Goal: Task Accomplishment & Management: Complete application form

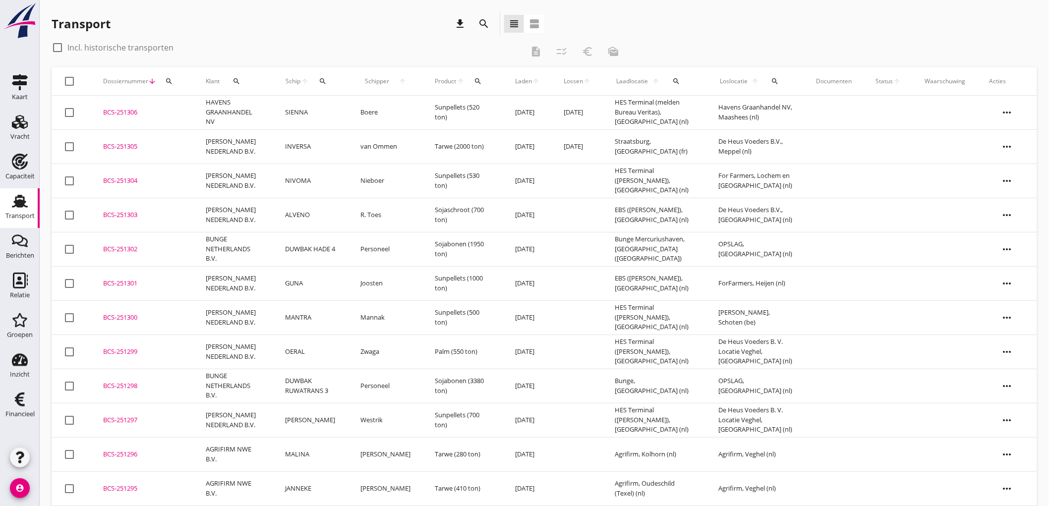
click at [20, 208] on link "Transport Transport" at bounding box center [20, 208] width 40 height 40
click at [8, 206] on div "Transport" at bounding box center [20, 201] width 24 height 16
click at [23, 212] on div "Transport" at bounding box center [19, 216] width 29 height 14
click at [9, 162] on div "Capaciteit" at bounding box center [20, 162] width 24 height 16
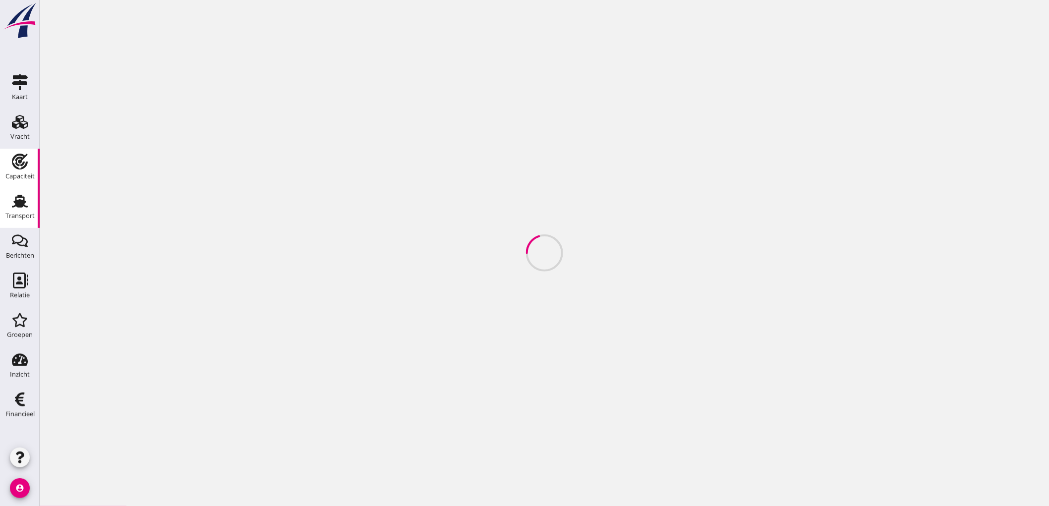
click at [22, 195] on icon "Transport" at bounding box center [20, 201] width 16 height 16
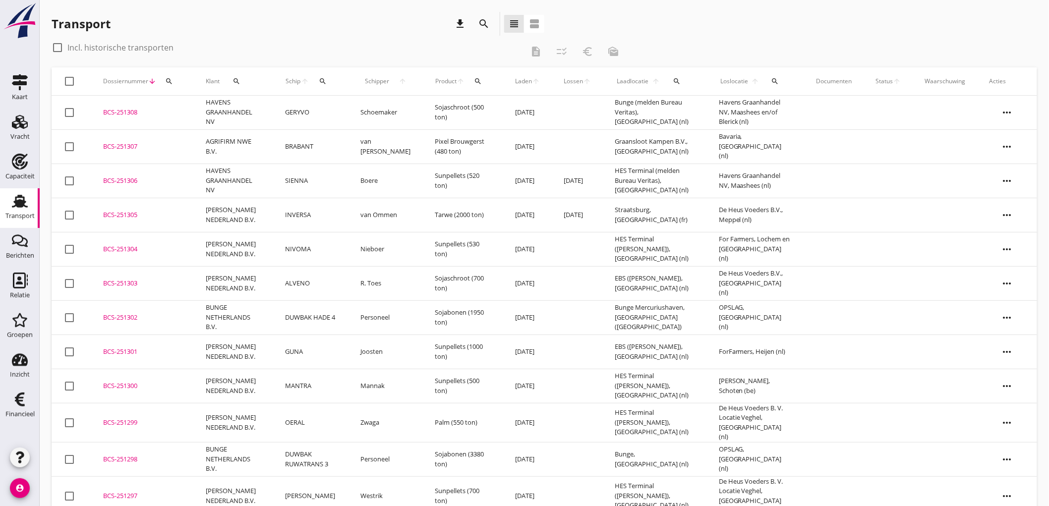
click at [7, 209] on div "Transport" at bounding box center [19, 216] width 29 height 14
click at [5, 75] on link "Kaart Kaart" at bounding box center [20, 89] width 40 height 40
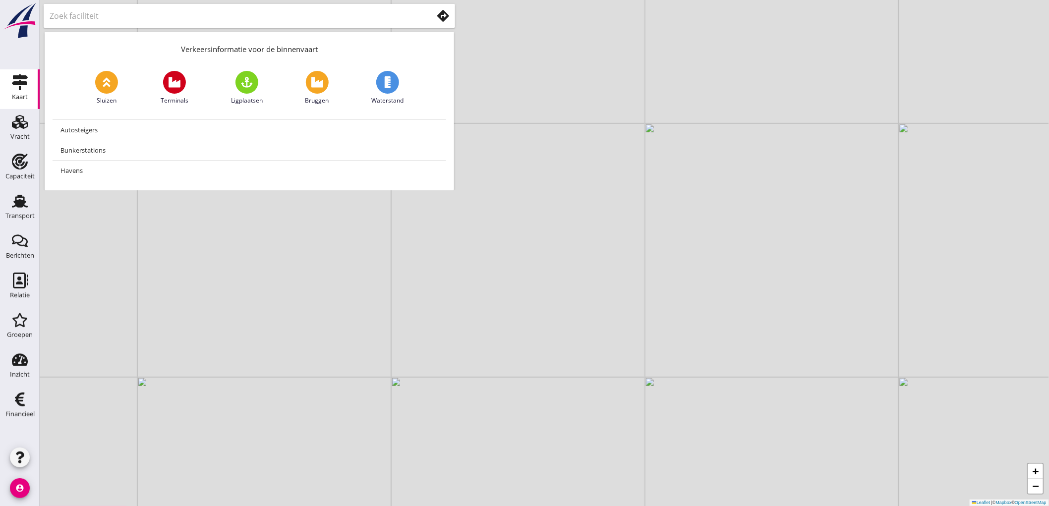
click at [449, 17] on icon at bounding box center [443, 16] width 12 height 12
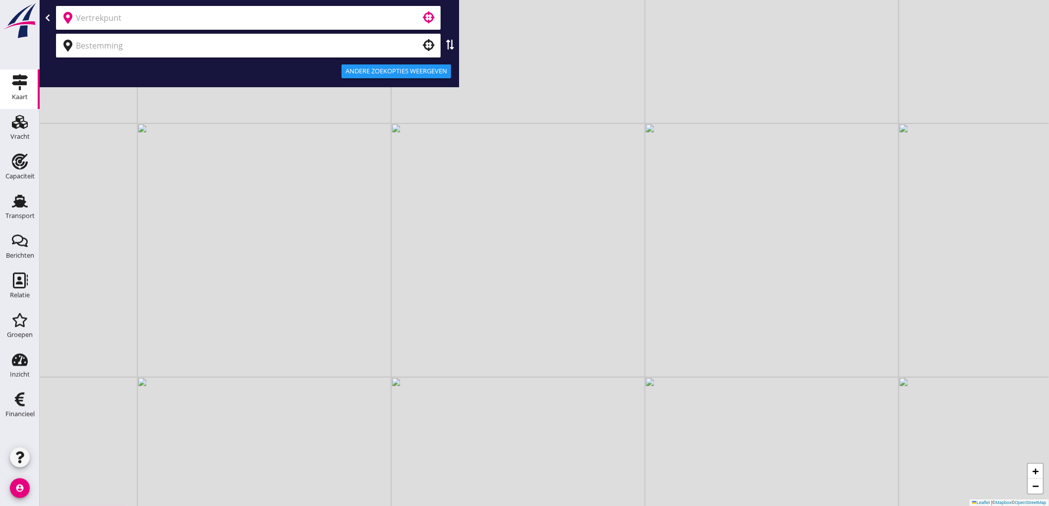
click at [382, 20] on input "text" at bounding box center [241, 18] width 331 height 16
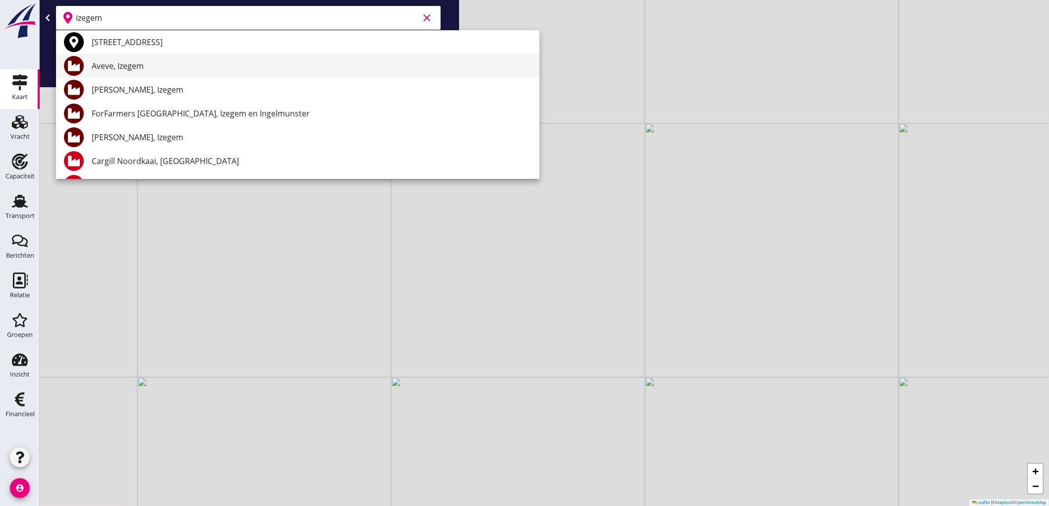
scroll to position [75, 0]
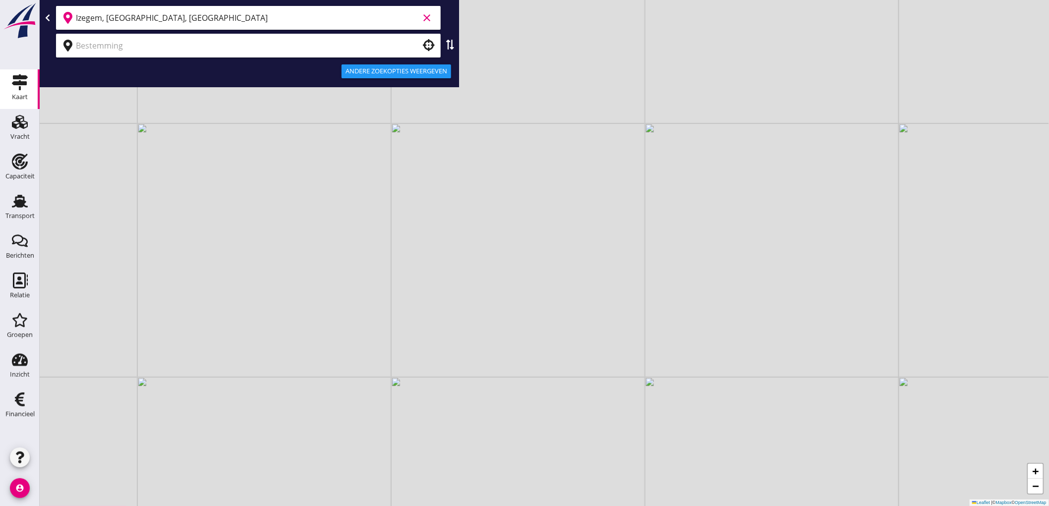
type input "Izegem, West Flanders, Belgium"
click at [332, 48] on input "text" at bounding box center [241, 46] width 331 height 16
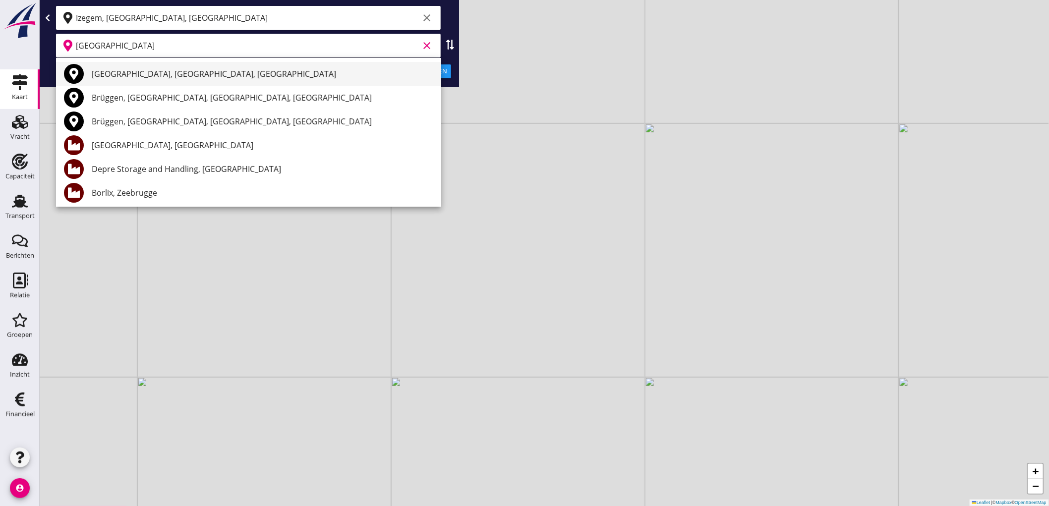
click at [147, 72] on div "Brugge, West Flanders, Belgium" at bounding box center [263, 74] width 342 height 12
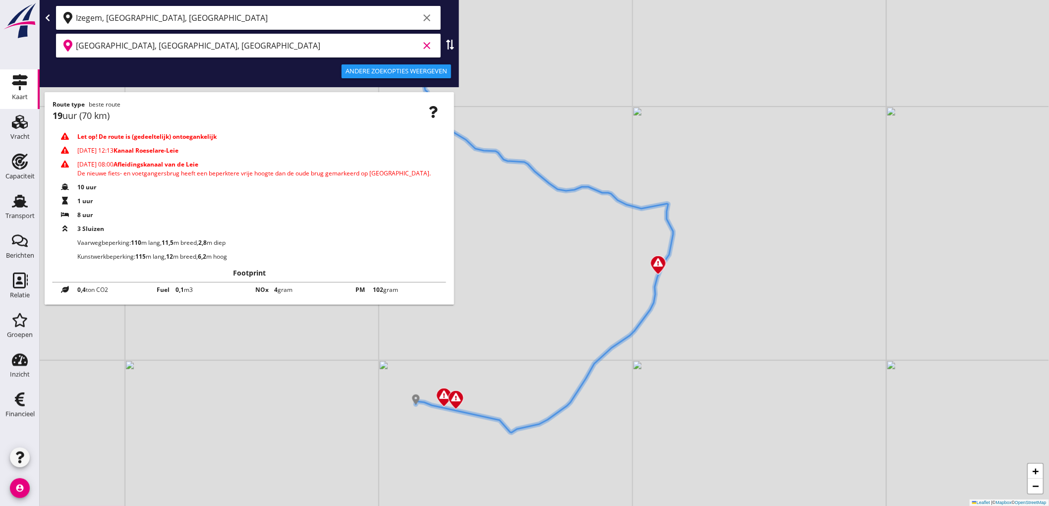
type input "Brugge, West Flanders, Belgium"
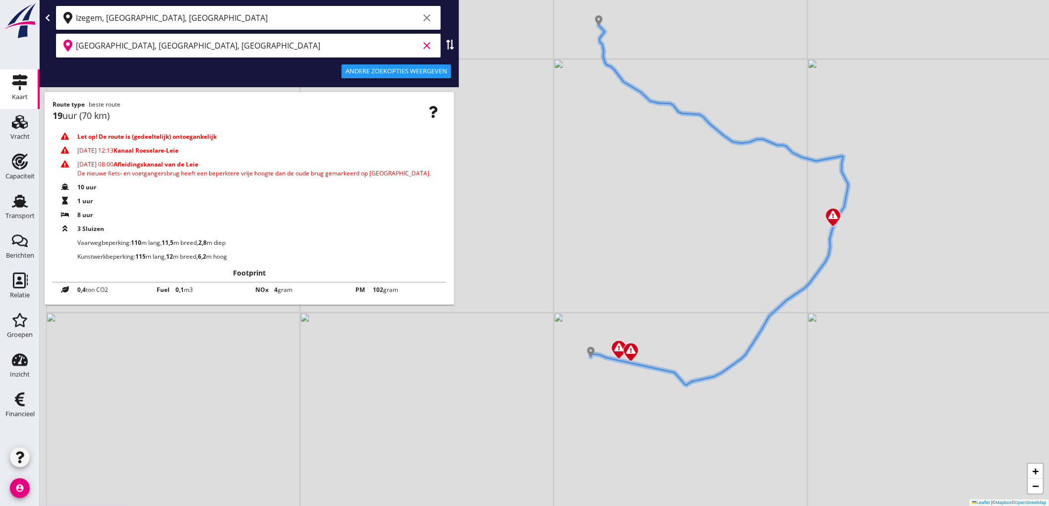
drag, startPoint x: 515, startPoint y: 348, endPoint x: 701, endPoint y: 301, distance: 192.0
click at [701, 301] on div "+ − Leaflet | © Mapbox © OpenStreetMap" at bounding box center [545, 253] width 1010 height 506
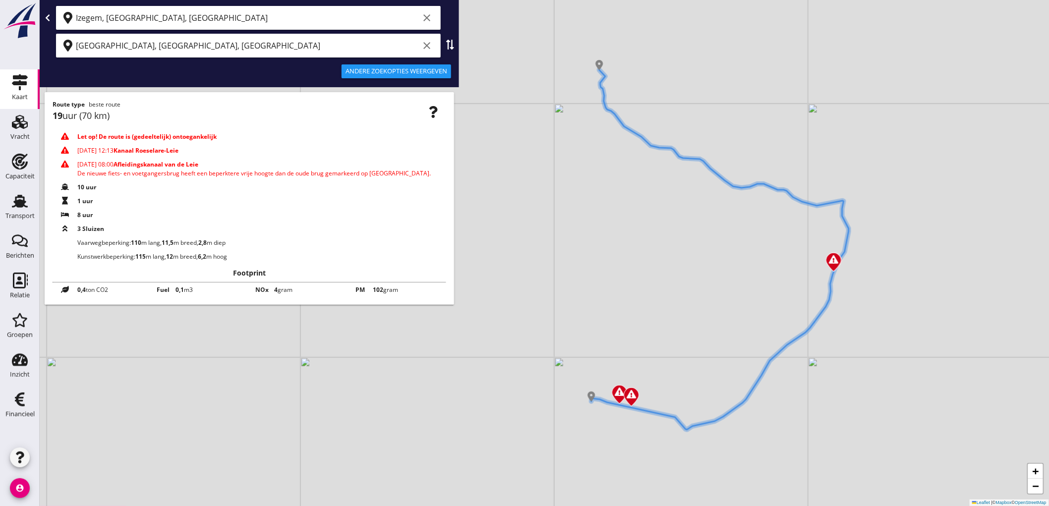
drag, startPoint x: 682, startPoint y: 365, endPoint x: 672, endPoint y: 410, distance: 46.3
click at [672, 410] on div "+ − Leaflet | © Mapbox © OpenStreetMap" at bounding box center [545, 253] width 1010 height 506
click at [16, 200] on use at bounding box center [20, 201] width 16 height 13
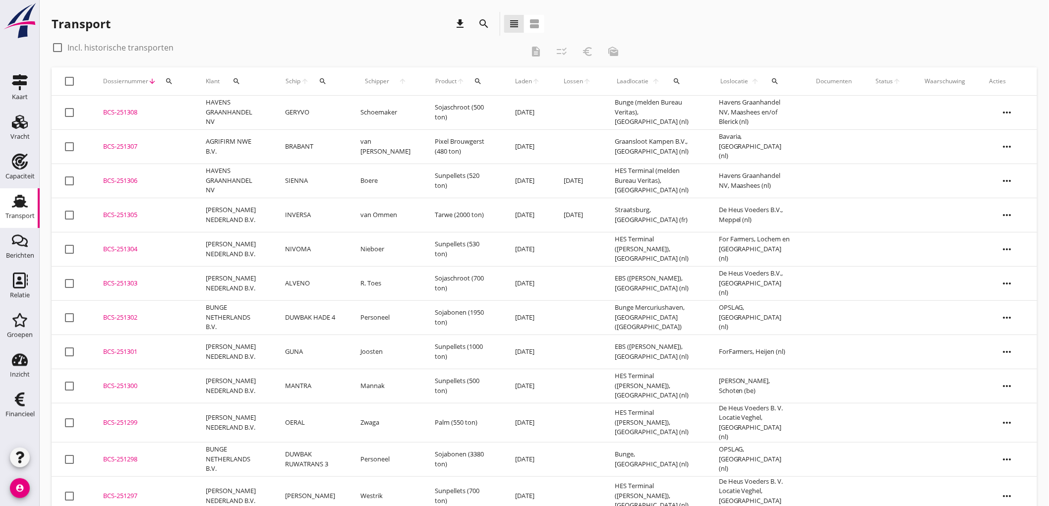
drag, startPoint x: 288, startPoint y: 150, endPoint x: 288, endPoint y: 162, distance: 11.4
click at [288, 162] on td "BRABANT" at bounding box center [310, 146] width 75 height 34
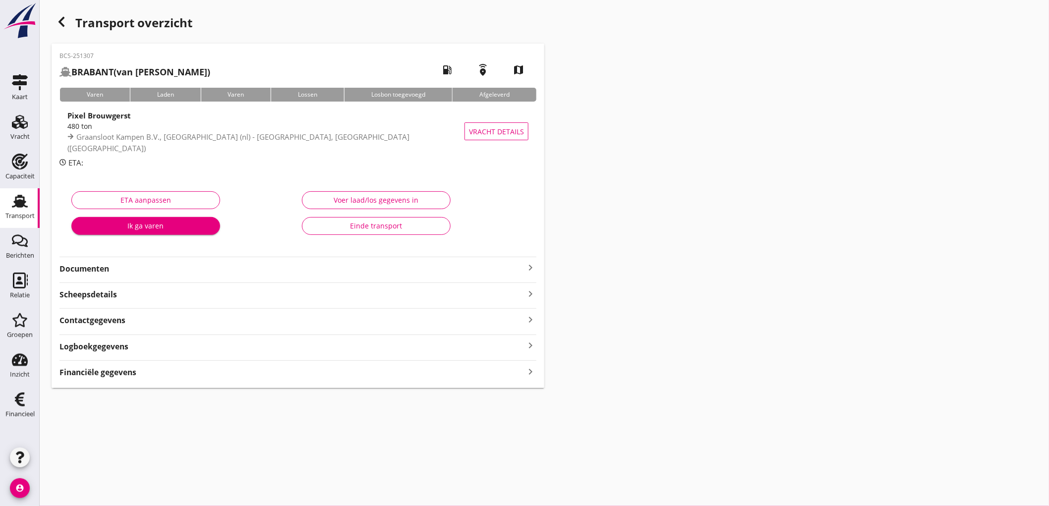
click at [117, 372] on strong "Financiële gegevens" at bounding box center [98, 372] width 77 height 11
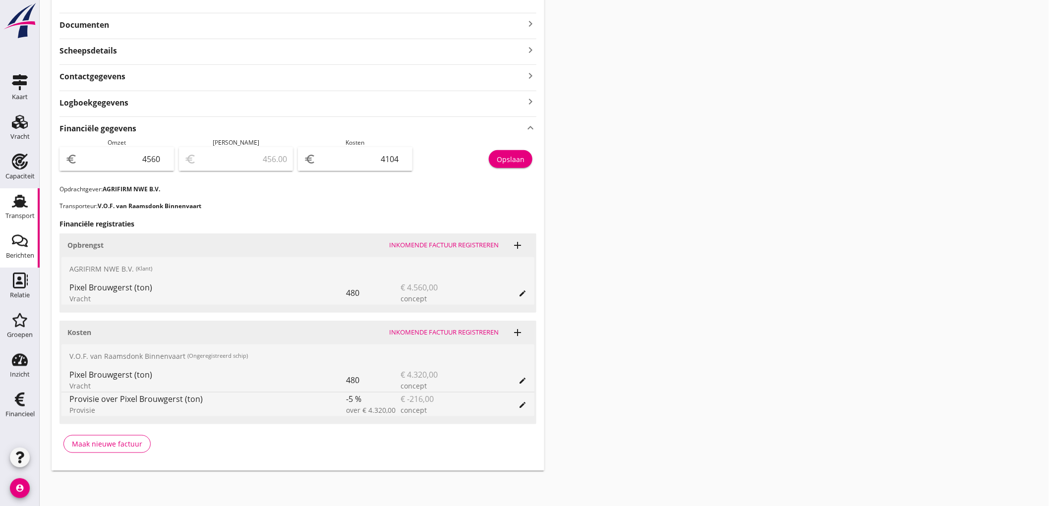
scroll to position [189, 0]
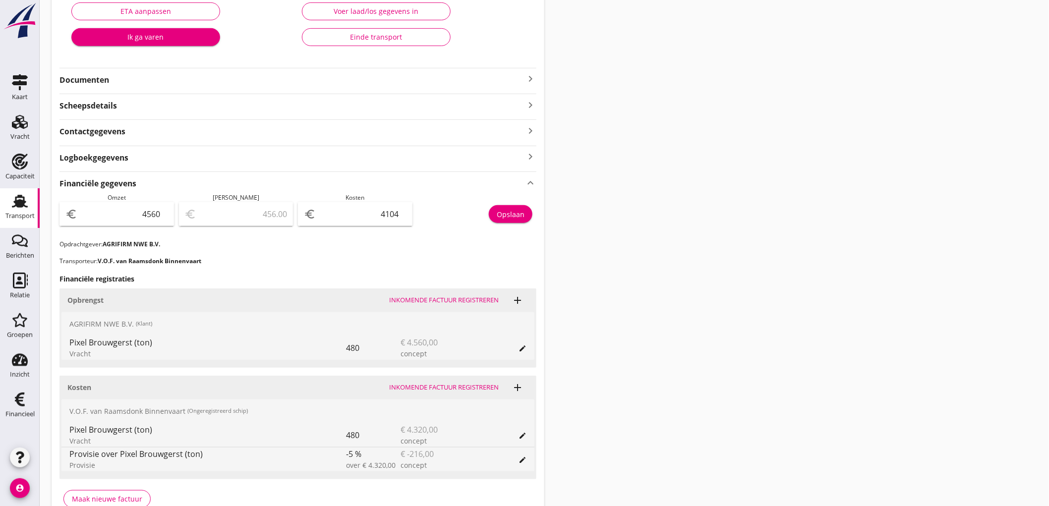
click at [6, 201] on link "Transport Transport" at bounding box center [20, 208] width 40 height 40
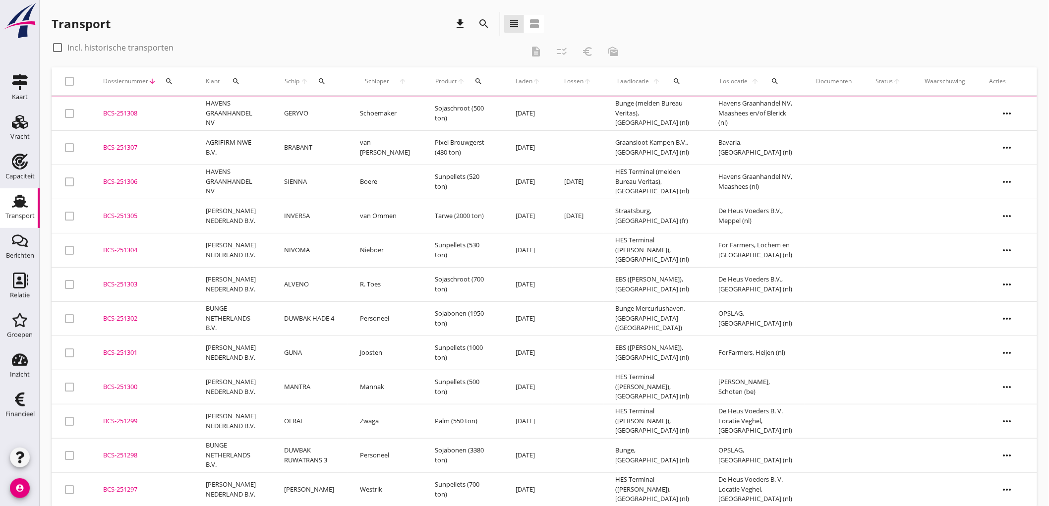
click at [231, 136] on td "AGRIFIRM NWE B.V." at bounding box center [233, 147] width 78 height 34
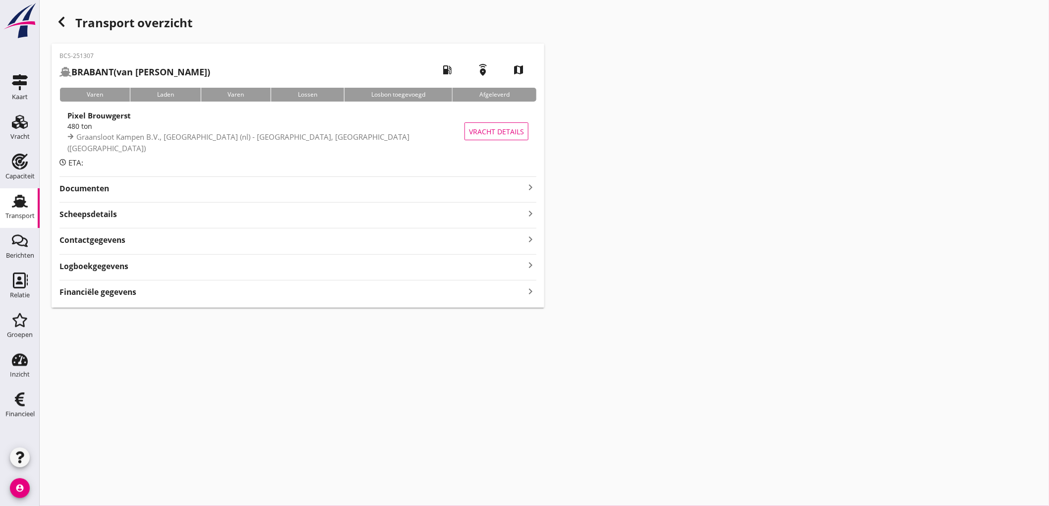
click at [107, 289] on div "BCS-251307 BRABANT (van Raamsdonk) local_gas_station emergency_share map Varen …" at bounding box center [298, 176] width 493 height 264
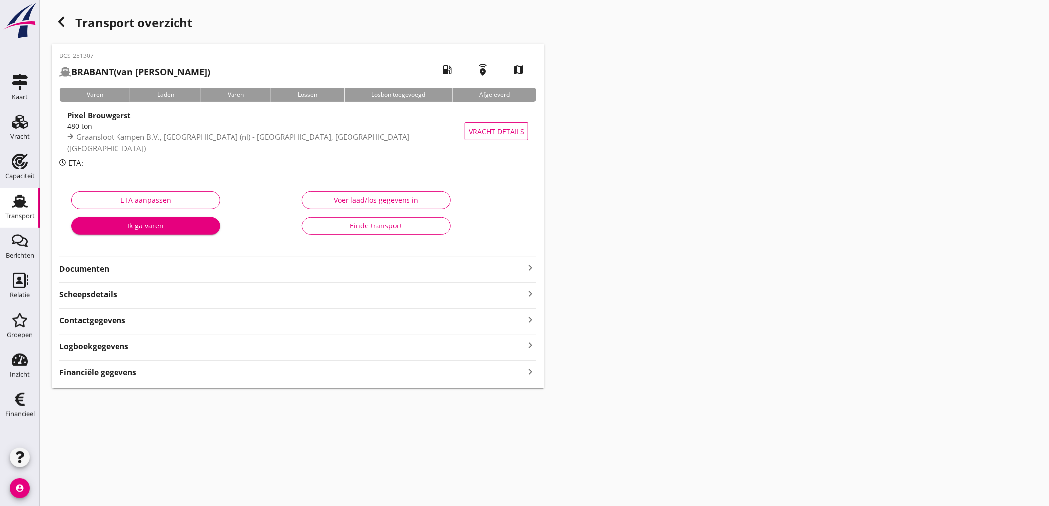
click at [96, 367] on strong "Financiële gegevens" at bounding box center [98, 372] width 77 height 11
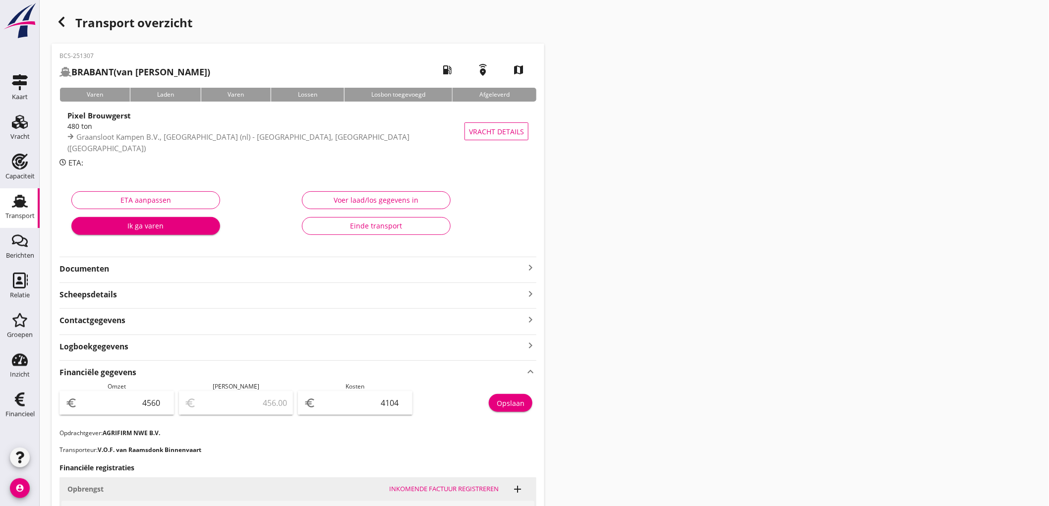
click at [8, 210] on div "Transport" at bounding box center [19, 216] width 29 height 14
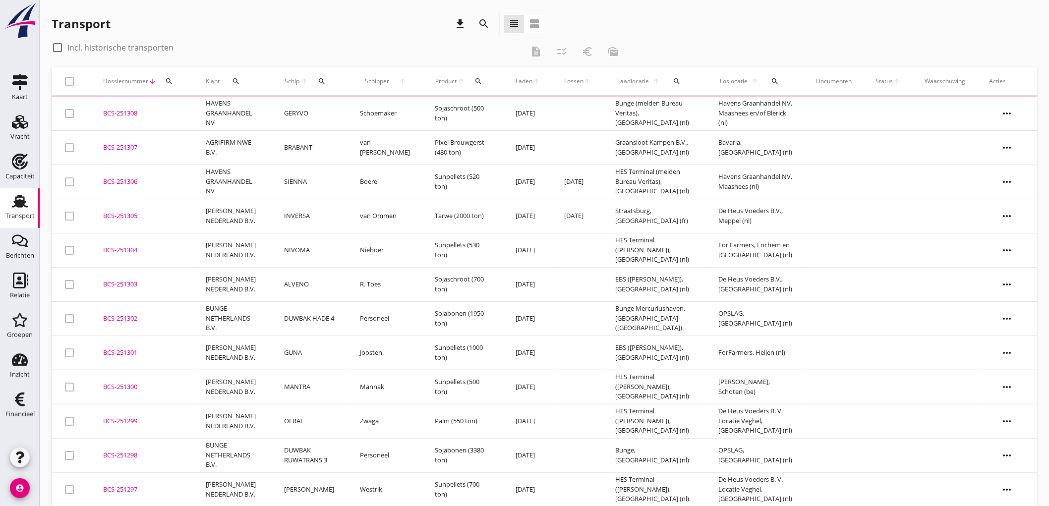
click at [225, 106] on td "HAVENS GRAANHANDEL NV" at bounding box center [233, 114] width 78 height 34
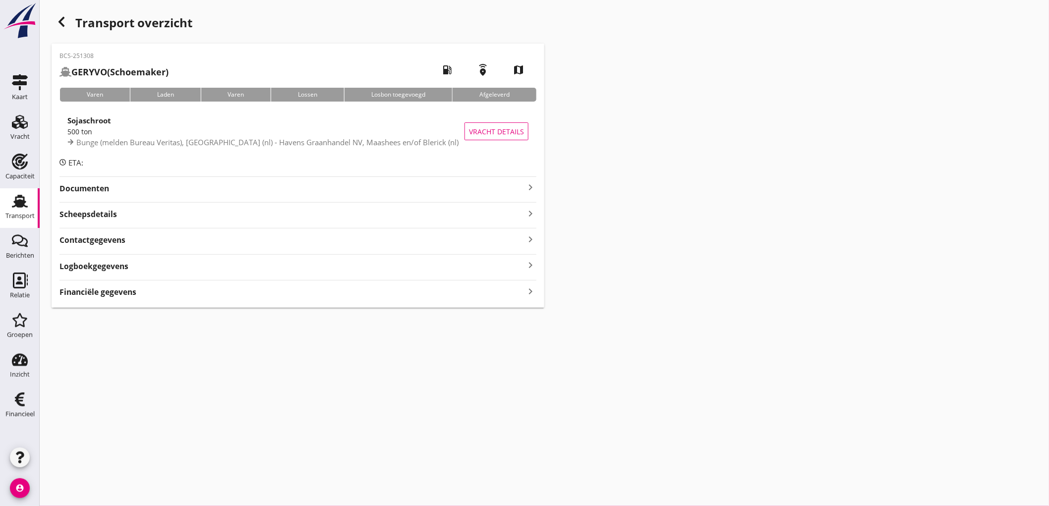
click at [90, 301] on div "BCS-251308 GERYVO (Schoemaker) local_gas_station emergency_share map Varen Lade…" at bounding box center [298, 176] width 493 height 264
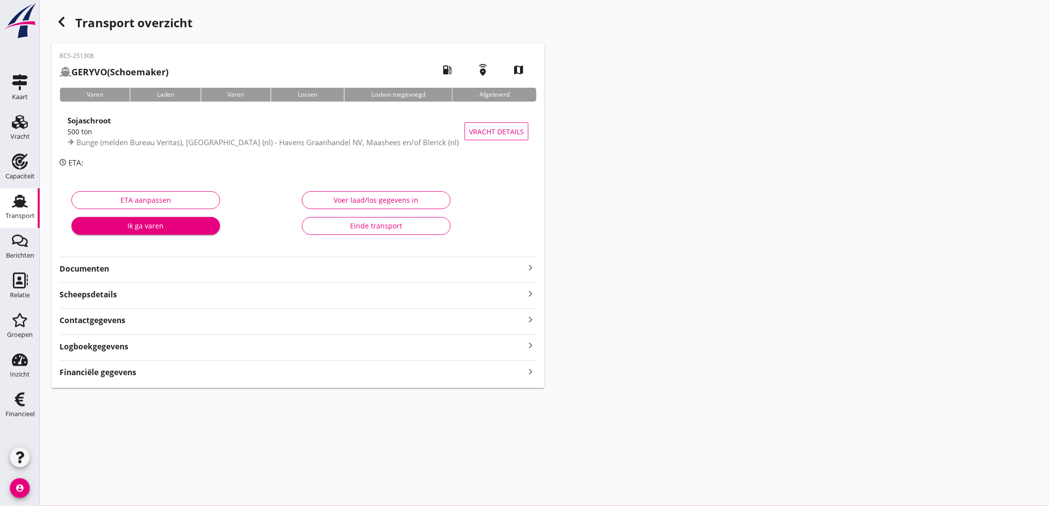
click at [97, 385] on div "BCS-251308 GERYVO (Schoemaker) local_gas_station emergency_share map Varen Lade…" at bounding box center [298, 216] width 493 height 345
click at [105, 371] on strong "Financiële gegevens" at bounding box center [98, 372] width 77 height 11
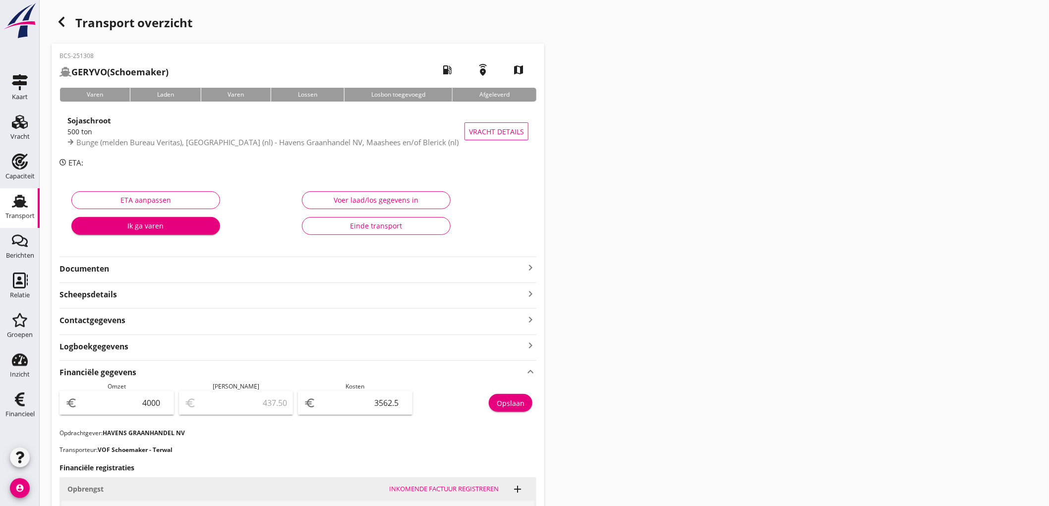
click at [8, 207] on div "Transport" at bounding box center [20, 201] width 24 height 16
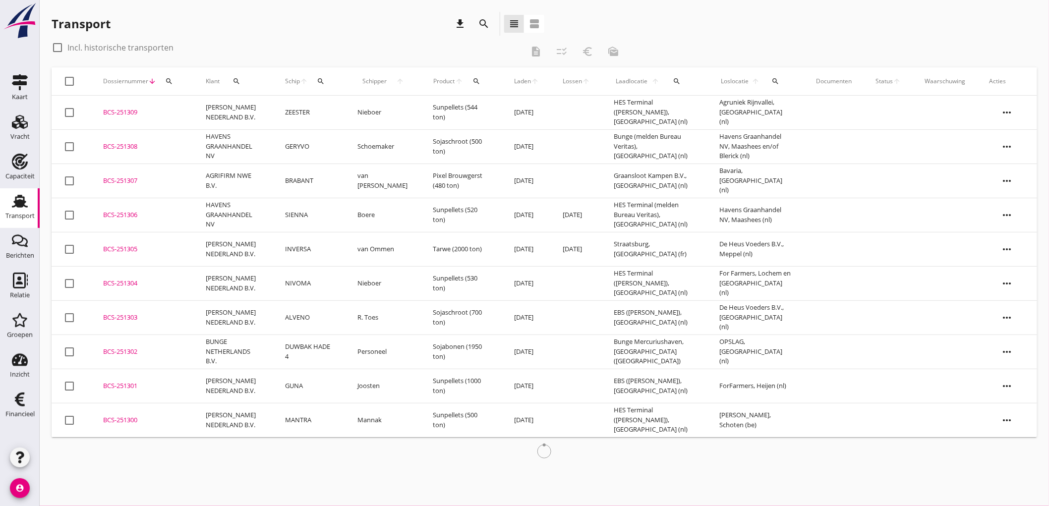
click at [284, 115] on td "ZEESTER" at bounding box center [309, 113] width 72 height 34
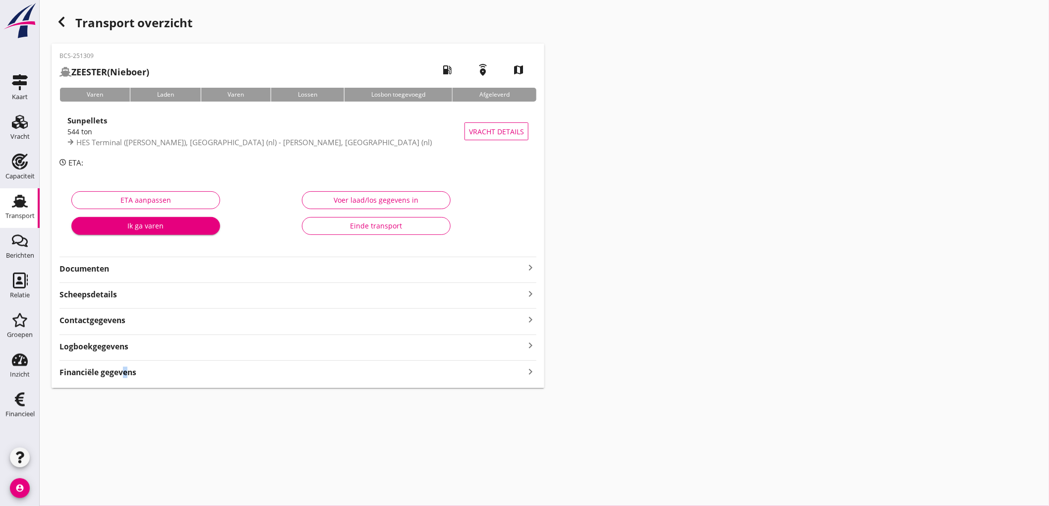
click at [121, 373] on strong "Financiële gegevens" at bounding box center [98, 372] width 77 height 11
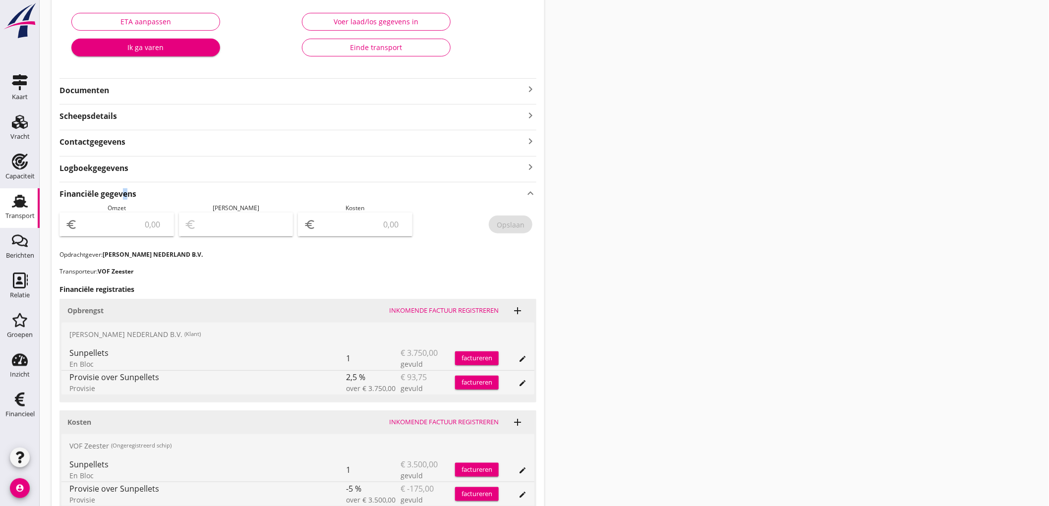
scroll to position [268, 0]
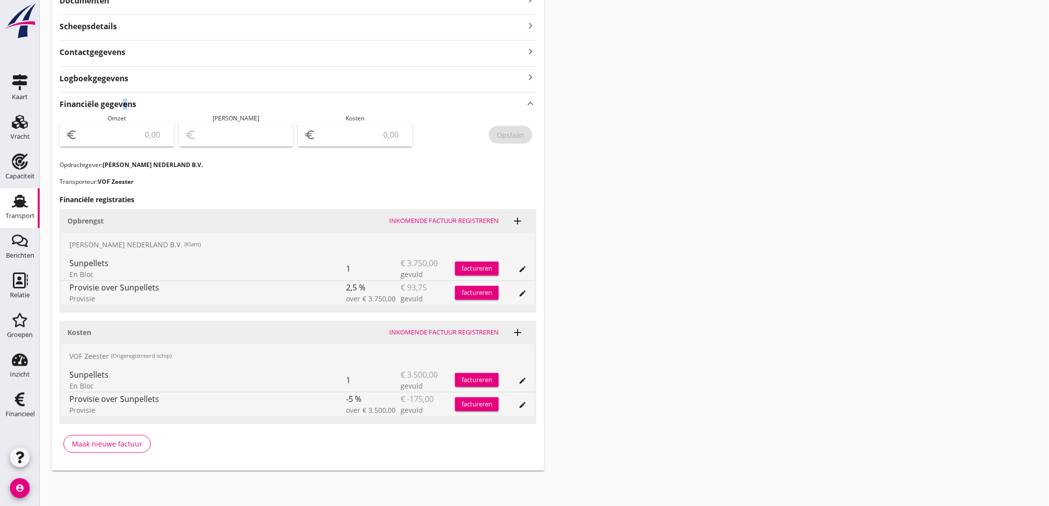
click at [3, 200] on link "Transport Transport" at bounding box center [20, 208] width 40 height 40
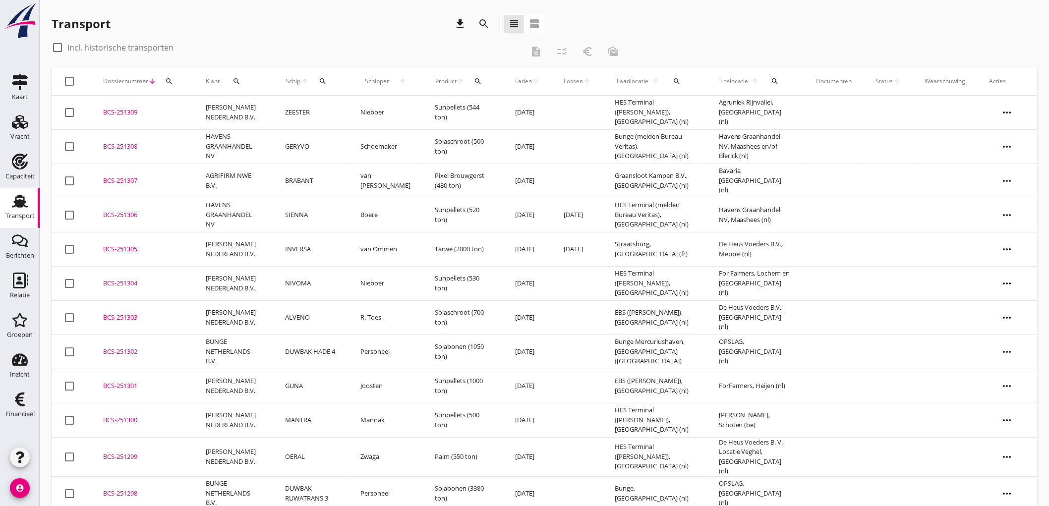
click at [12, 211] on div "Transport" at bounding box center [19, 216] width 29 height 14
click at [28, 163] on div "Capaciteit" at bounding box center [20, 162] width 24 height 16
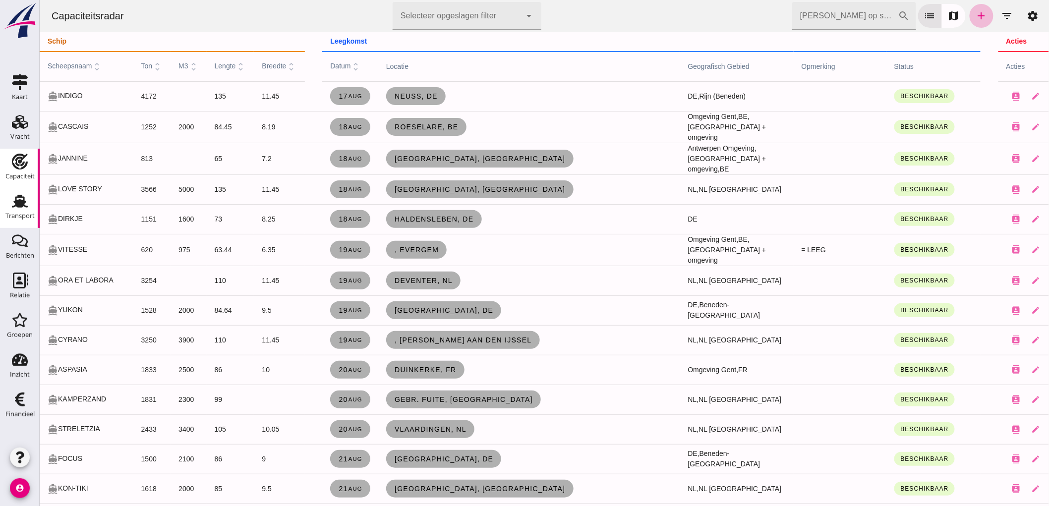
click at [11, 200] on div "Transport" at bounding box center [20, 201] width 24 height 16
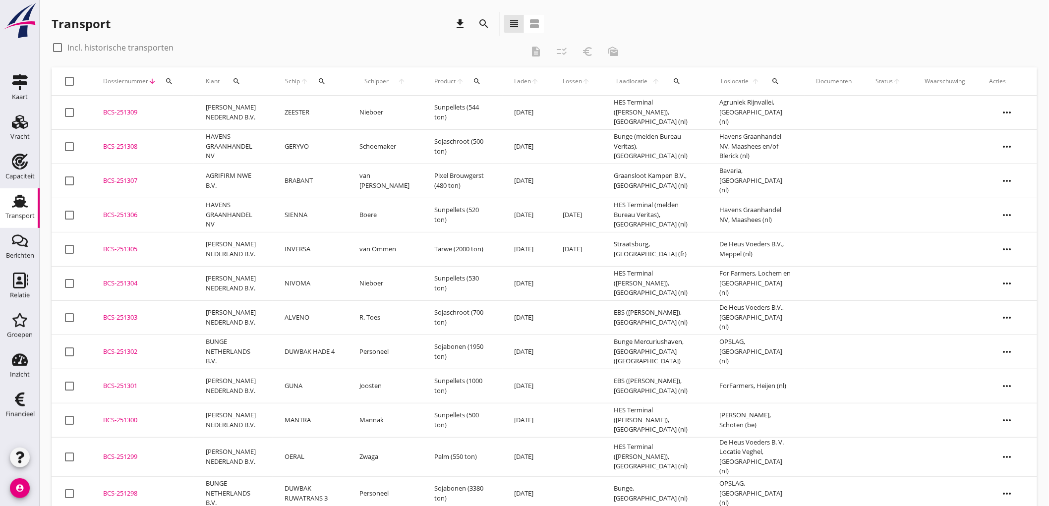
click at [27, 220] on div "Transport" at bounding box center [19, 216] width 29 height 14
drag, startPoint x: 943, startPoint y: 178, endPoint x: 151, endPoint y: 88, distance: 796.6
click at [154, 90] on table "check_box_outline_blank Dossiernummer arrow_downward search Klant search Schip …" at bounding box center [545, 437] width 986 height 741
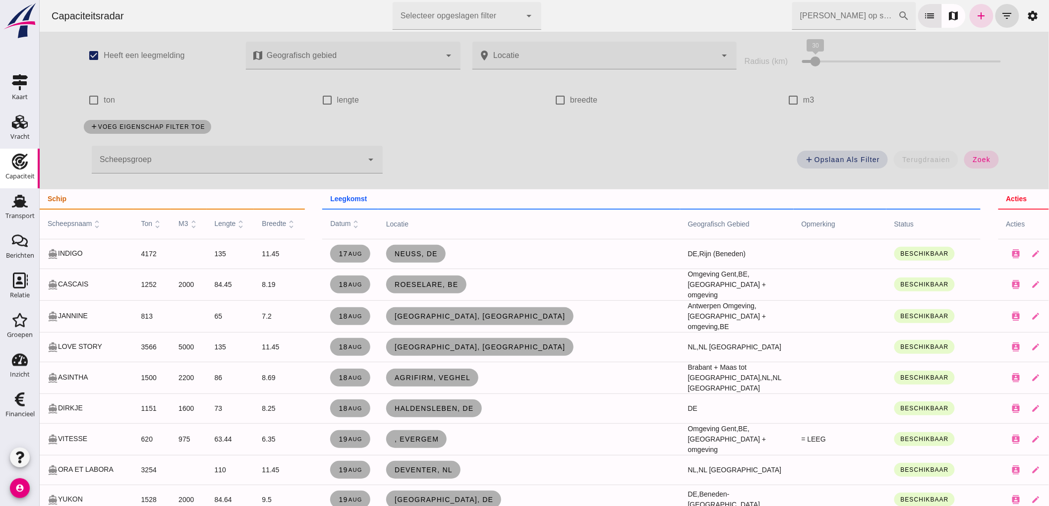
click input "[PERSON_NAME] op scheepsnaam"
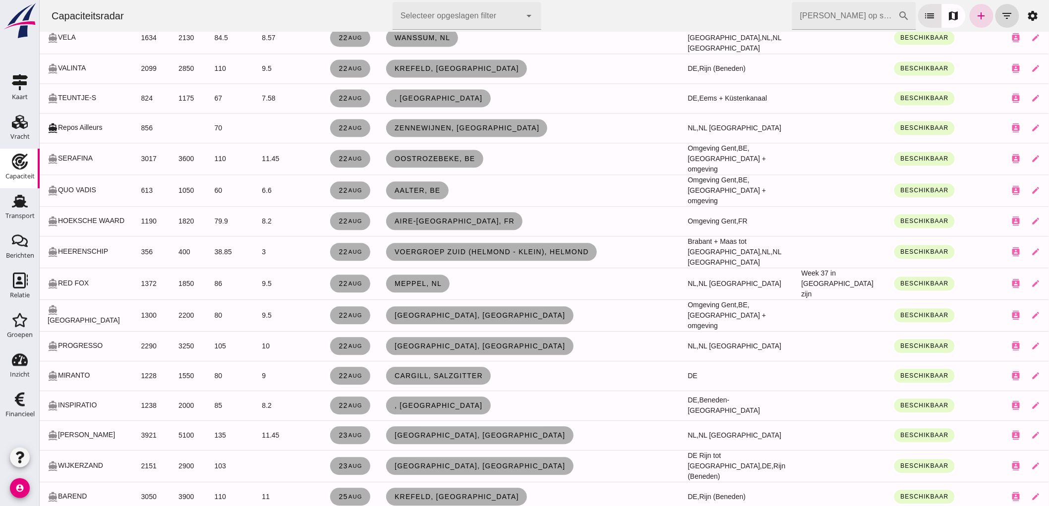
scroll to position [820, 0]
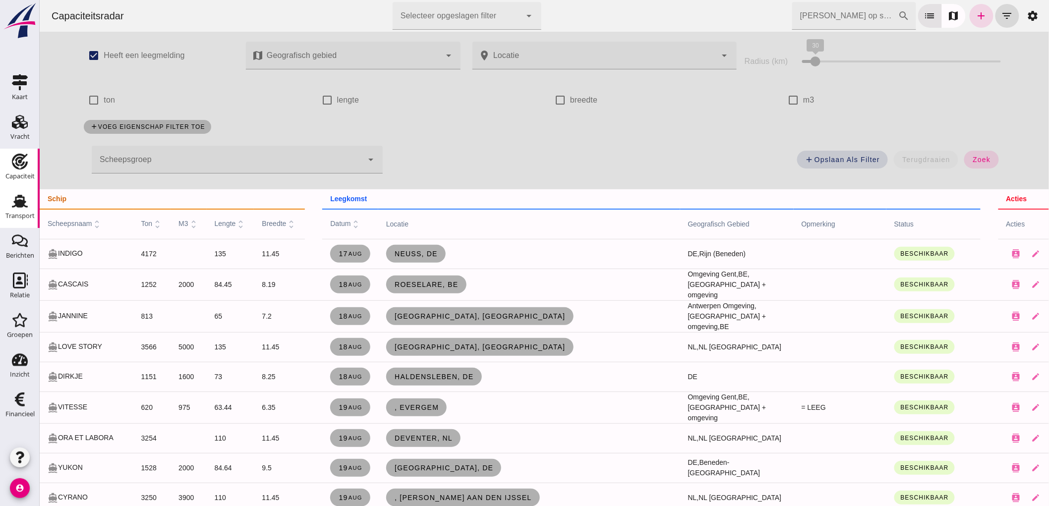
click at [20, 216] on div "Transport" at bounding box center [19, 216] width 29 height 6
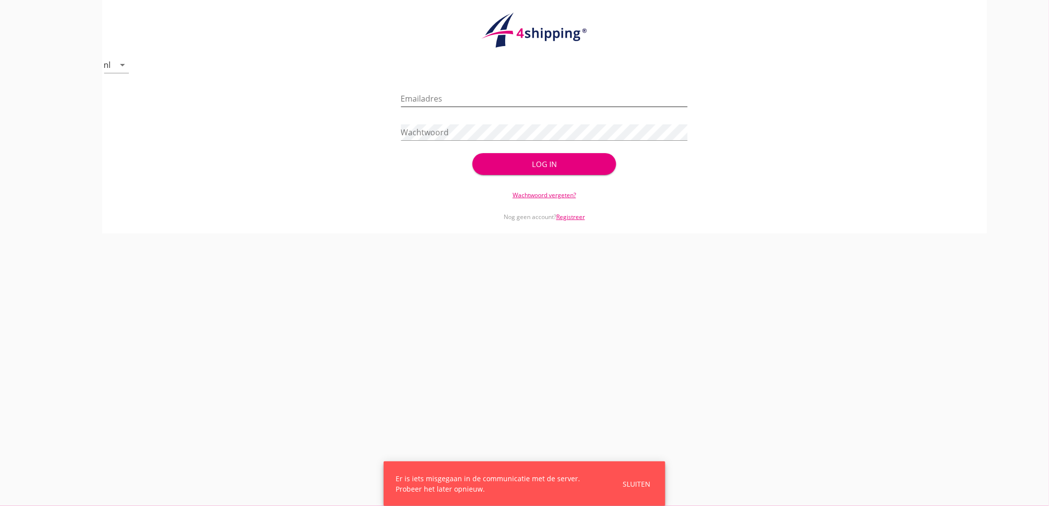
click at [449, 99] on input "Emailadres" at bounding box center [544, 99] width 287 height 16
type input "bouman@stoffersbevrachtingen.nl"
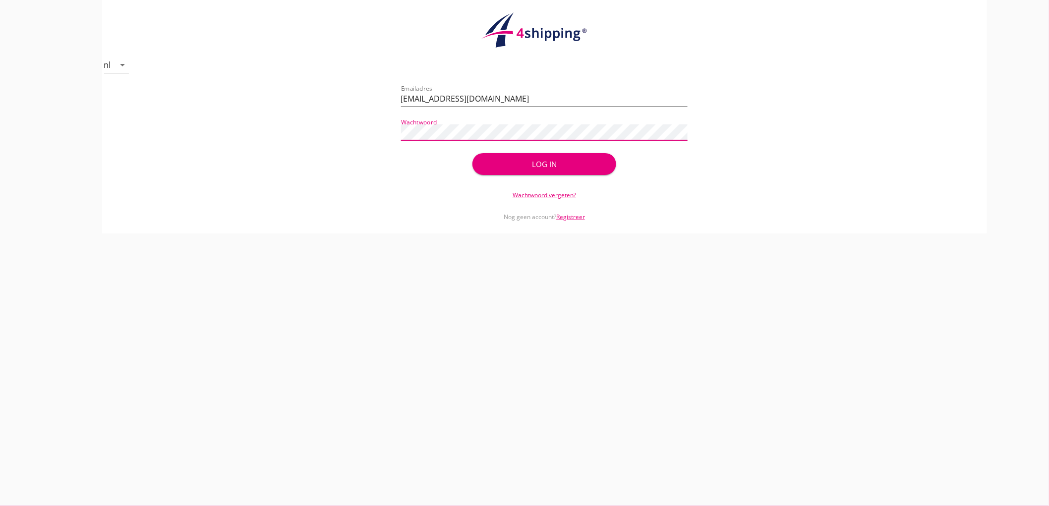
click at [473, 153] on button "Log in" at bounding box center [544, 164] width 143 height 22
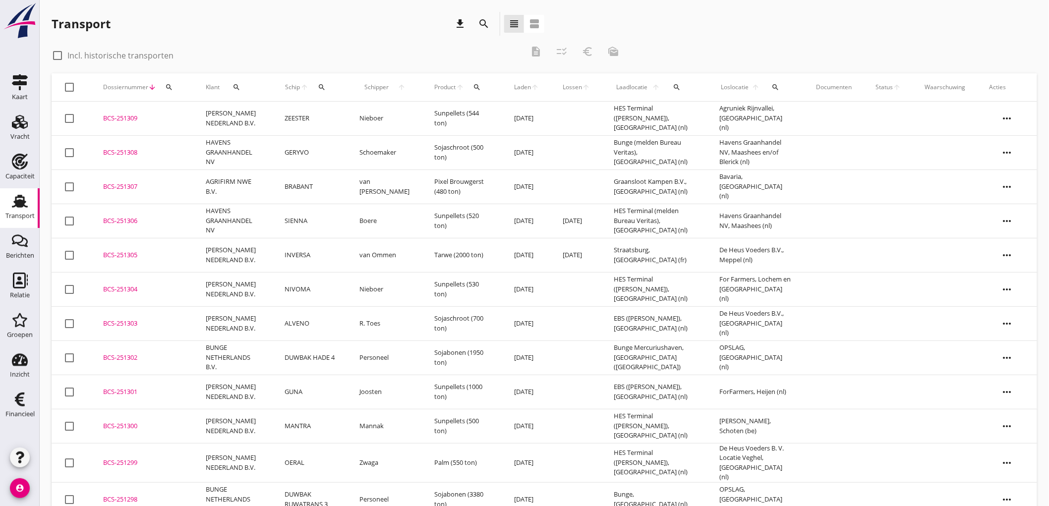
click at [677, 91] on button "search" at bounding box center [677, 87] width 22 height 18
click at [0, 0] on input "text" at bounding box center [0, 0] width 0 height 0
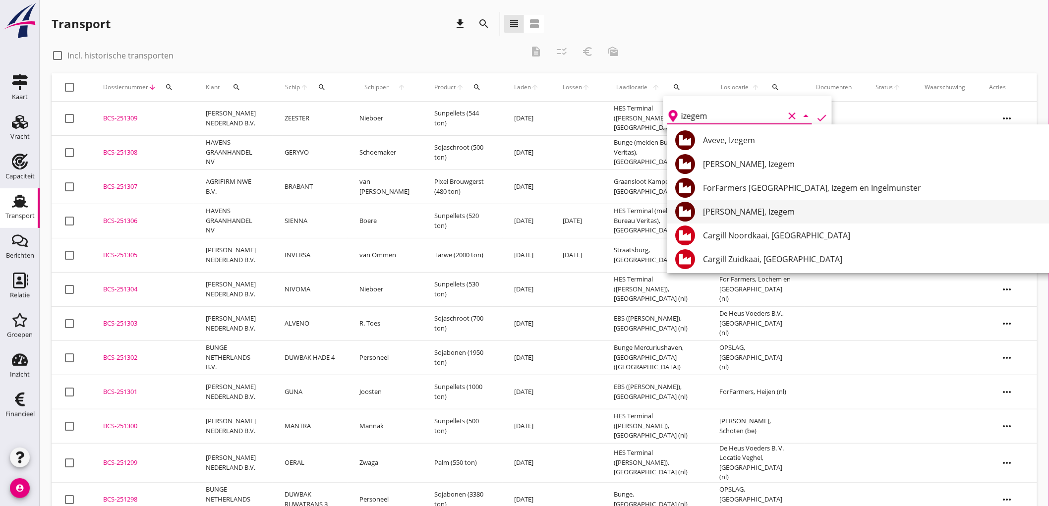
click at [736, 214] on div "Danis, Izegem" at bounding box center [923, 212] width 440 height 12
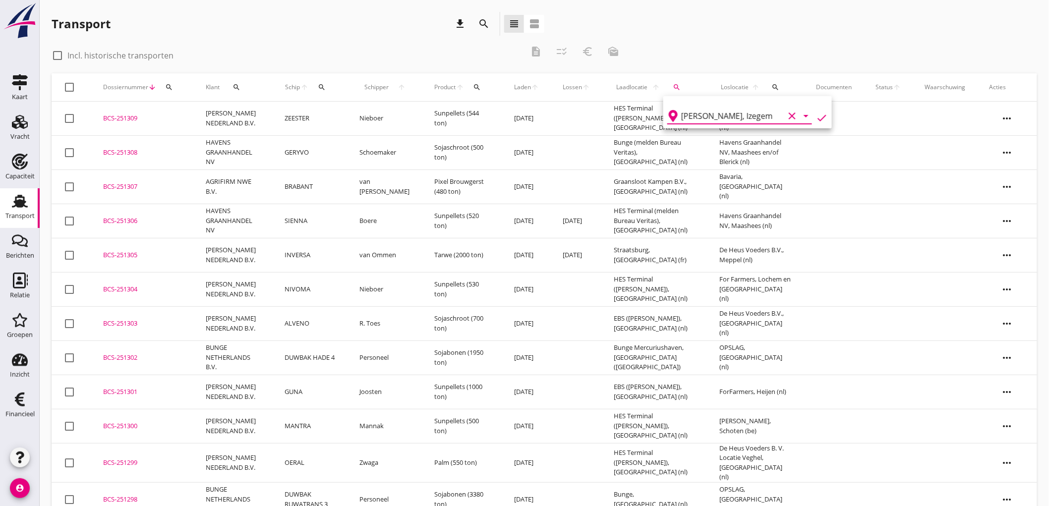
click at [816, 114] on icon "check" at bounding box center [822, 118] width 12 height 12
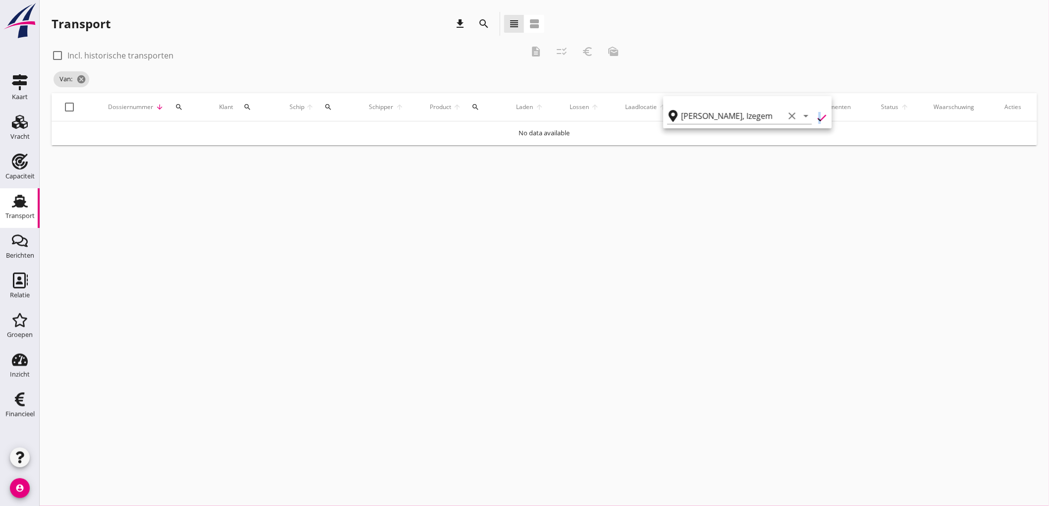
type input "Danis"
click at [144, 57] on label "Incl. historische transporten" at bounding box center [120, 56] width 106 height 10
click at [149, 53] on label "Incl. historische transporten" at bounding box center [120, 56] width 106 height 10
checkbox input "true"
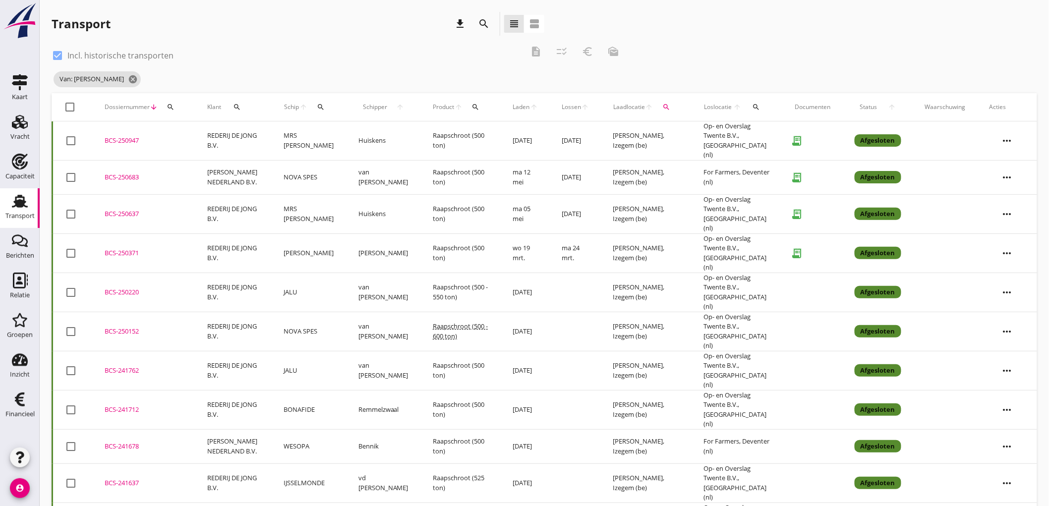
click at [298, 240] on td "ROBBIE" at bounding box center [309, 253] width 75 height 39
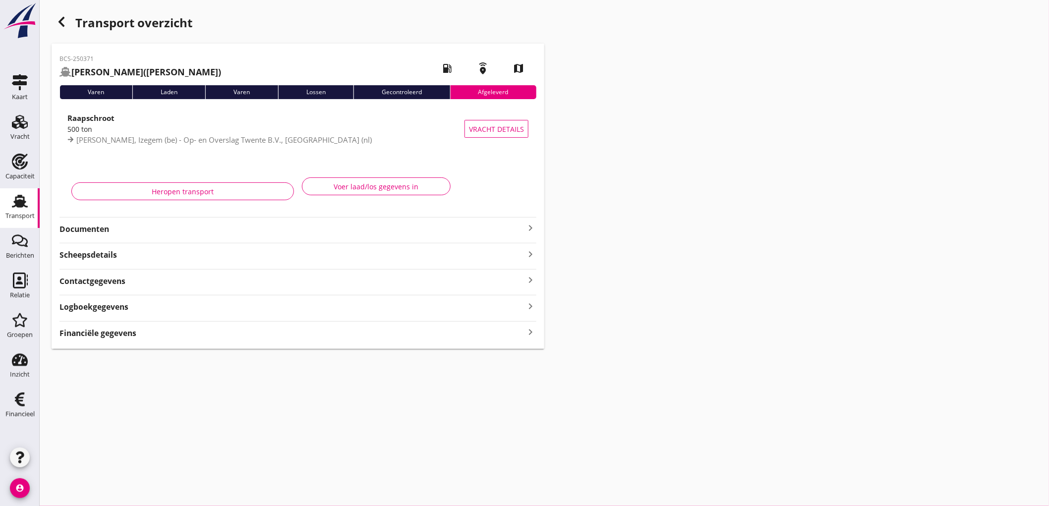
click at [121, 231] on strong "Documenten" at bounding box center [292, 229] width 465 height 11
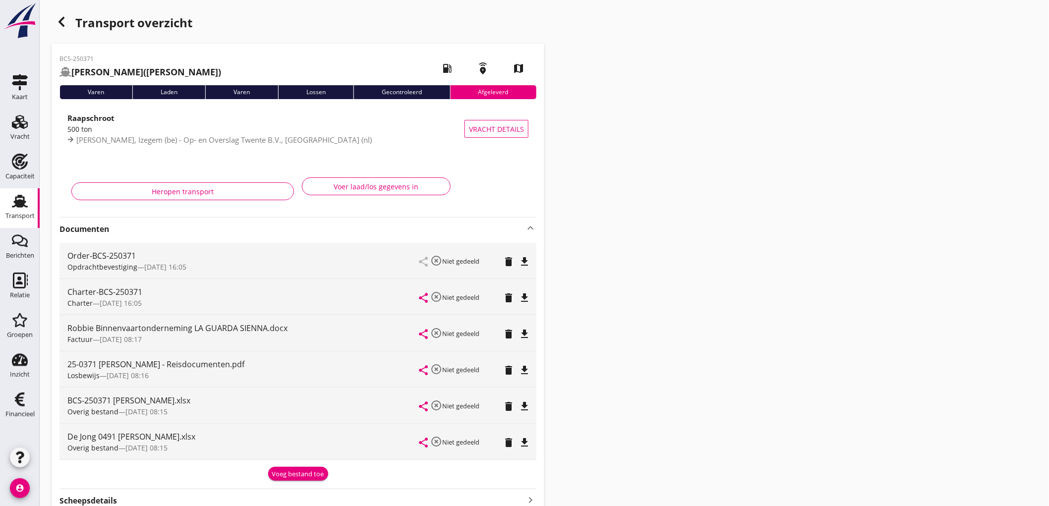
click at [517, 369] on div "delete" at bounding box center [511, 370] width 13 height 12
click at [521, 369] on icon "file_download" at bounding box center [525, 371] width 12 height 12
click at [63, 20] on icon "button" at bounding box center [62, 22] width 12 height 12
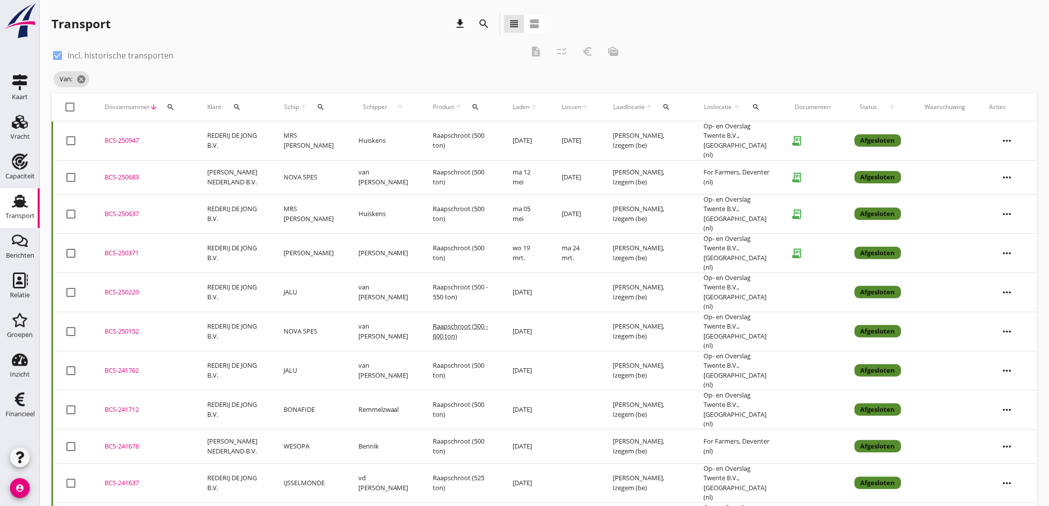
click at [323, 282] on td "JALU" at bounding box center [309, 292] width 75 height 39
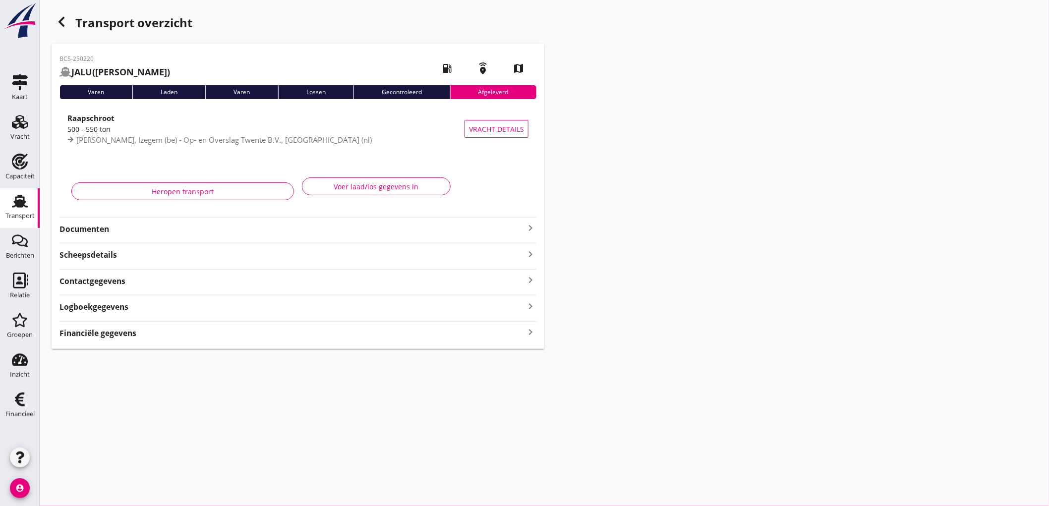
click at [193, 233] on strong "Documenten" at bounding box center [292, 229] width 465 height 11
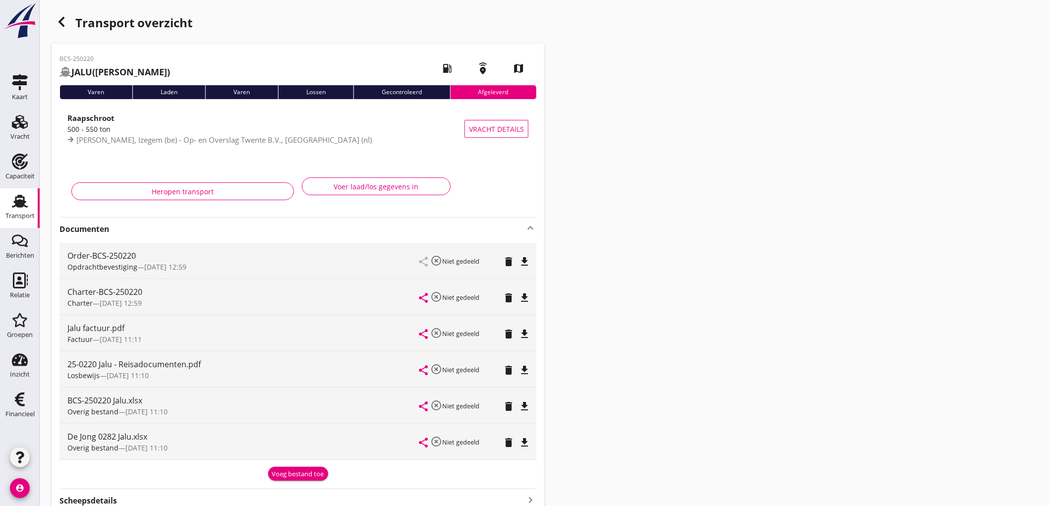
click at [529, 369] on icon "file_download" at bounding box center [525, 371] width 12 height 12
click at [65, 16] on icon "button" at bounding box center [62, 22] width 12 height 12
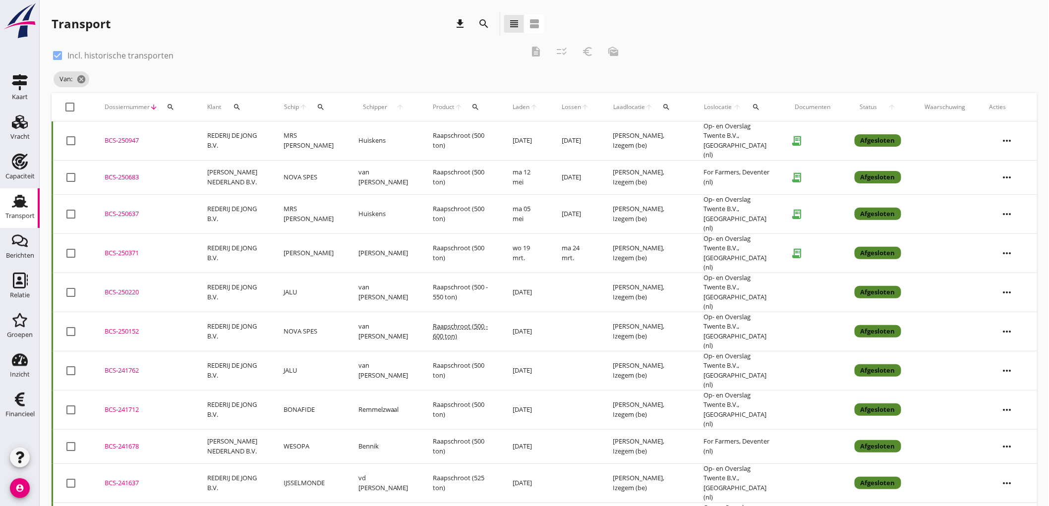
click at [329, 319] on td "NOVA SPES" at bounding box center [309, 331] width 75 height 39
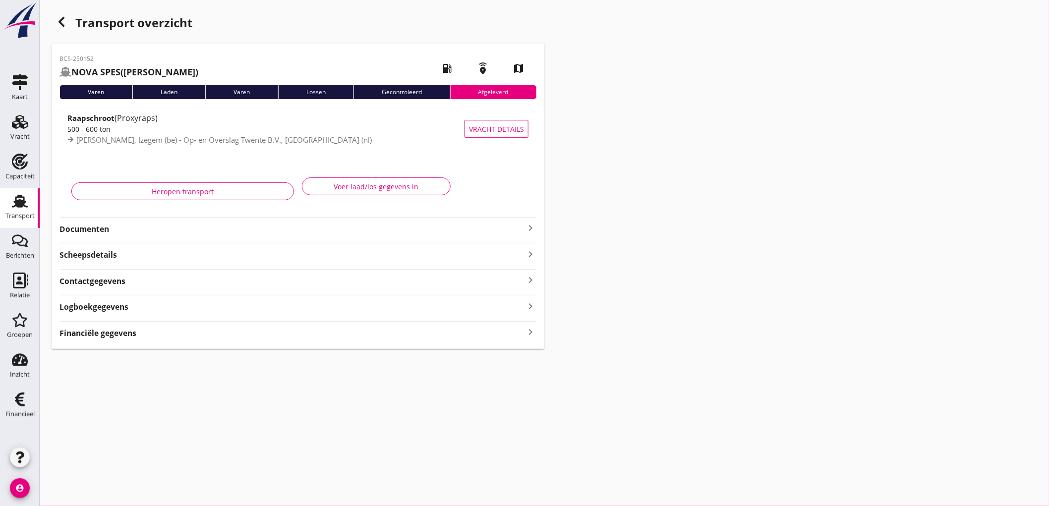
click at [134, 225] on strong "Documenten" at bounding box center [292, 229] width 465 height 11
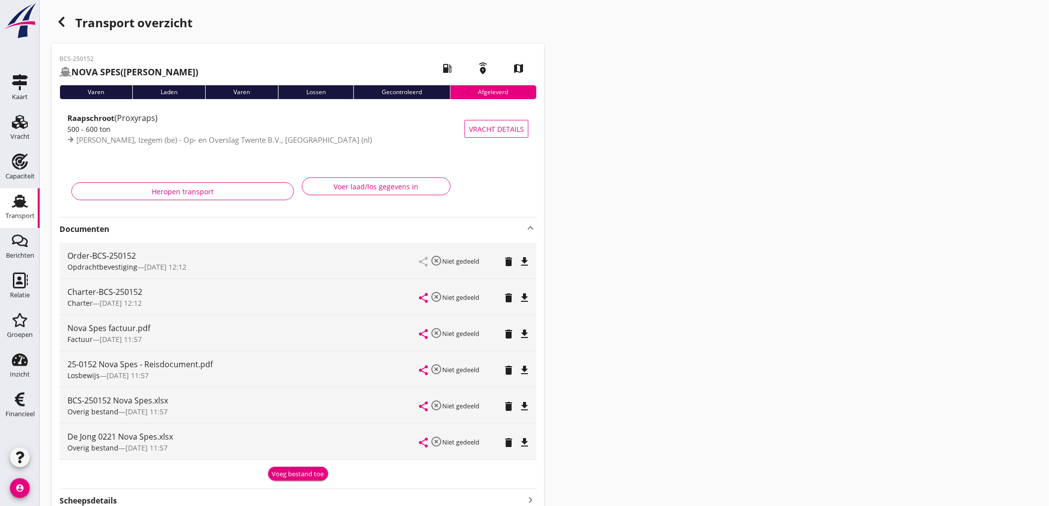
click at [525, 368] on icon "file_download" at bounding box center [525, 371] width 12 height 12
click at [26, 134] on div "Vracht" at bounding box center [19, 136] width 19 height 6
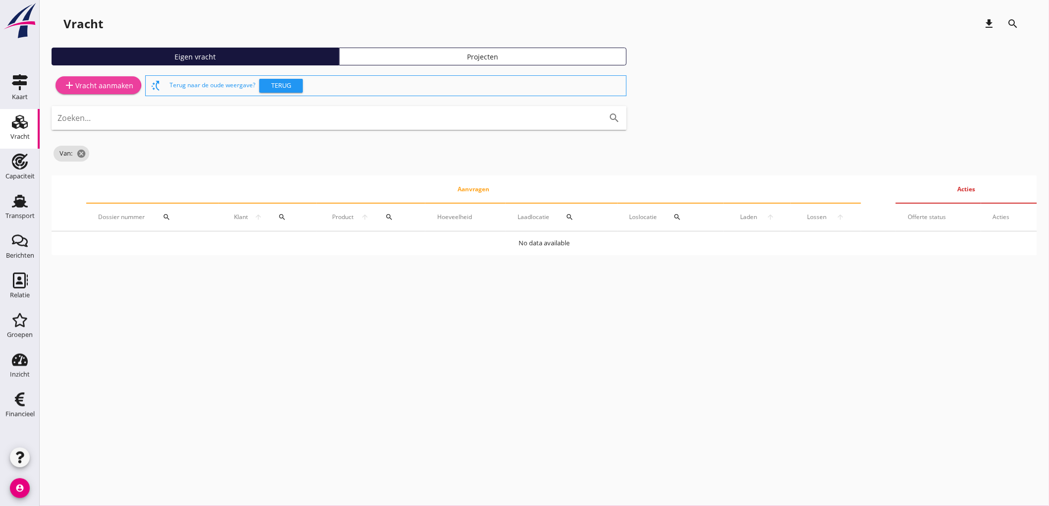
click at [96, 84] on div "add Vracht aanmaken" at bounding box center [98, 85] width 70 height 12
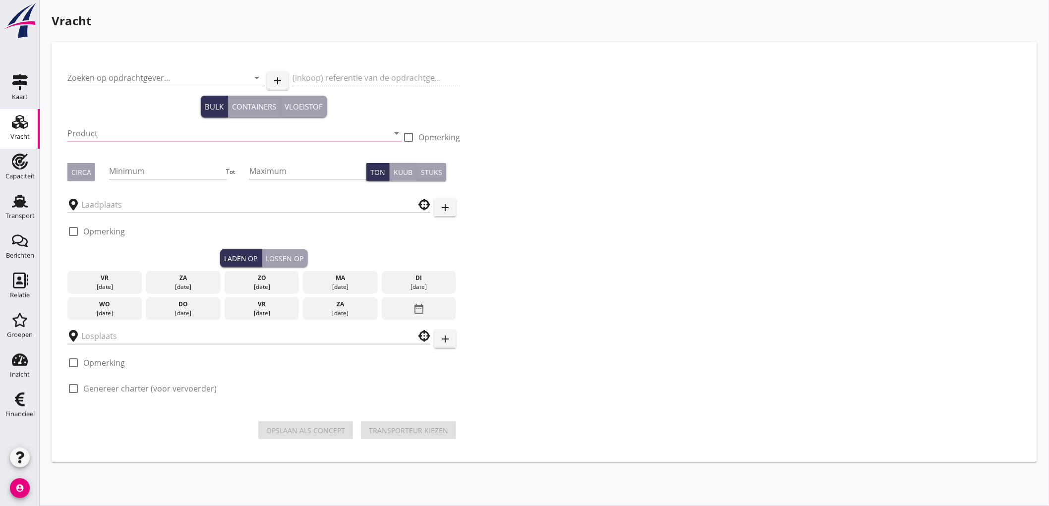
click at [126, 71] on input "Zoeken op opdrachtgever..." at bounding box center [151, 78] width 168 height 16
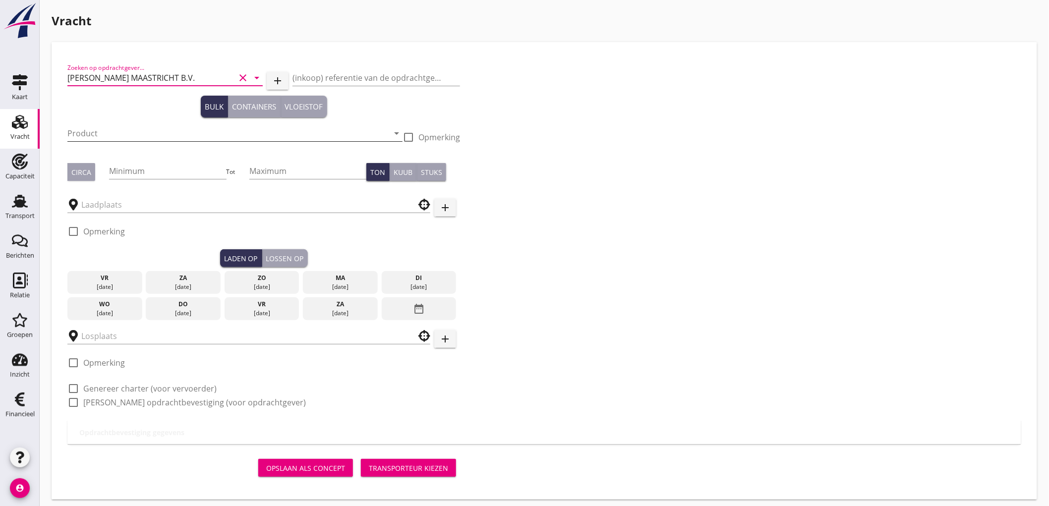
type input "[PERSON_NAME] MAASTRICHT B.V."
click at [189, 136] on input "Product" at bounding box center [227, 133] width 321 height 16
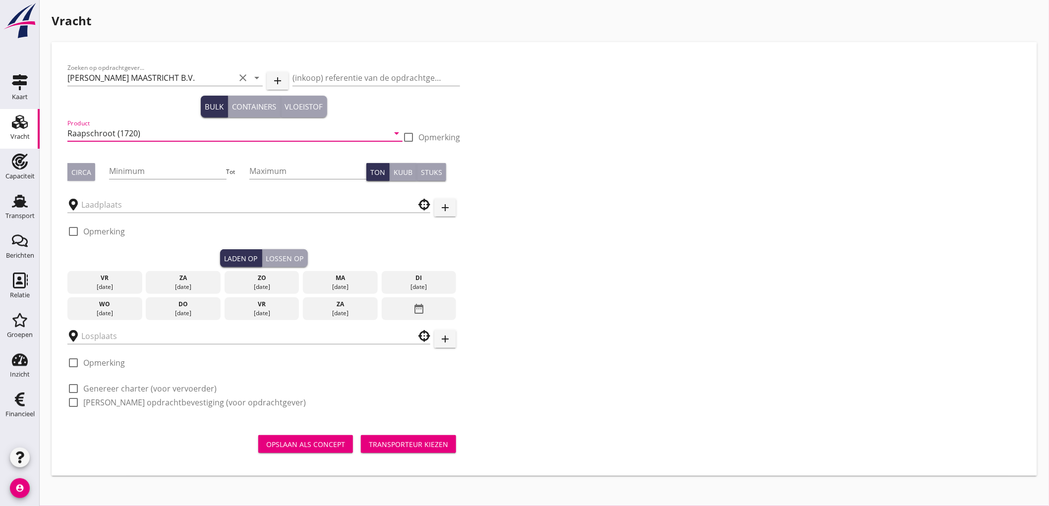
type input "Raapschroot (1720)"
drag, startPoint x: 85, startPoint y: 172, endPoint x: 107, endPoint y: 171, distance: 21.8
click at [90, 172] on div "Circa" at bounding box center [81, 172] width 20 height 10
click at [140, 173] on input "Minimum" at bounding box center [167, 171] width 117 height 16
type input "600"
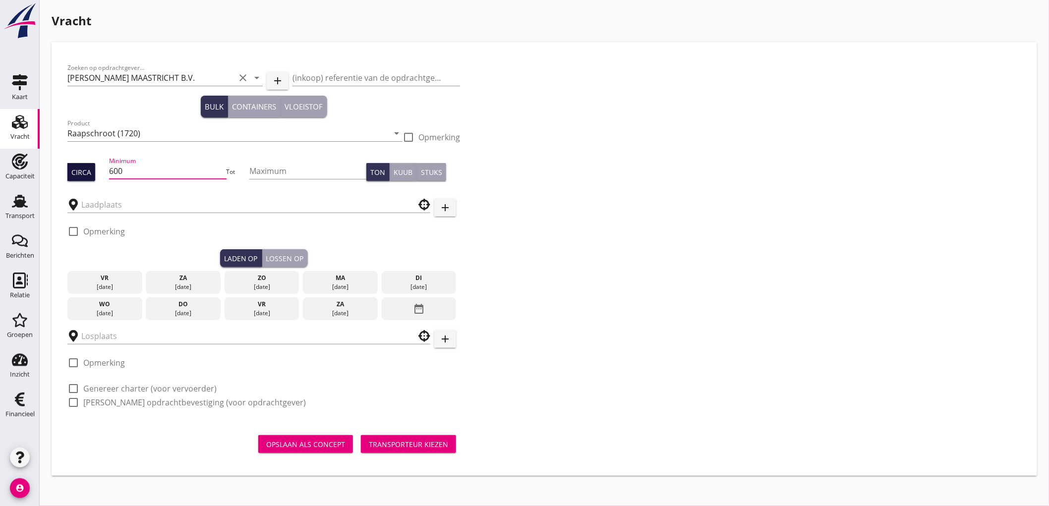
click at [71, 180] on button "Circa" at bounding box center [81, 172] width 28 height 18
click at [111, 195] on div at bounding box center [248, 202] width 363 height 22
click at [116, 205] on input "text" at bounding box center [241, 205] width 321 height 16
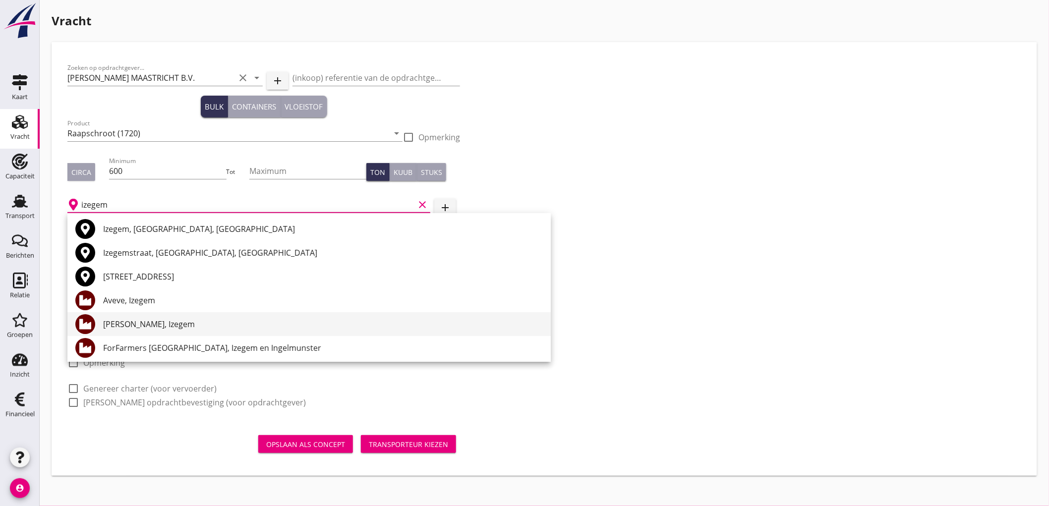
scroll to position [55, 0]
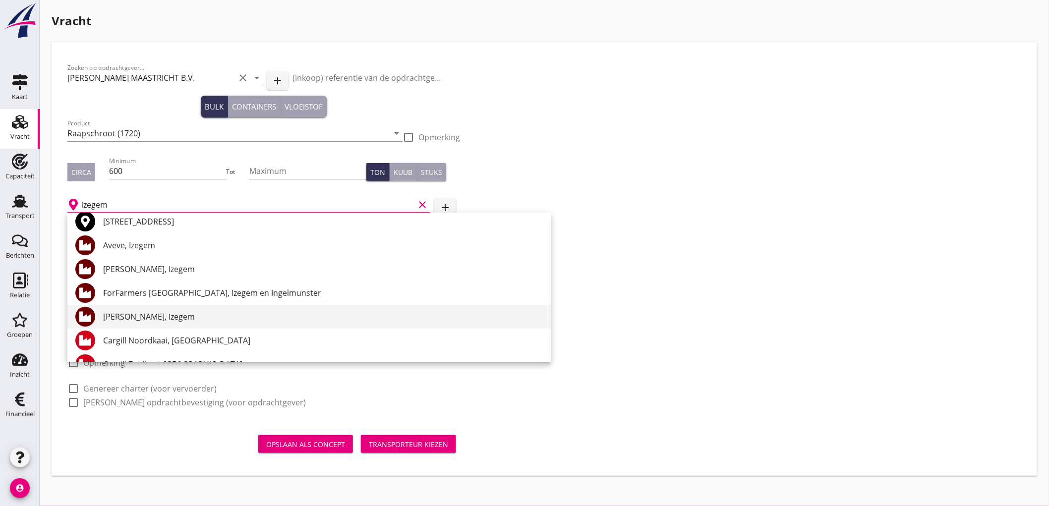
click at [151, 316] on div "Danis, Izegem" at bounding box center [323, 317] width 440 height 12
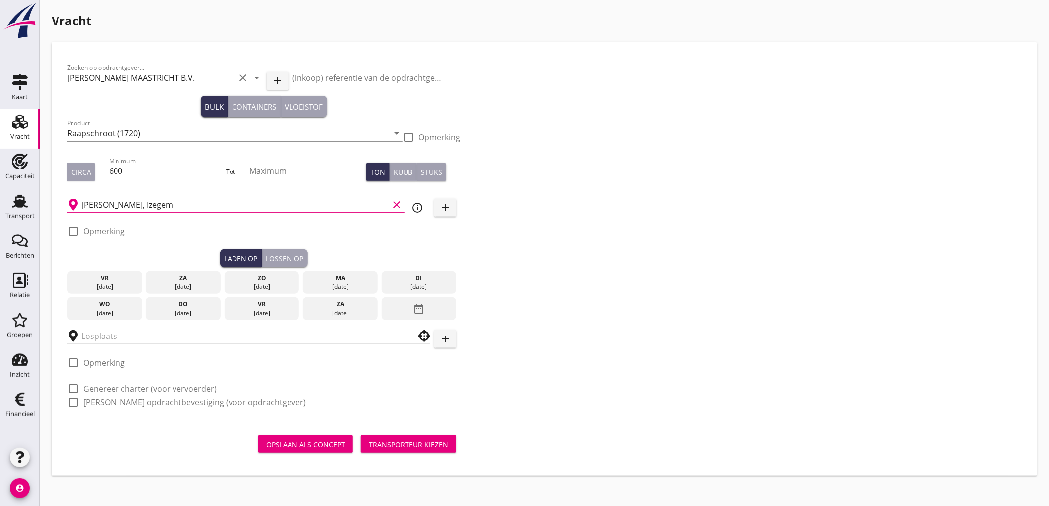
type input "Danis, Izegem"
click at [269, 317] on div "[DATE]" at bounding box center [262, 313] width 70 height 9
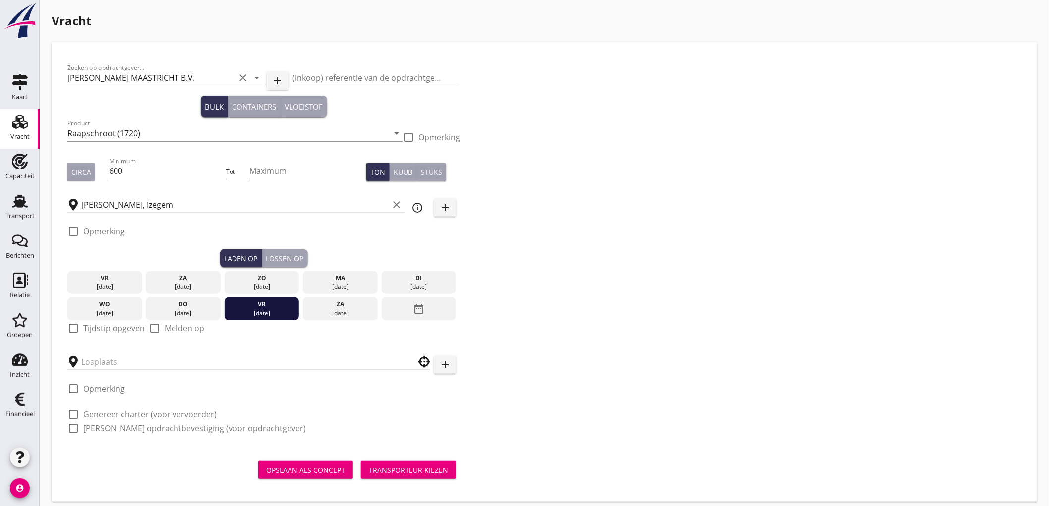
click at [81, 330] on div "check_box_outline_blank Tijdstip opgeven" at bounding box center [105, 328] width 77 height 12
click at [112, 331] on label "Tijdstip opgeven" at bounding box center [113, 328] width 61 height 10
checkbox input "true"
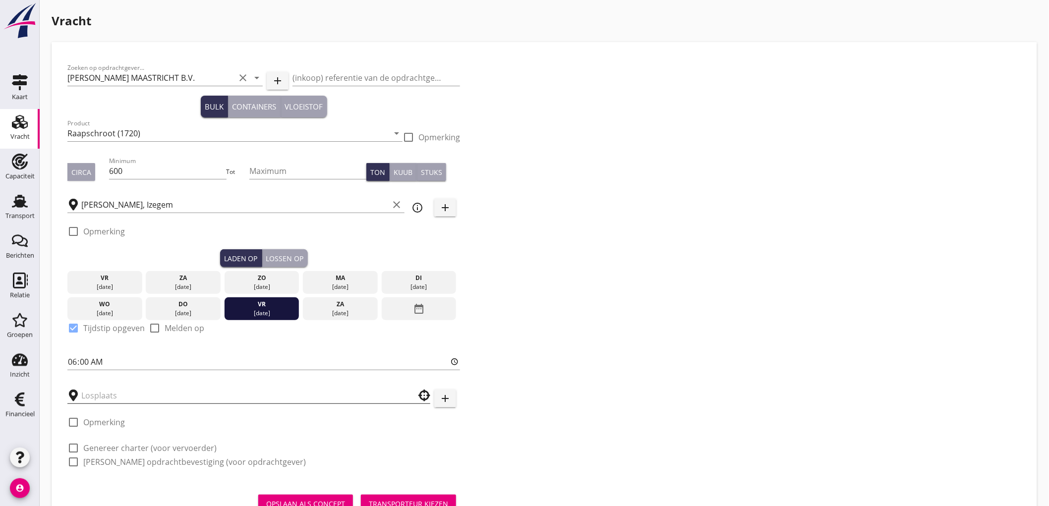
click at [117, 392] on input "text" at bounding box center [241, 396] width 321 height 16
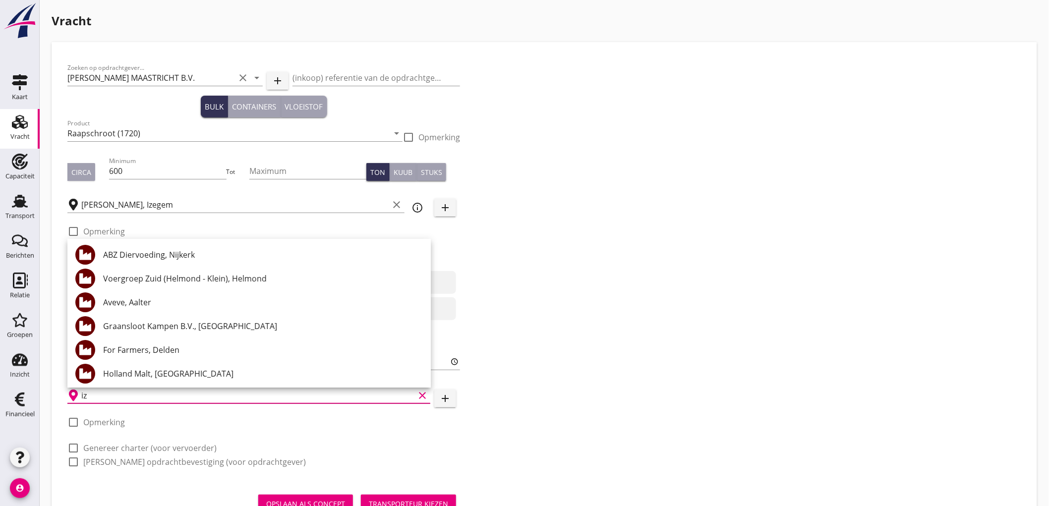
type input "i"
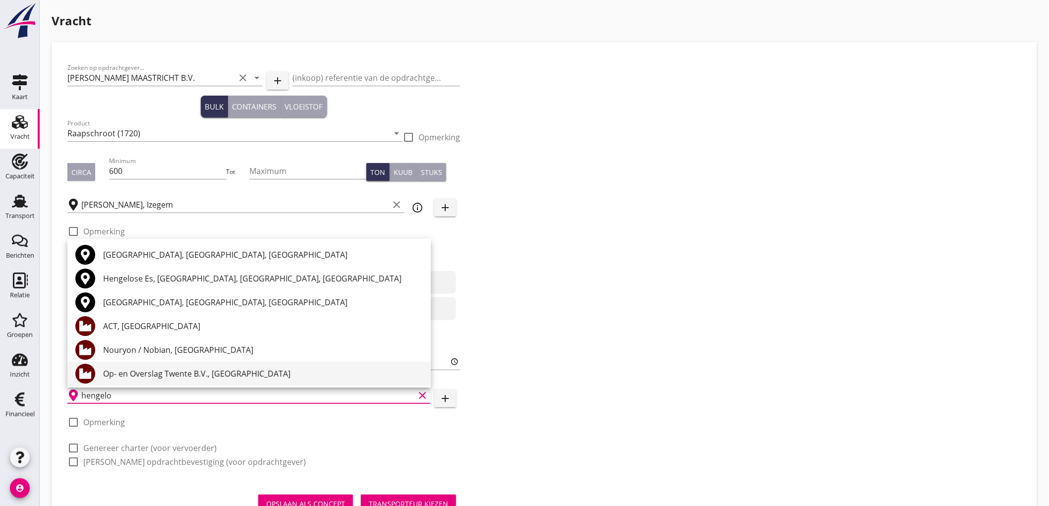
click at [197, 374] on div "Op- en Overslag Twente B.V., Hengelo" at bounding box center [263, 374] width 320 height 12
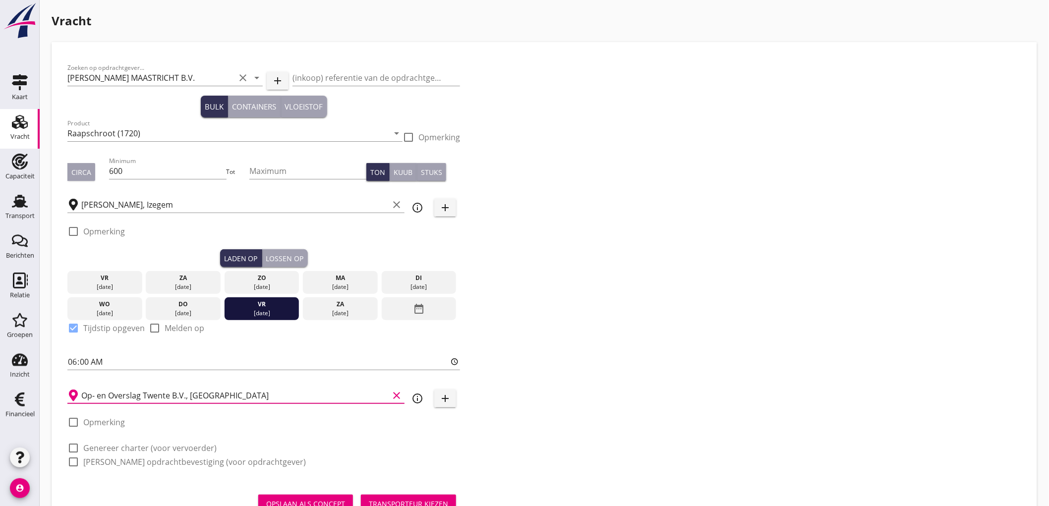
scroll to position [41, 0]
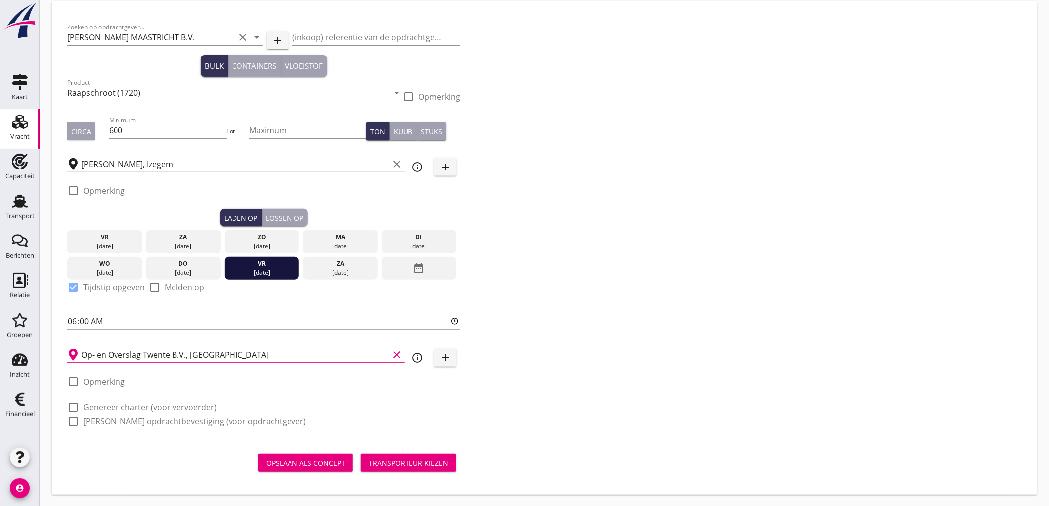
type input "Op- en Overslag Twente B.V., Hengelo"
click at [146, 408] on label "Genereer charter (voor vervoerder)" at bounding box center [149, 408] width 133 height 10
checkbox input "true"
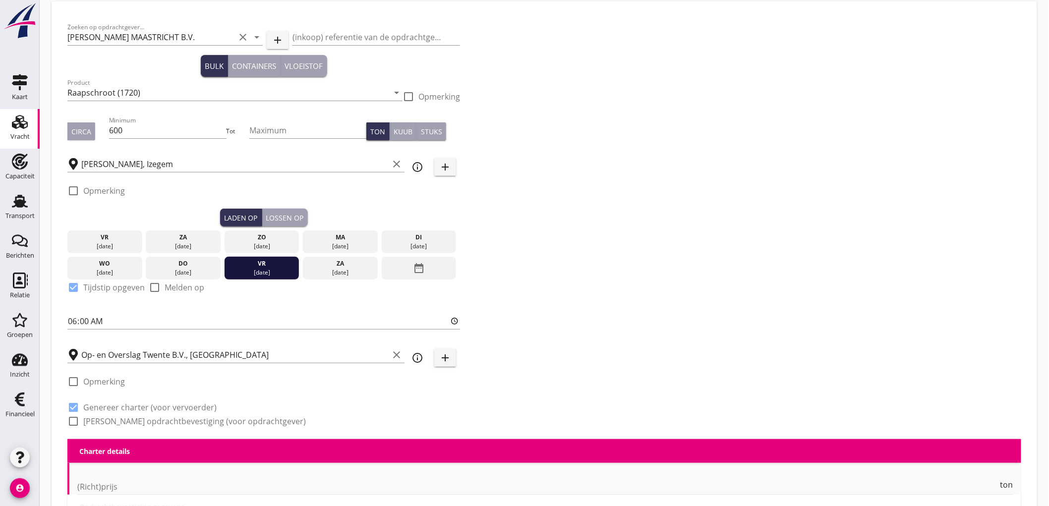
click at [138, 422] on label "Genereer opdrachtbevestiging (voor opdrachtgever)" at bounding box center [194, 422] width 223 height 10
checkbox input "true"
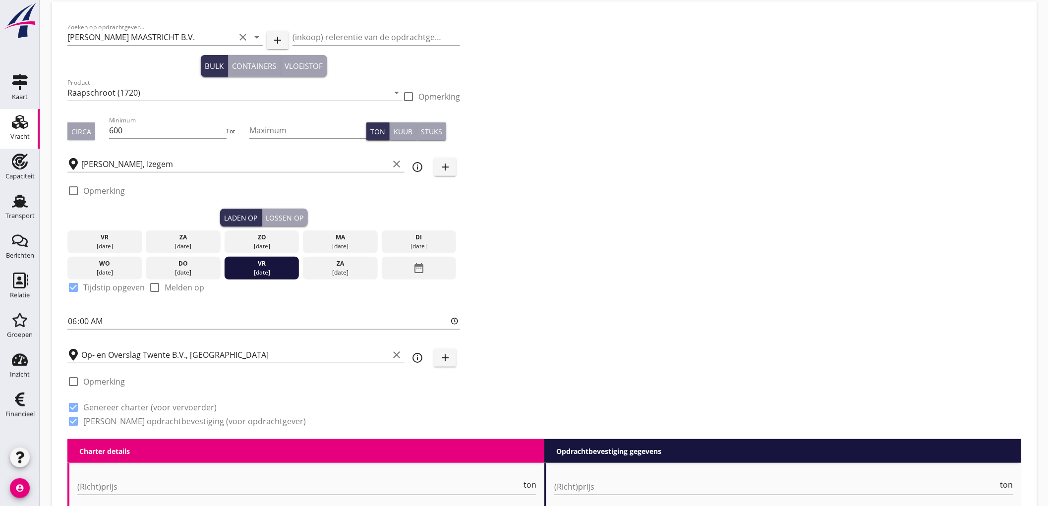
scroll to position [259, 0]
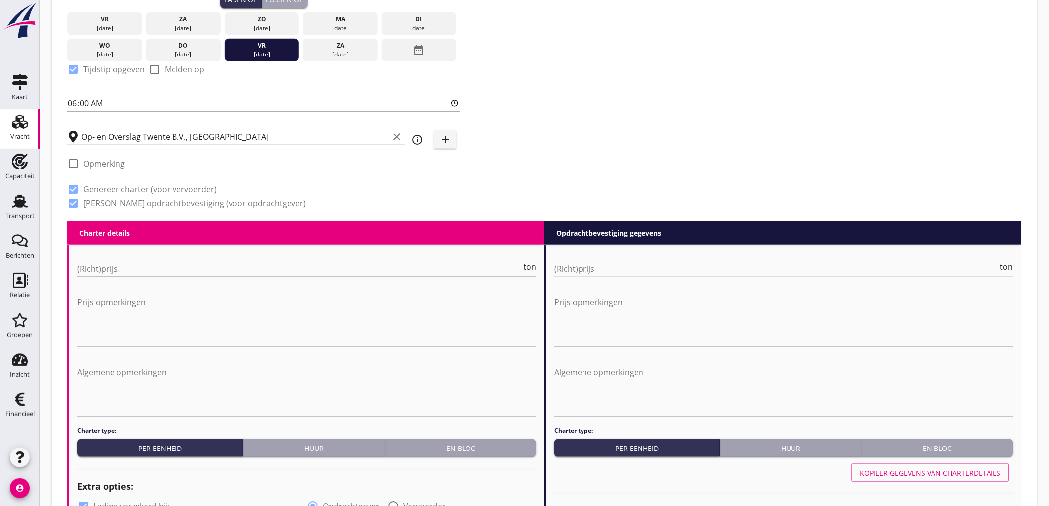
click at [153, 261] on input "(Richt)prijs" at bounding box center [299, 269] width 444 height 16
type input "5600"
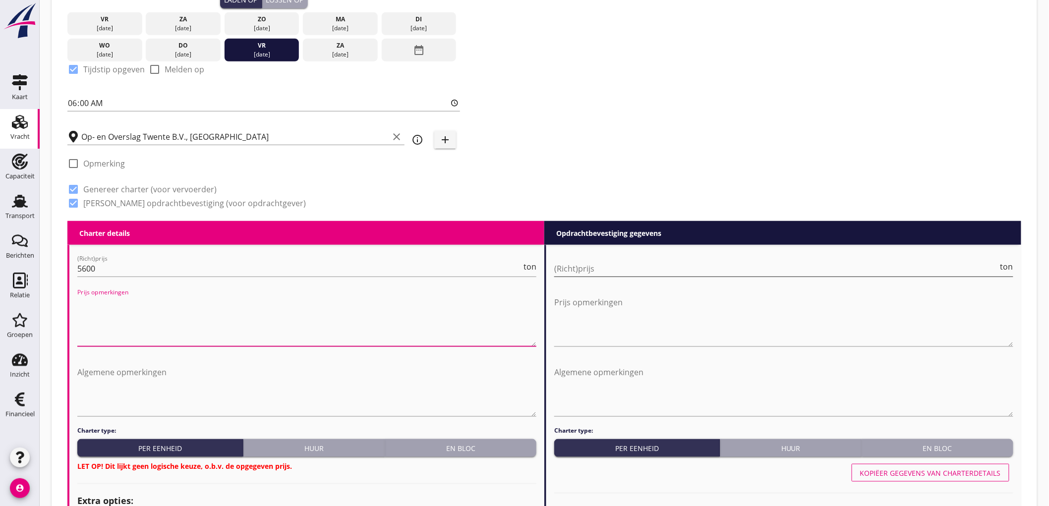
drag, startPoint x: 624, startPoint y: 264, endPoint x: 633, endPoint y: 268, distance: 10.0
click at [623, 264] on input "(Richt)prijs" at bounding box center [776, 269] width 444 height 16
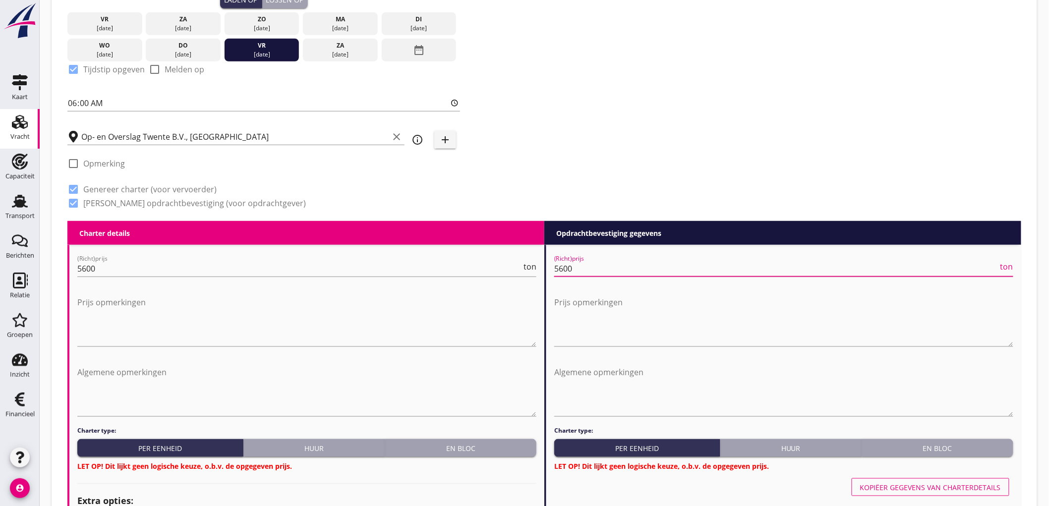
scroll to position [479, 0]
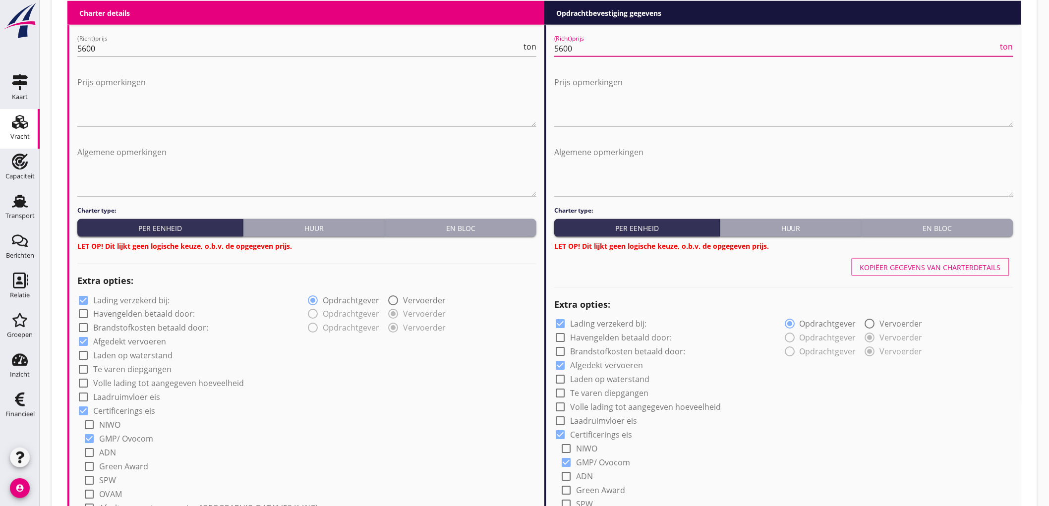
type input "5600"
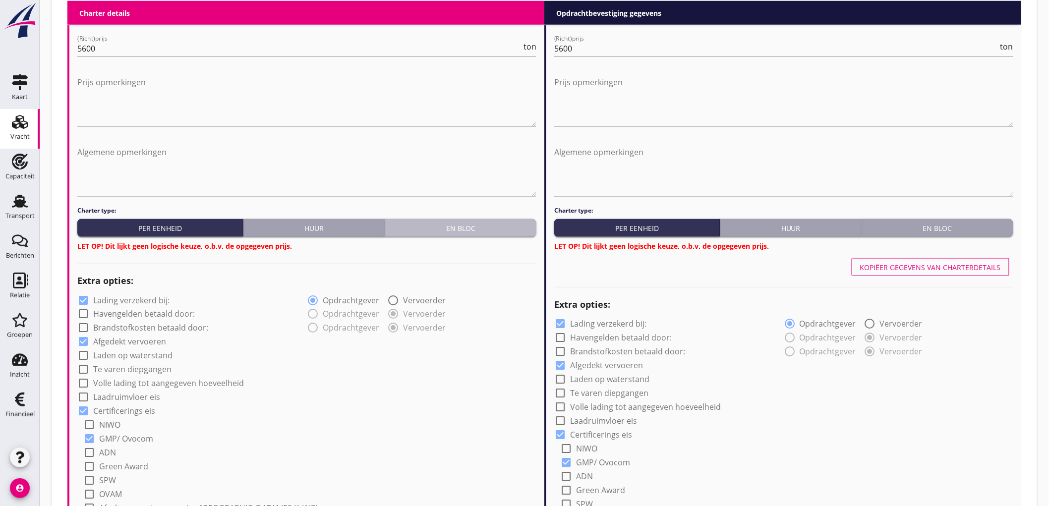
click at [508, 226] on div "En bloc" at bounding box center [460, 228] width 143 height 10
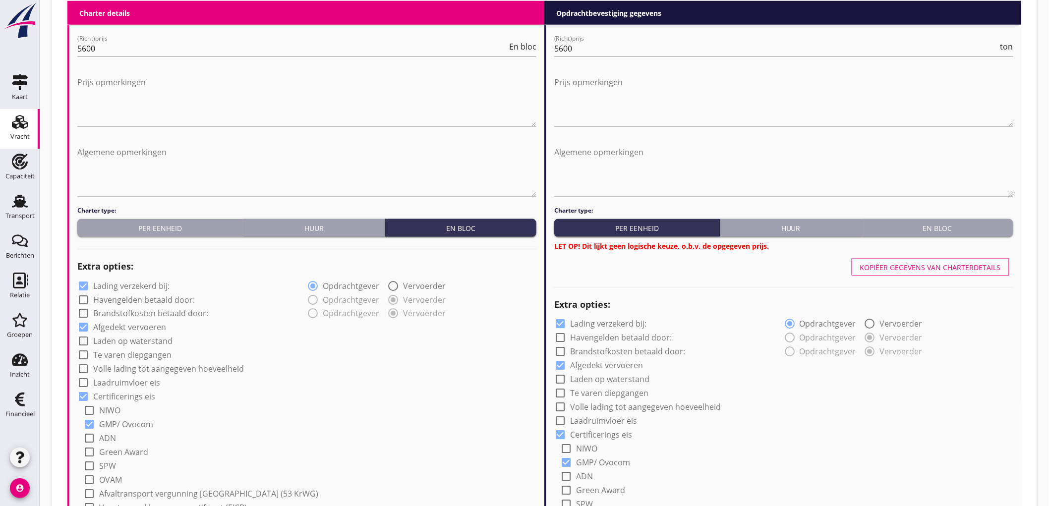
click at [995, 224] on div "En bloc" at bounding box center [937, 228] width 143 height 10
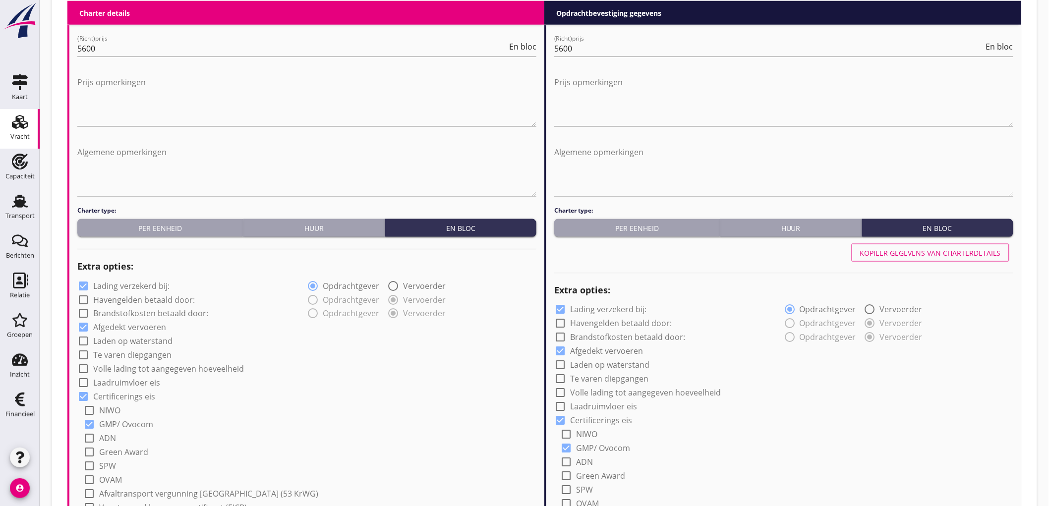
click at [115, 290] on label "Lading verzekerd bij:" at bounding box center [131, 286] width 76 height 10
checkbox input "false"
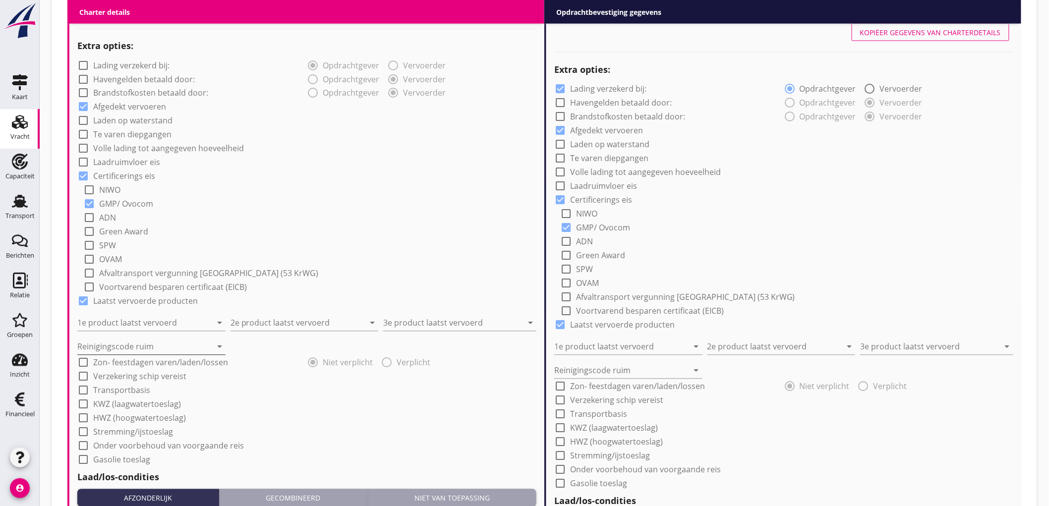
scroll to position [755, 0]
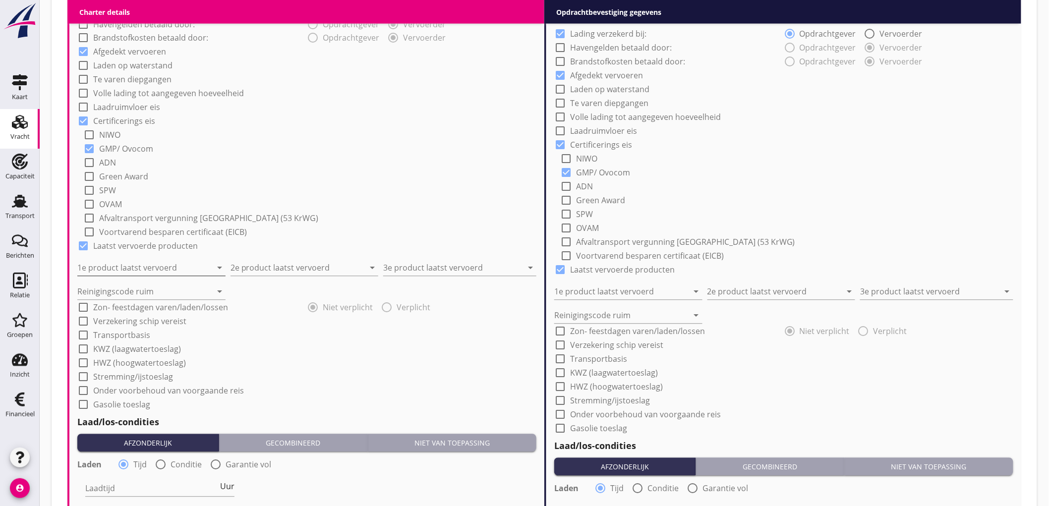
click at [128, 266] on input "1e product laatst vervoerd" at bounding box center [144, 268] width 134 height 16
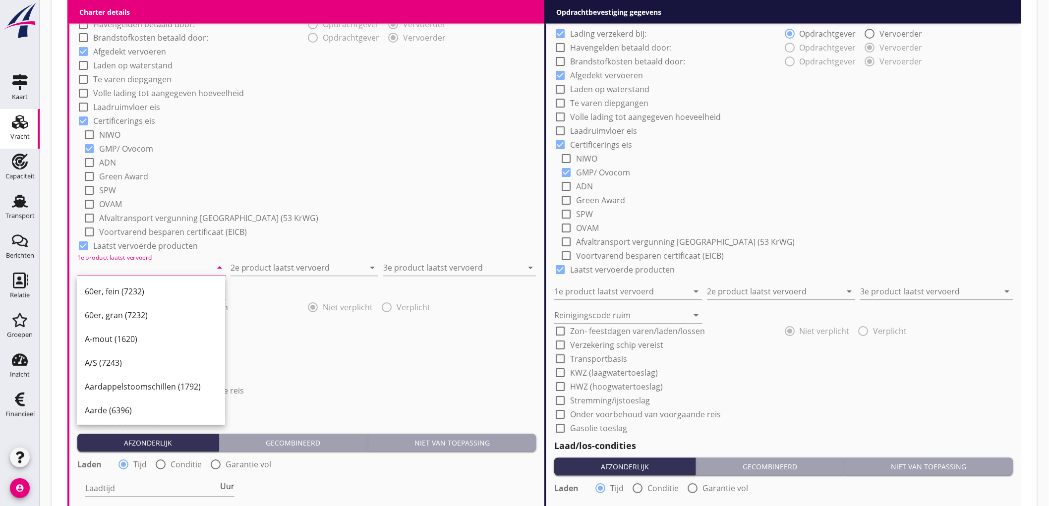
click at [136, 270] on input "1e product laatst vervoerd" at bounding box center [144, 268] width 134 height 16
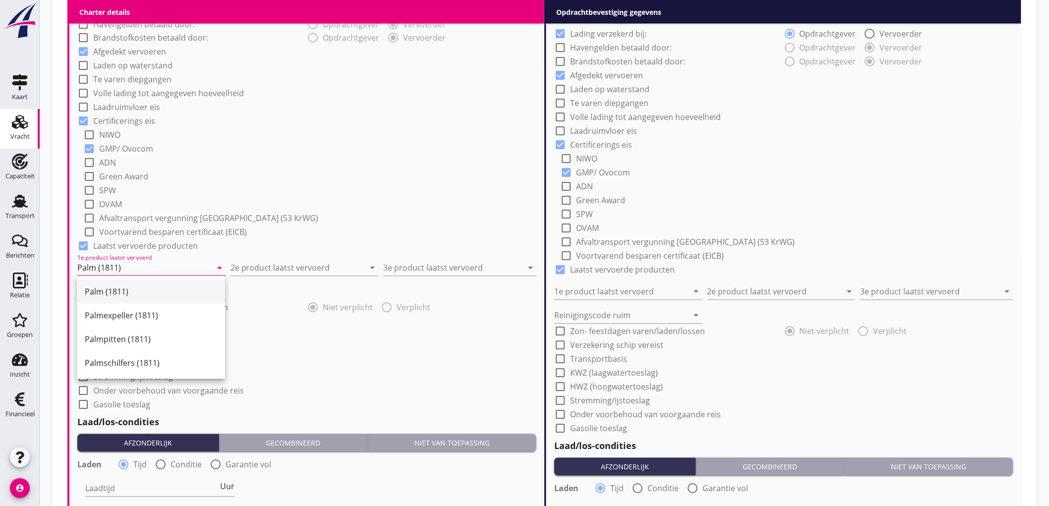
type input "Palm (1811)"
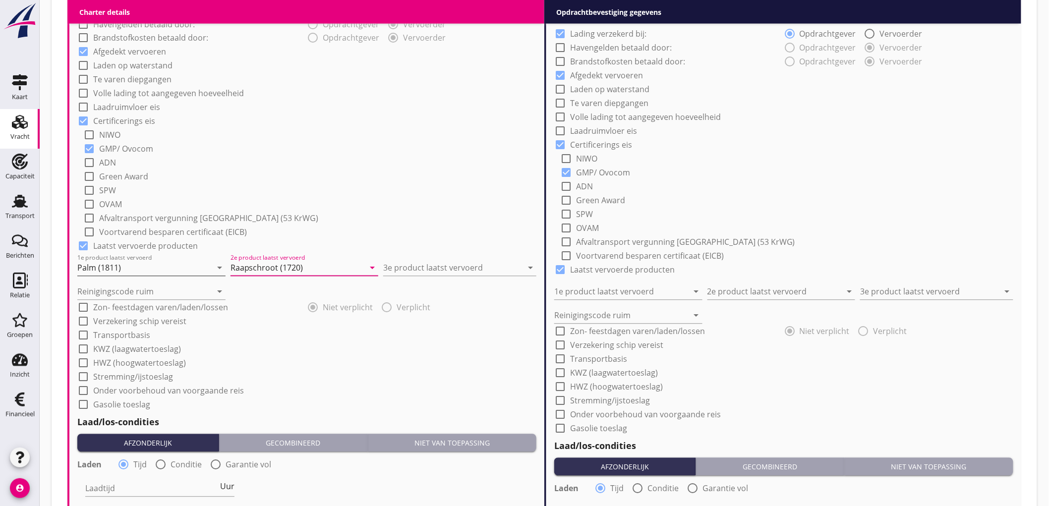
type input "Raapschroot (1720)"
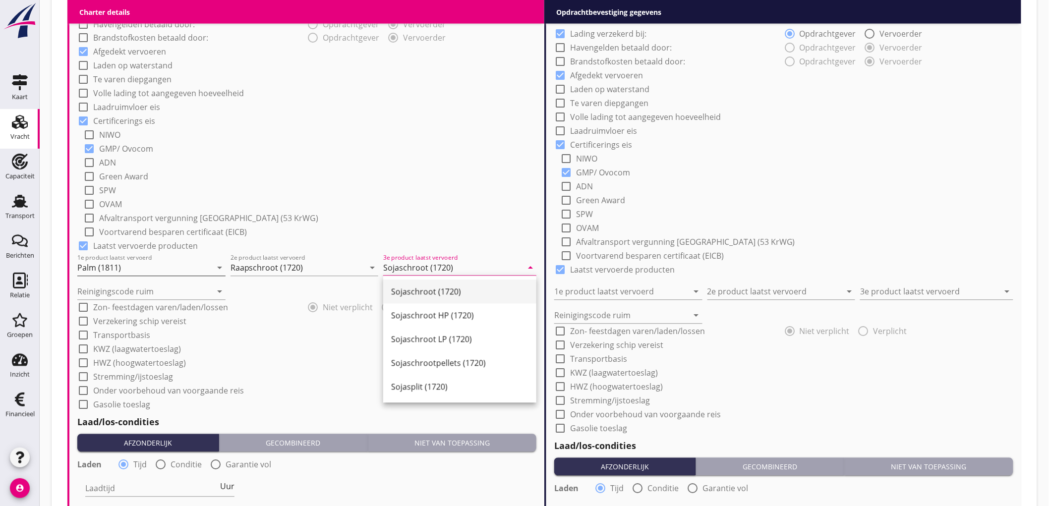
type input "Sojaschroot (1720)"
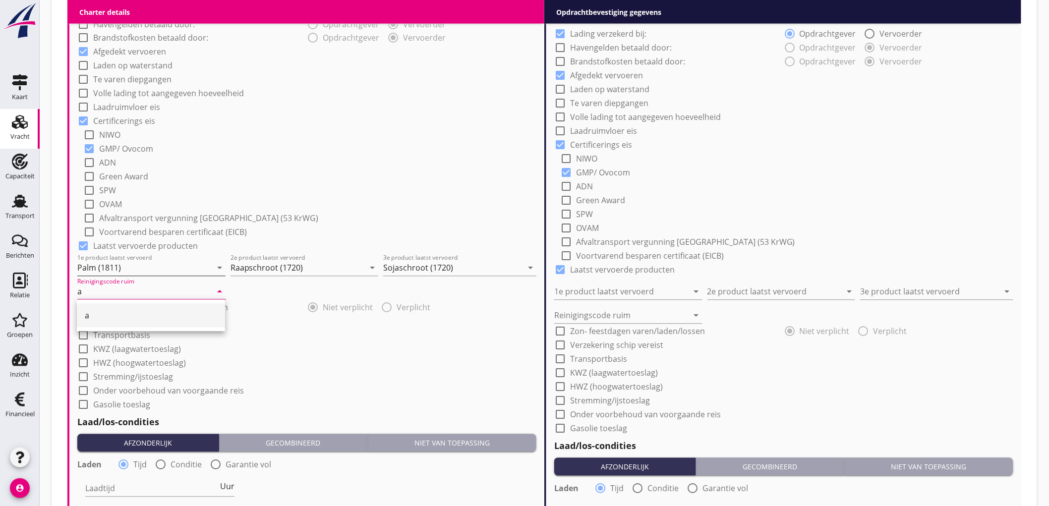
type input "a"
click at [286, 173] on div "check_box_outline_blank Green Award" at bounding box center [309, 176] width 453 height 14
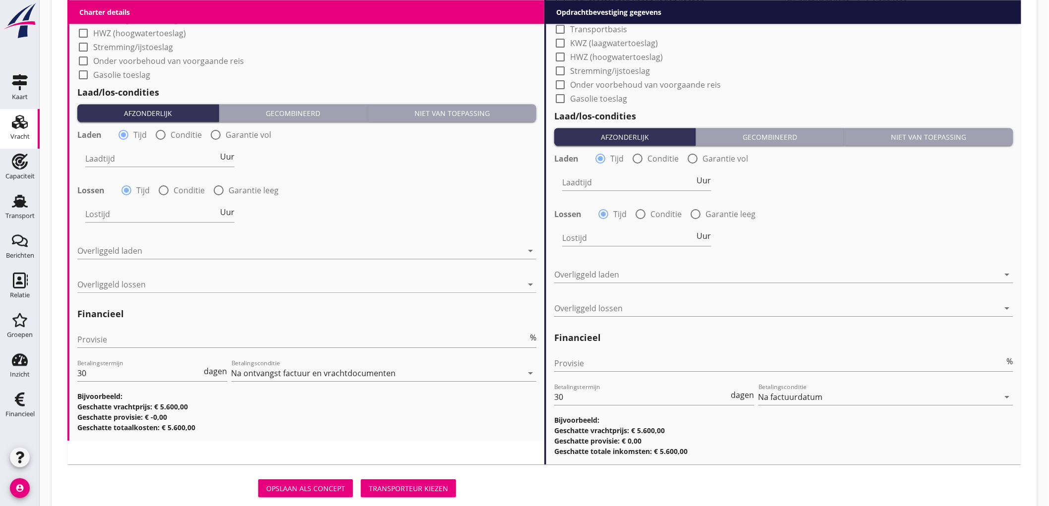
click at [171, 133] on label "Conditie" at bounding box center [186, 135] width 31 height 10
radio input "false"
radio input "true"
click at [121, 137] on div at bounding box center [123, 134] width 17 height 17
radio input "true"
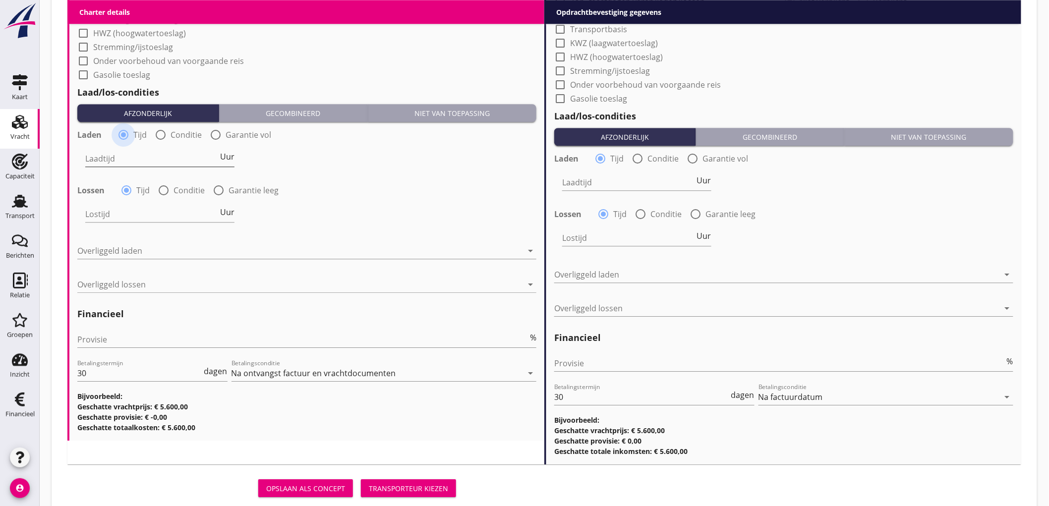
click at [117, 160] on input "Laadtijd" at bounding box center [151, 159] width 133 height 16
click at [232, 154] on span "Uur" at bounding box center [227, 157] width 14 height 8
type input "2"
click at [174, 190] on label "Conditie" at bounding box center [189, 190] width 31 height 10
radio input "false"
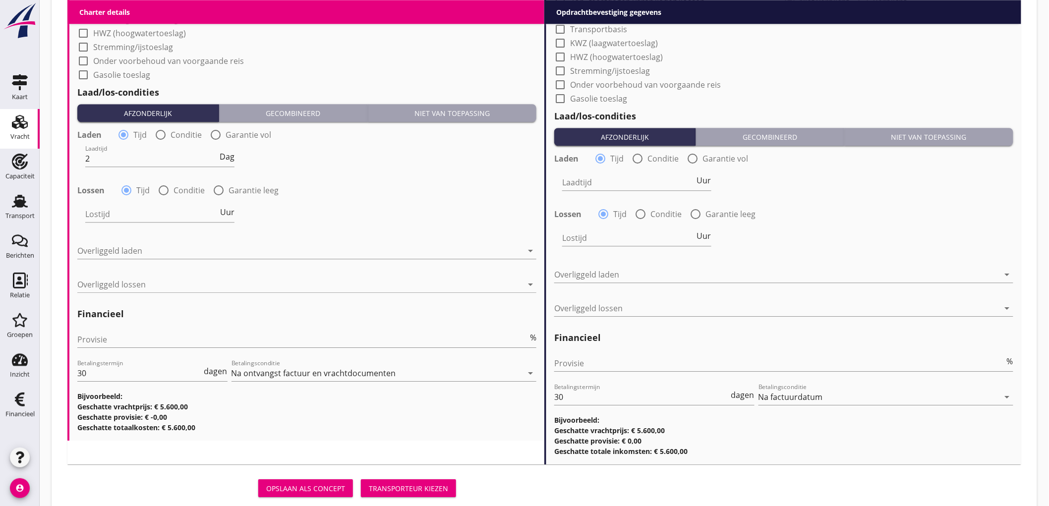
radio input "true"
click at [137, 214] on div at bounding box center [190, 214] width 211 height 16
click at [0, 0] on div "Nederlands wettelijk 2011" at bounding box center [0, 0] width 0 height 0
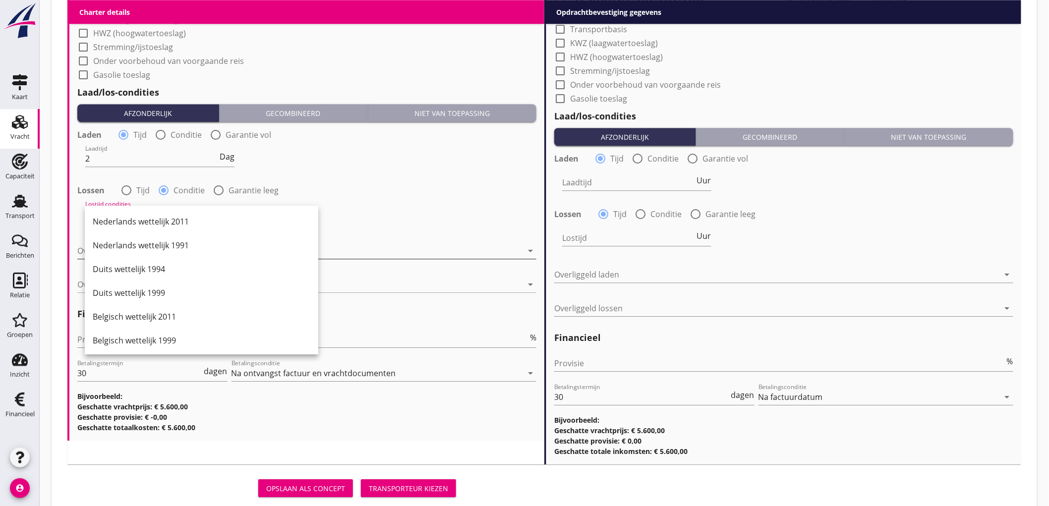
click at [147, 216] on div "Nederlands wettelijk 2011" at bounding box center [202, 222] width 218 height 12
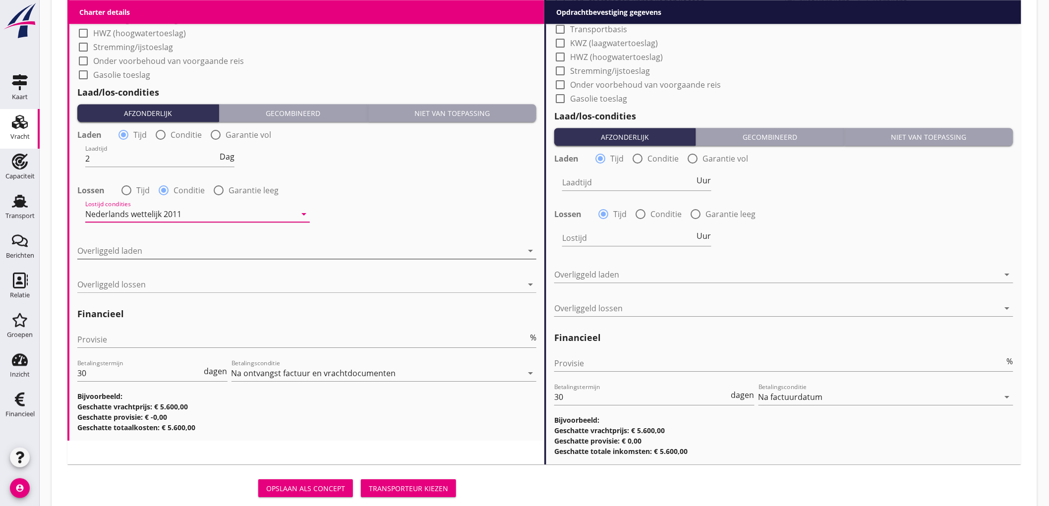
click at [101, 257] on div at bounding box center [299, 251] width 445 height 16
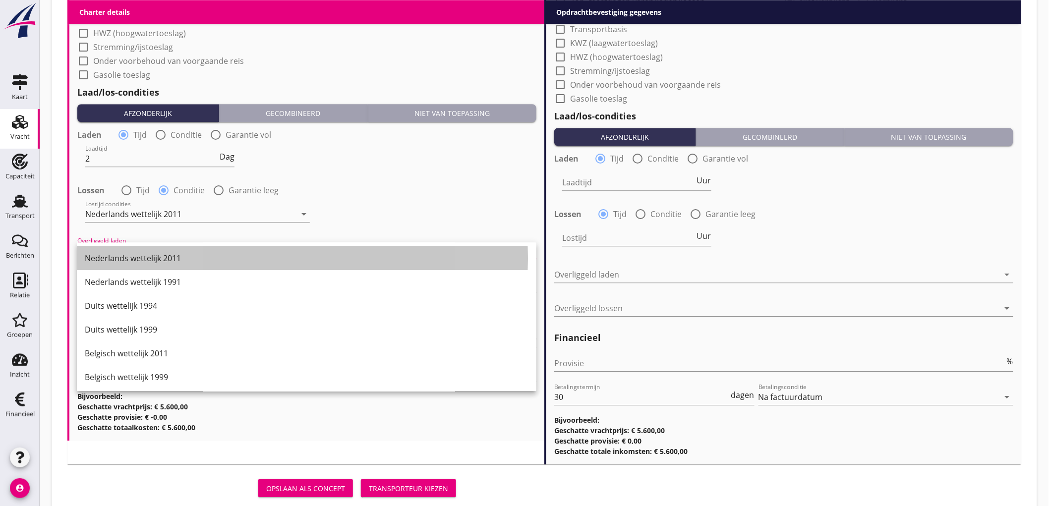
drag, startPoint x: 105, startPoint y: 252, endPoint x: 109, endPoint y: 278, distance: 26.2
click at [105, 252] on div "Nederlands wettelijk 2011" at bounding box center [307, 258] width 444 height 12
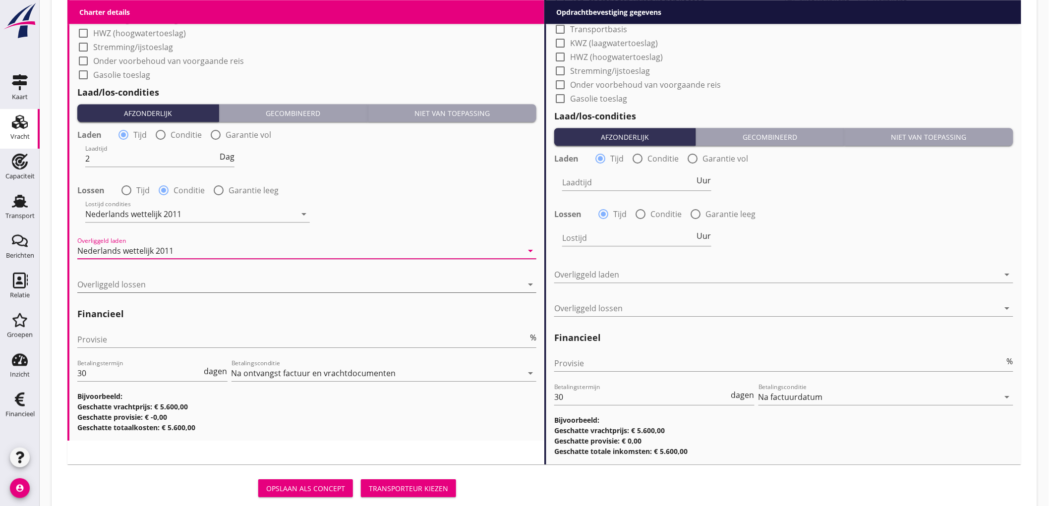
click at [109, 281] on div at bounding box center [299, 285] width 445 height 16
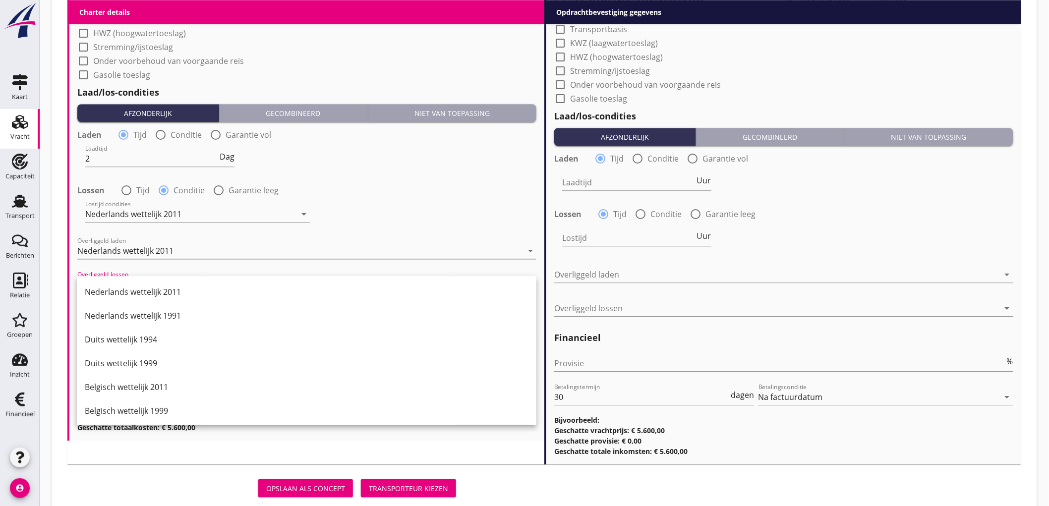
click at [135, 249] on div "Nederlands wettelijk 2011" at bounding box center [125, 250] width 96 height 9
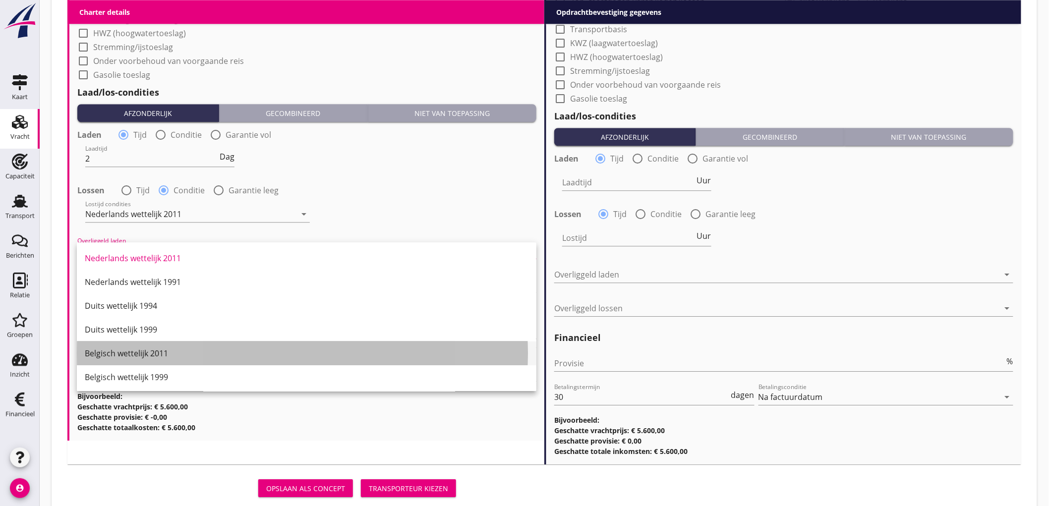
click at [126, 355] on div "Belgisch wettelijk 2011" at bounding box center [307, 354] width 444 height 12
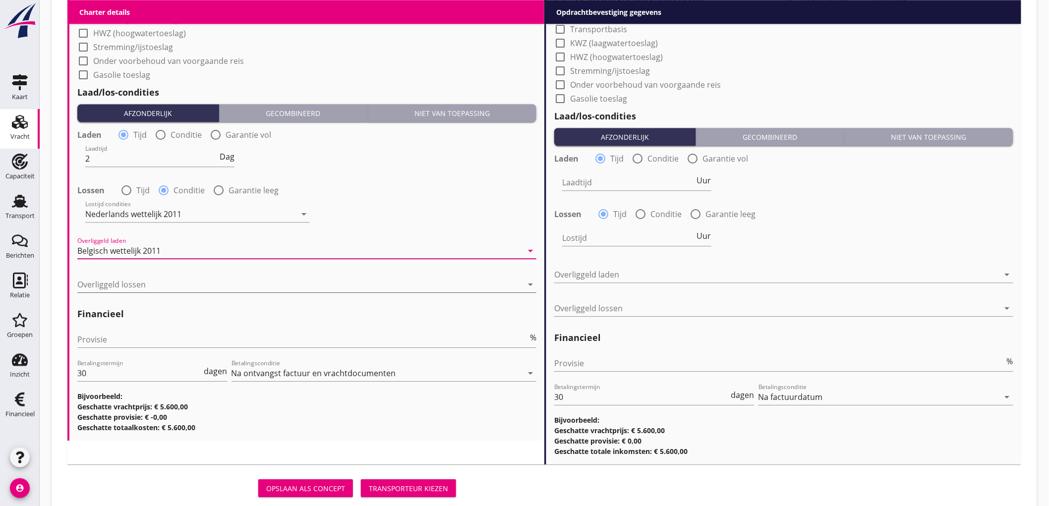
click at [139, 281] on div at bounding box center [299, 285] width 445 height 16
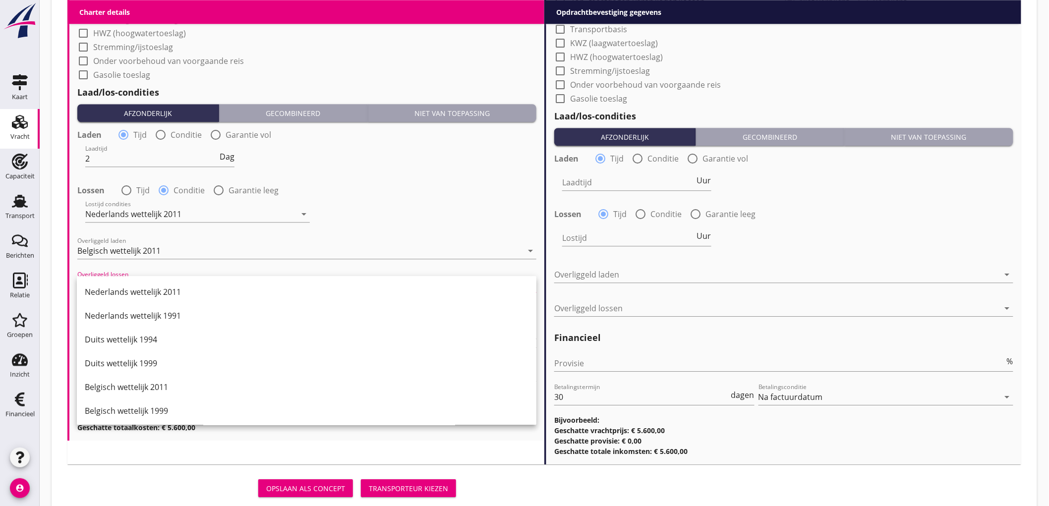
click at [137, 288] on div "Nederlands wettelijk 2011" at bounding box center [307, 292] width 444 height 12
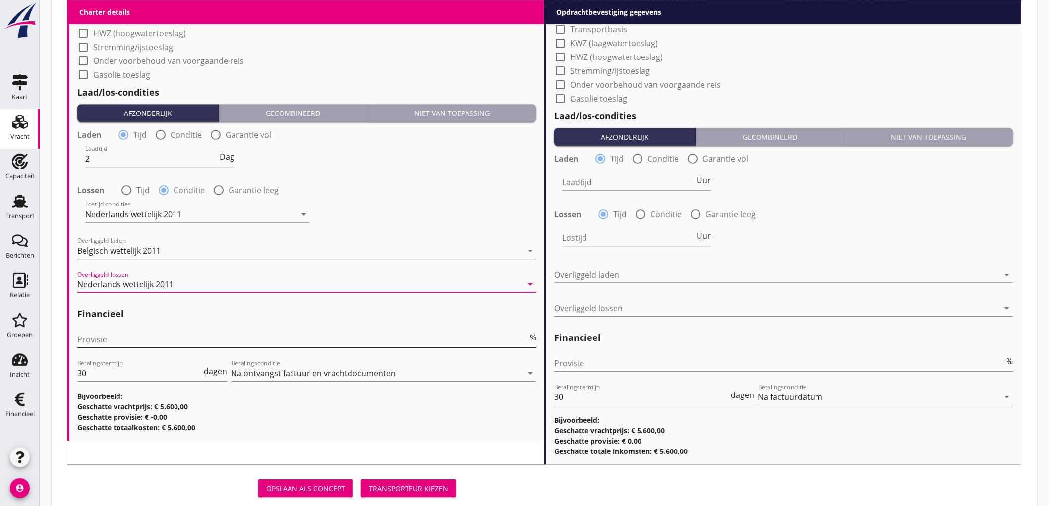
drag, startPoint x: 121, startPoint y: 336, endPoint x: 130, endPoint y: 331, distance: 10.6
click at [121, 336] on input "Provisie" at bounding box center [302, 340] width 451 height 16
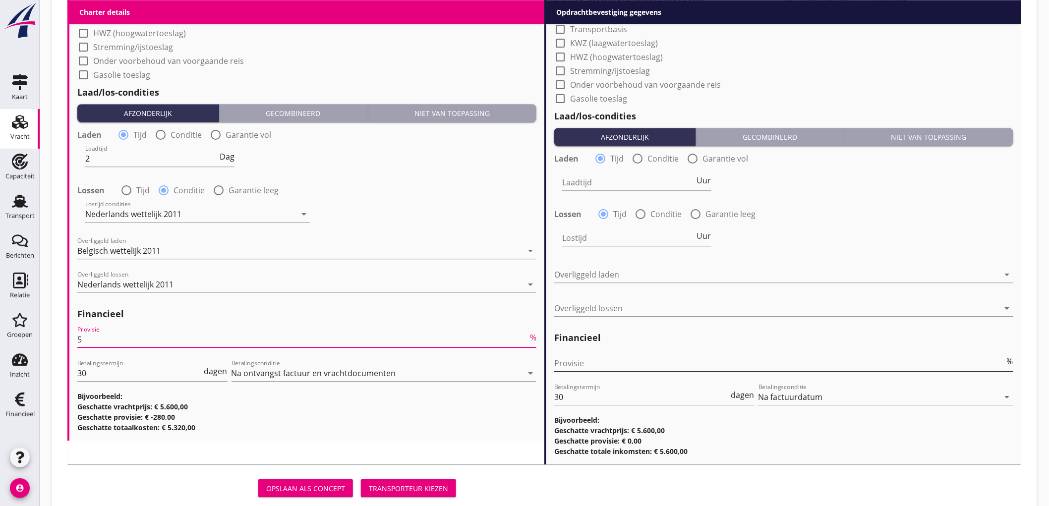
type input "5"
click at [583, 361] on input "Provisie" at bounding box center [779, 364] width 451 height 16
type input "2"
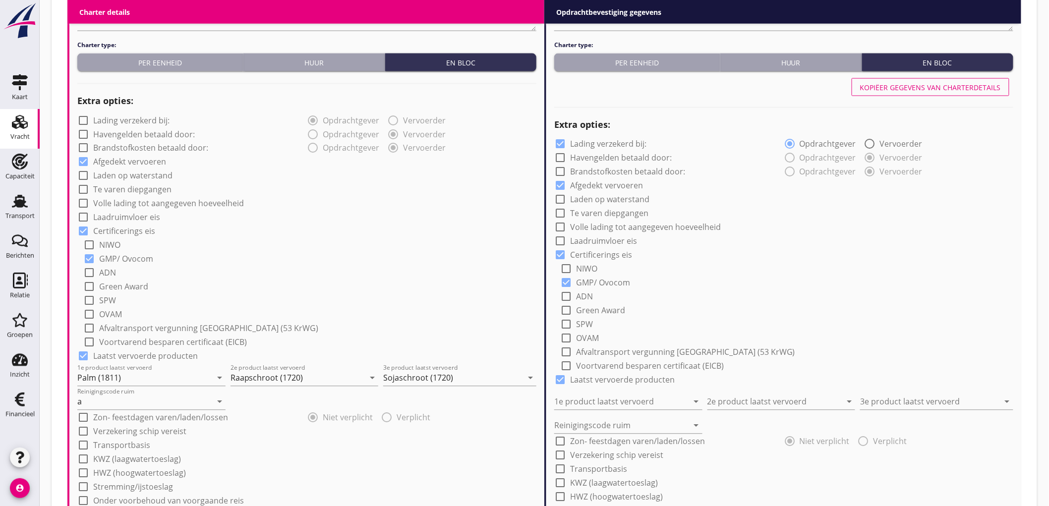
type input "2.5"
click at [965, 88] on div "Kopiëer gegevens van charterdetails" at bounding box center [930, 87] width 141 height 10
checkbox input "false"
type input "Palm (1811)"
type input "Raapschroot (1720)"
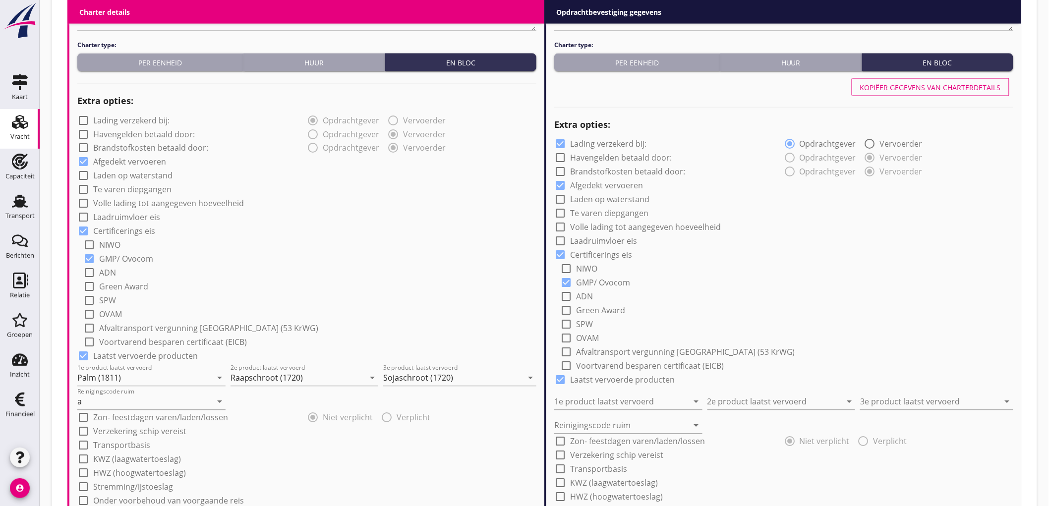
type input "Sojaschroot (1720)"
type input "a"
type input "2"
radio input "false"
radio input "true"
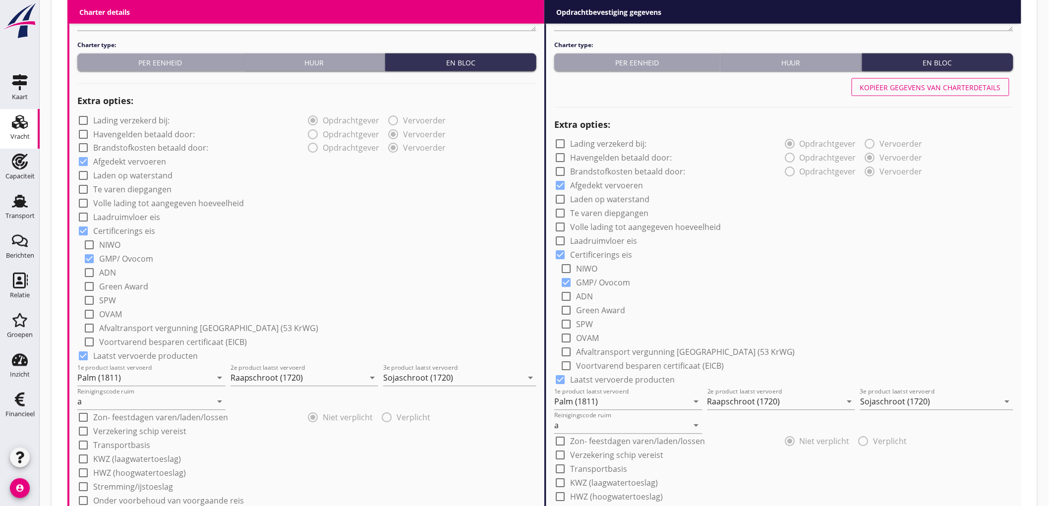
scroll to position [1110, 0]
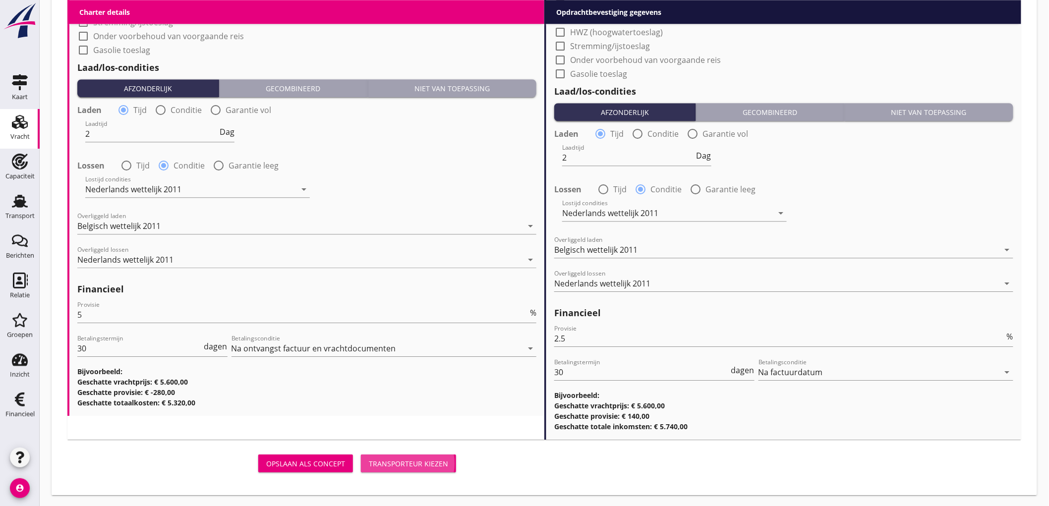
click at [412, 464] on div "Transporteur kiezen" at bounding box center [408, 464] width 79 height 10
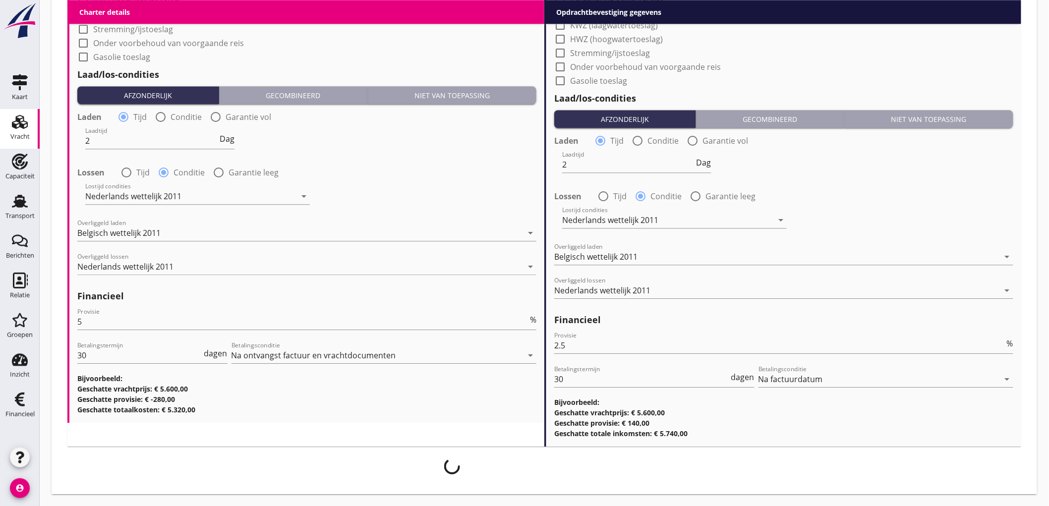
scroll to position [1103, 0]
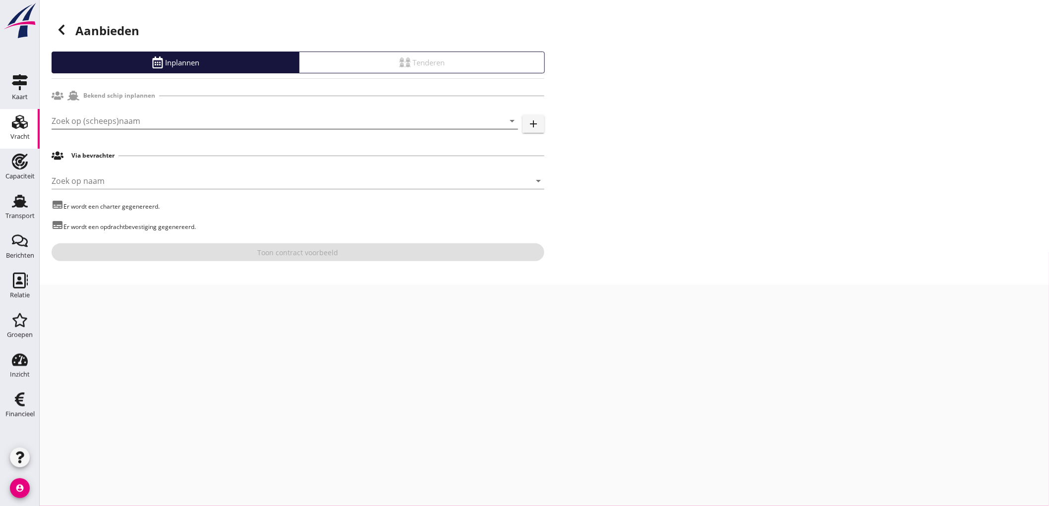
click at [129, 124] on input "Zoek op (scheeps)naam" at bounding box center [271, 121] width 439 height 16
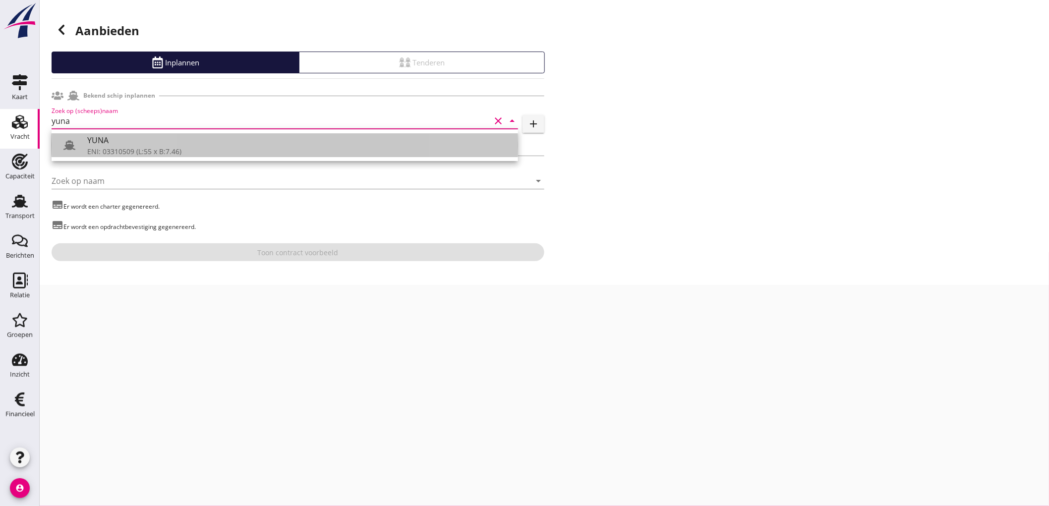
drag, startPoint x: 142, startPoint y: 158, endPoint x: 174, endPoint y: 165, distance: 32.0
click at [149, 149] on div "ENI: 03310509 (L:55 x B:7.46)" at bounding box center [298, 151] width 423 height 10
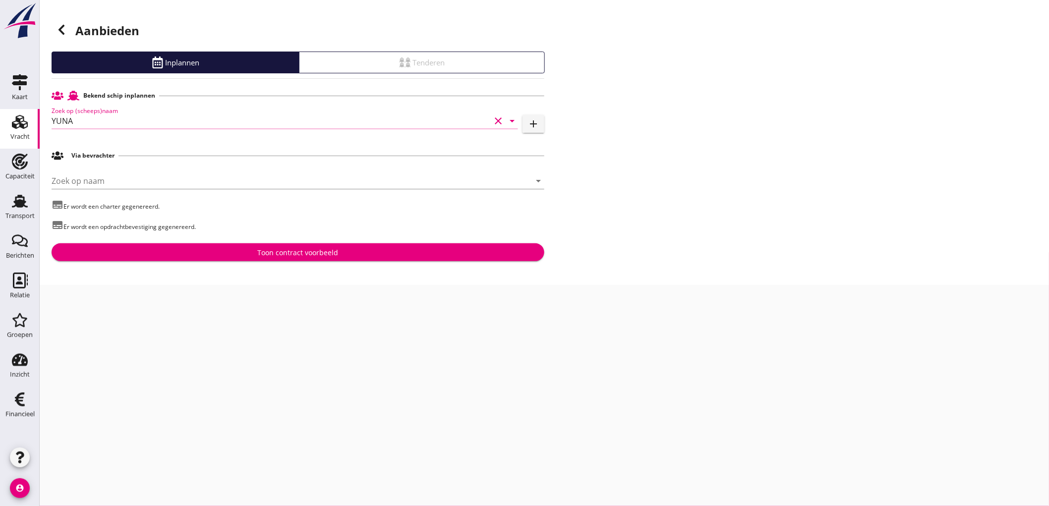
type input "YUNA"
click at [230, 250] on div "Toon contract voorbeeld" at bounding box center [298, 252] width 477 height 10
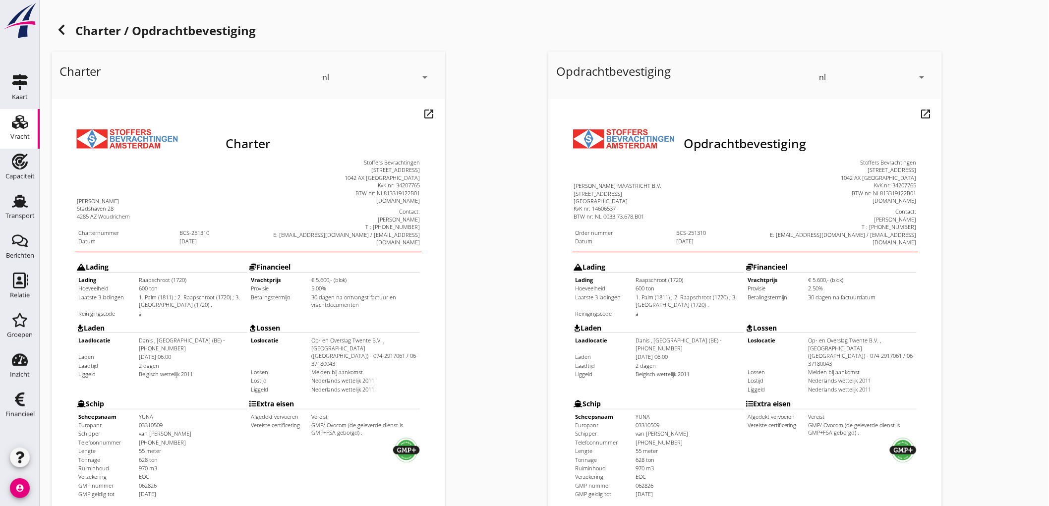
scroll to position [227, 0]
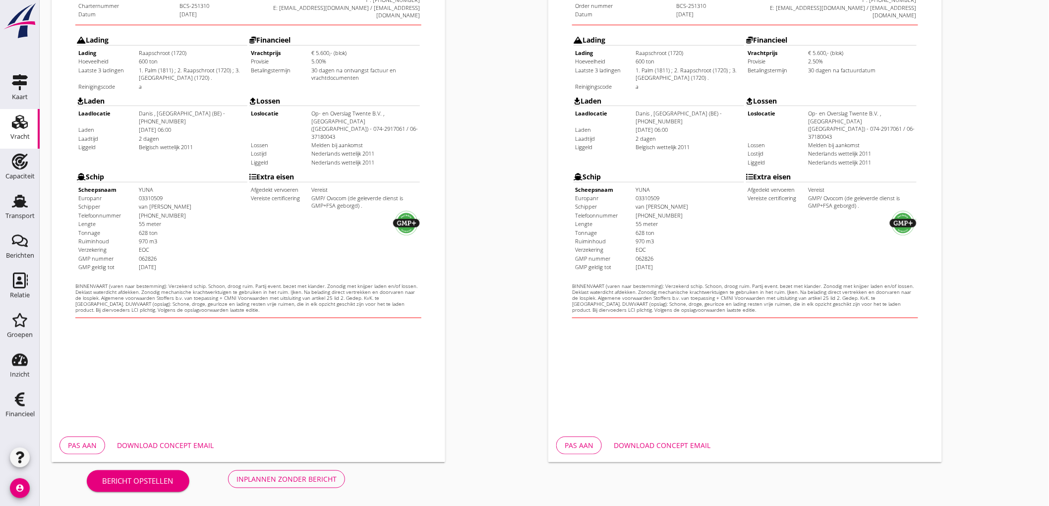
click at [284, 473] on button "Inplannen zonder bericht" at bounding box center [286, 480] width 117 height 18
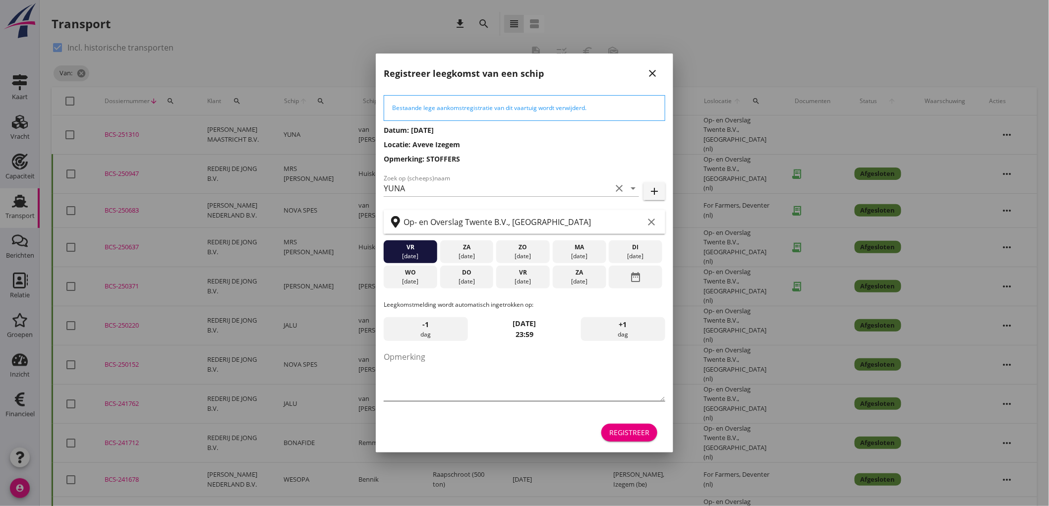
click at [475, 365] on textarea "Opmerking" at bounding box center [525, 375] width 282 height 52
type textarea "STOFFERS"
click at [630, 283] on icon "date_range" at bounding box center [636, 277] width 12 height 18
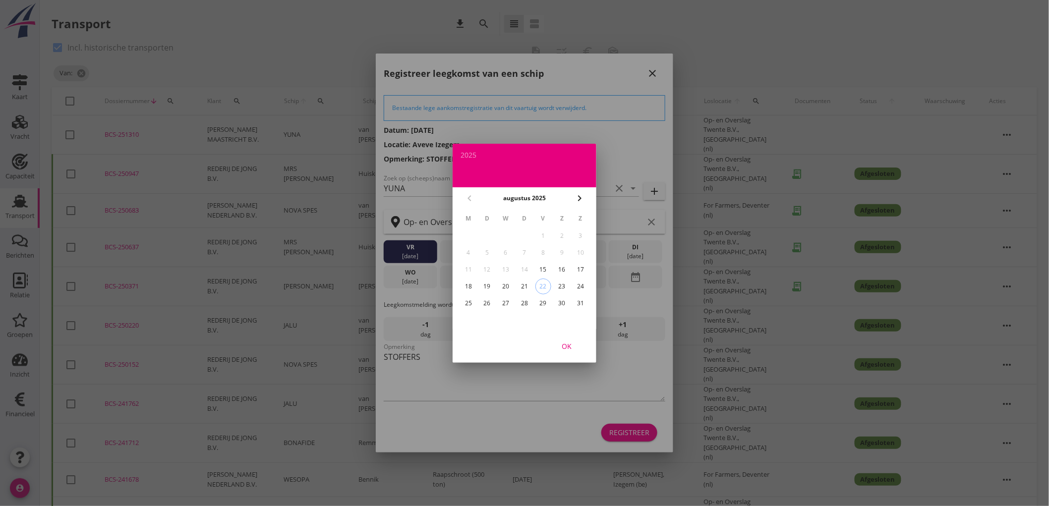
click at [585, 194] on icon "chevron_right" at bounding box center [580, 198] width 12 height 12
click at [485, 238] on div "2" at bounding box center [488, 236] width 16 height 16
click at [573, 345] on div "OK" at bounding box center [567, 346] width 28 height 10
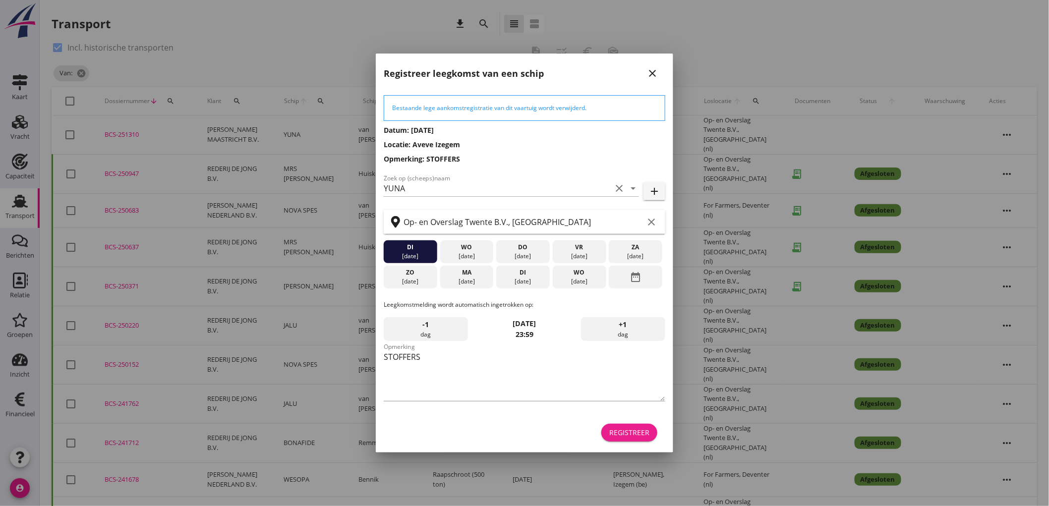
click at [620, 432] on div "Registreer" at bounding box center [630, 433] width 40 height 10
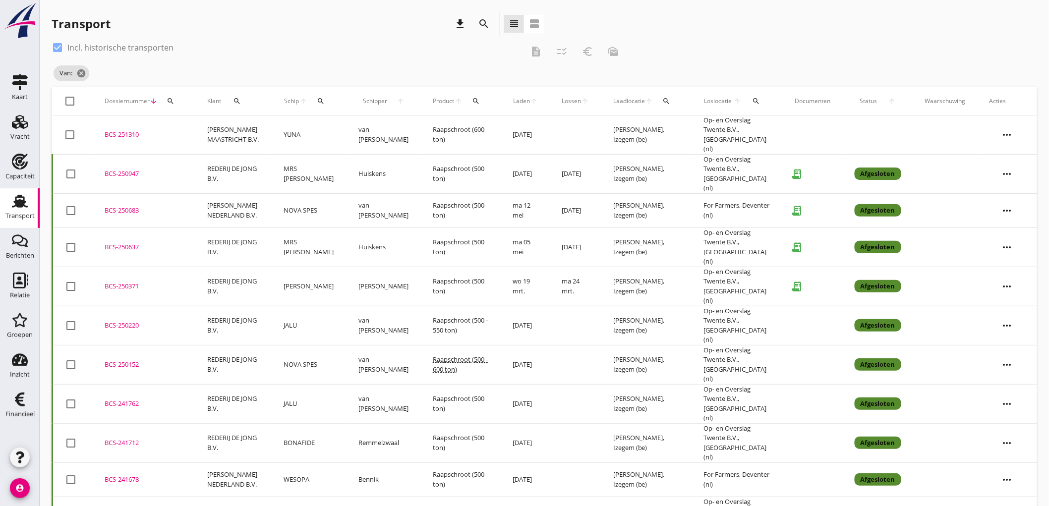
click at [266, 134] on td "[PERSON_NAME] MAASTRICHT B.V." at bounding box center [233, 135] width 76 height 39
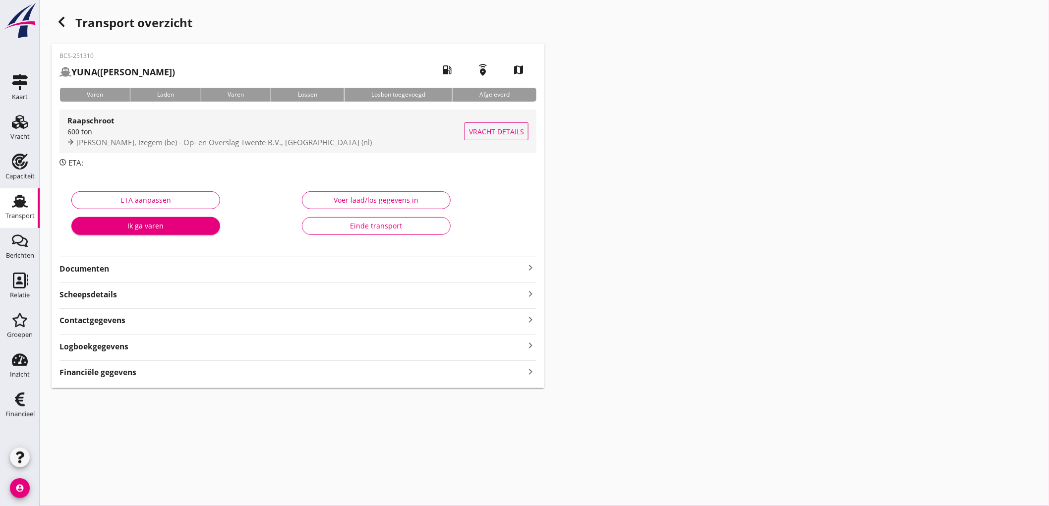
click at [141, 137] on span "Danis, Izegem (be) - Op- en Overslag Twente B.V., Hengelo (nl)" at bounding box center [224, 142] width 296 height 10
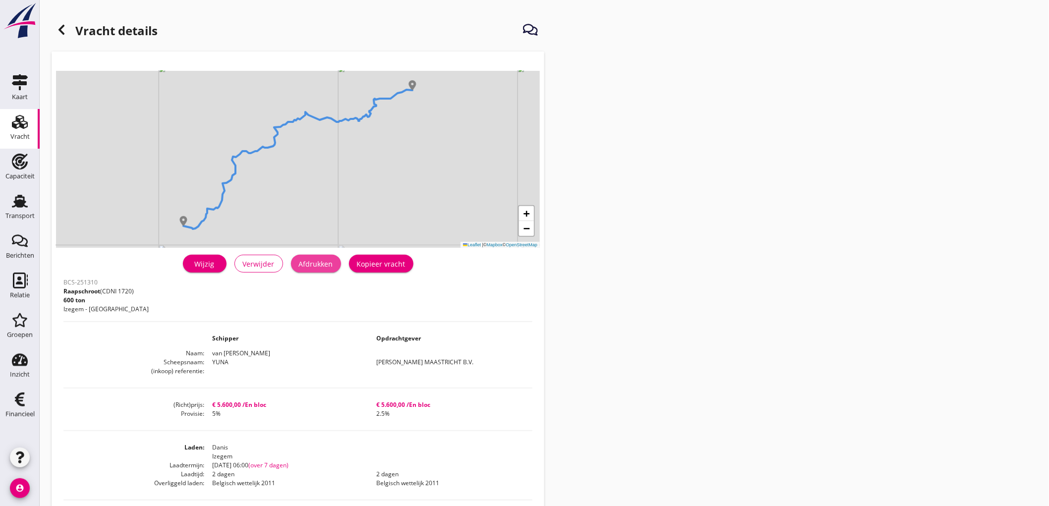
click at [315, 265] on div "Afdrukken" at bounding box center [316, 264] width 34 height 10
click at [63, 35] on icon at bounding box center [62, 30] width 12 height 12
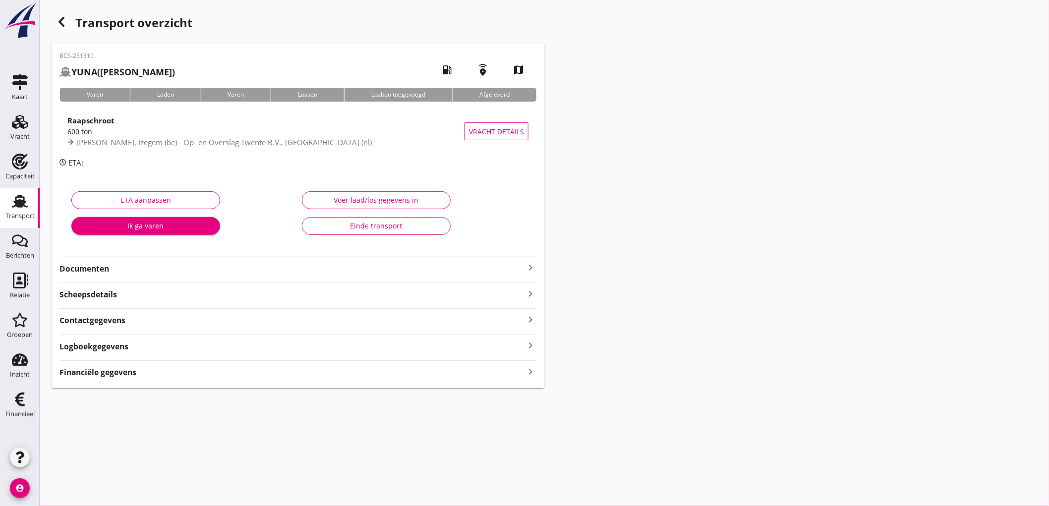
click at [106, 276] on div "BCS-251310 YUNA (van Bekhoven) local_gas_station emergency_share map Varen Lade…" at bounding box center [298, 216] width 493 height 345
click at [109, 270] on strong "Documenten" at bounding box center [292, 268] width 465 height 11
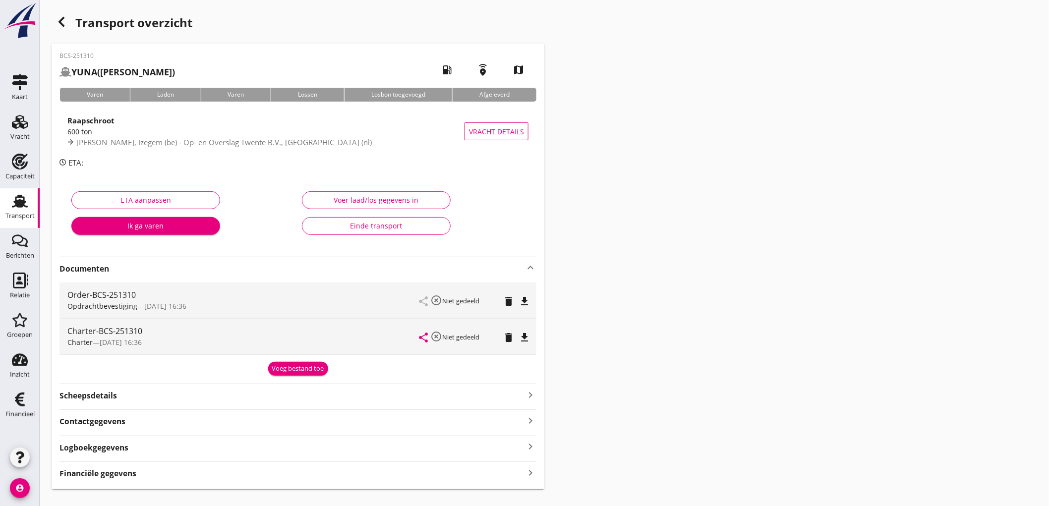
click at [522, 297] on icon "file_download" at bounding box center [525, 302] width 12 height 12
click at [524, 337] on icon "file_download" at bounding box center [525, 338] width 12 height 12
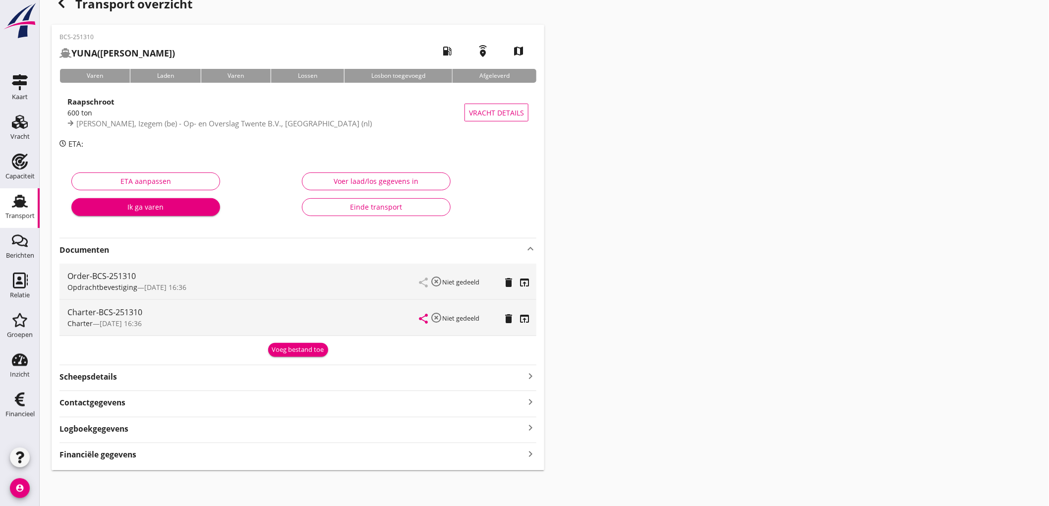
click at [138, 459] on div "Financiële gegevens keyboard_arrow_right" at bounding box center [298, 453] width 477 height 13
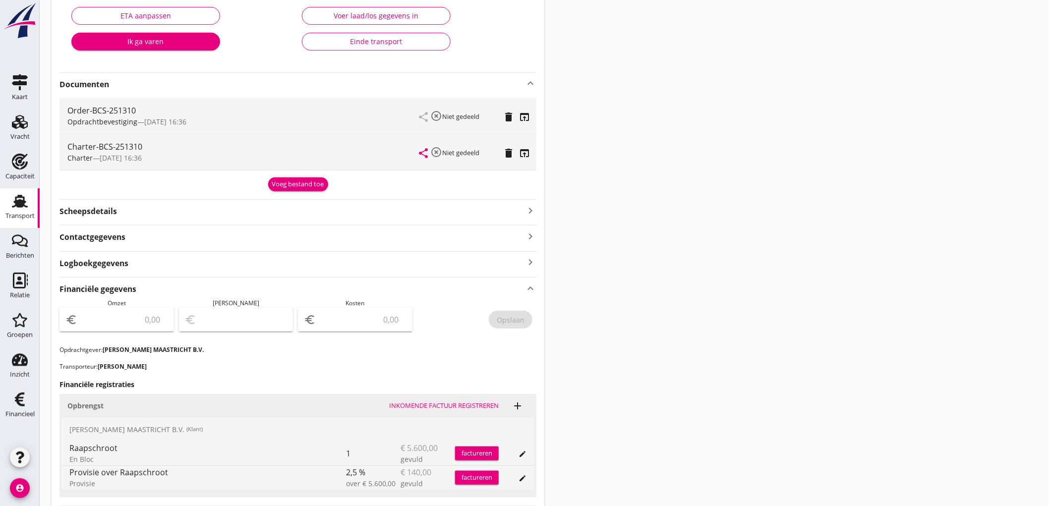
scroll to position [240, 0]
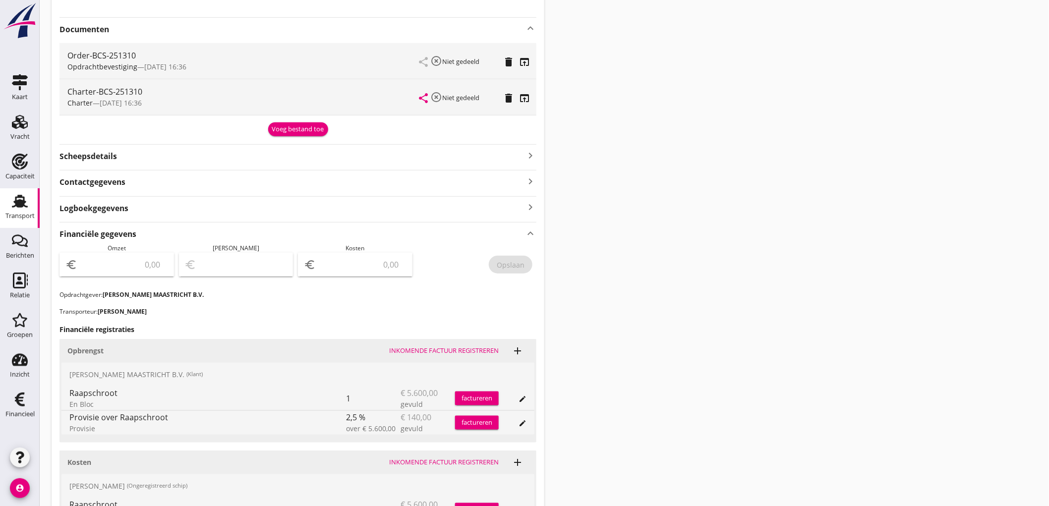
click at [136, 263] on input "number" at bounding box center [123, 265] width 89 height 16
type input "5460"
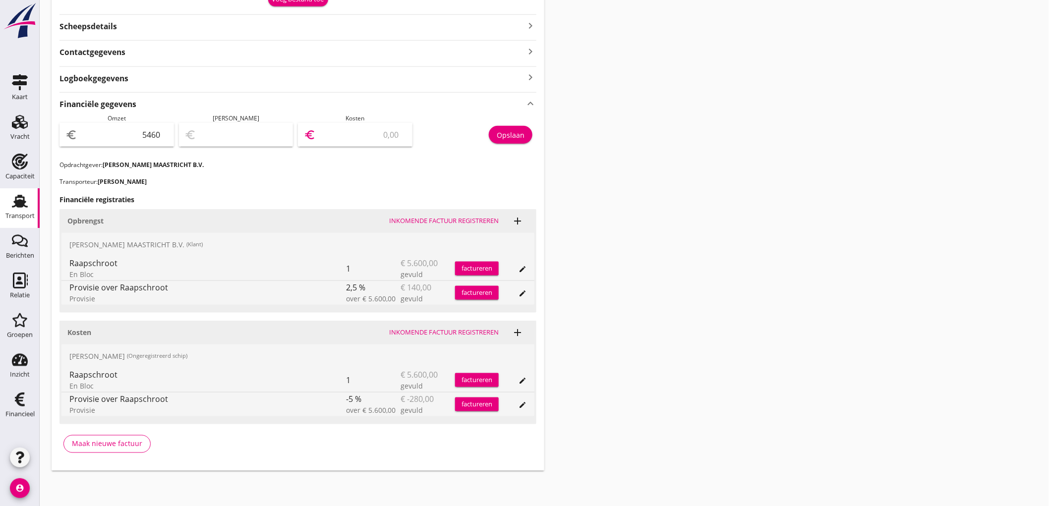
type input "5455.00"
type input "5"
type input "5407.00"
type input "53"
type input "4928.00"
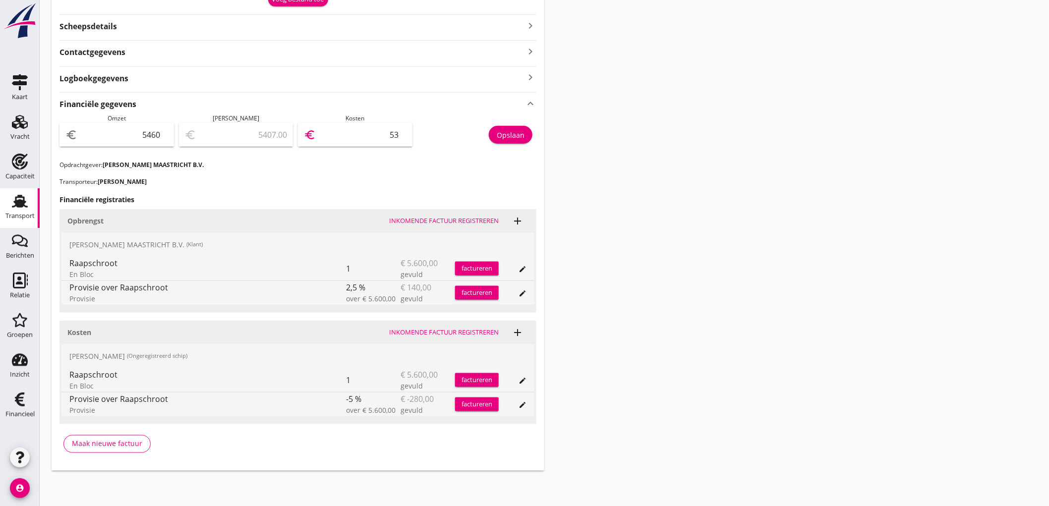
type input "532"
type input "140.00"
type input "5320"
click at [513, 130] on div "Opslaan" at bounding box center [511, 135] width 28 height 10
click at [3, 216] on link "Transport Transport" at bounding box center [20, 208] width 40 height 40
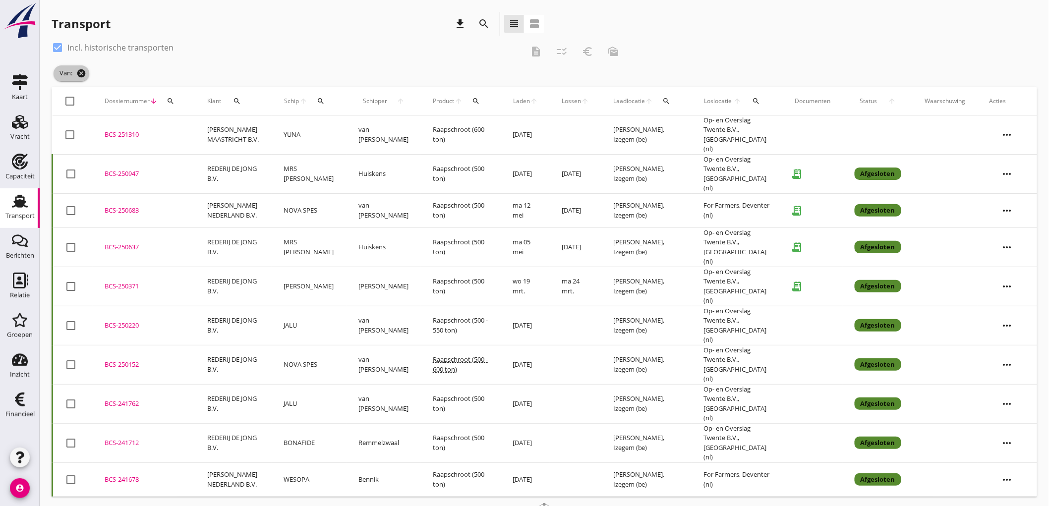
click at [78, 73] on icon "cancel" at bounding box center [81, 73] width 10 height 10
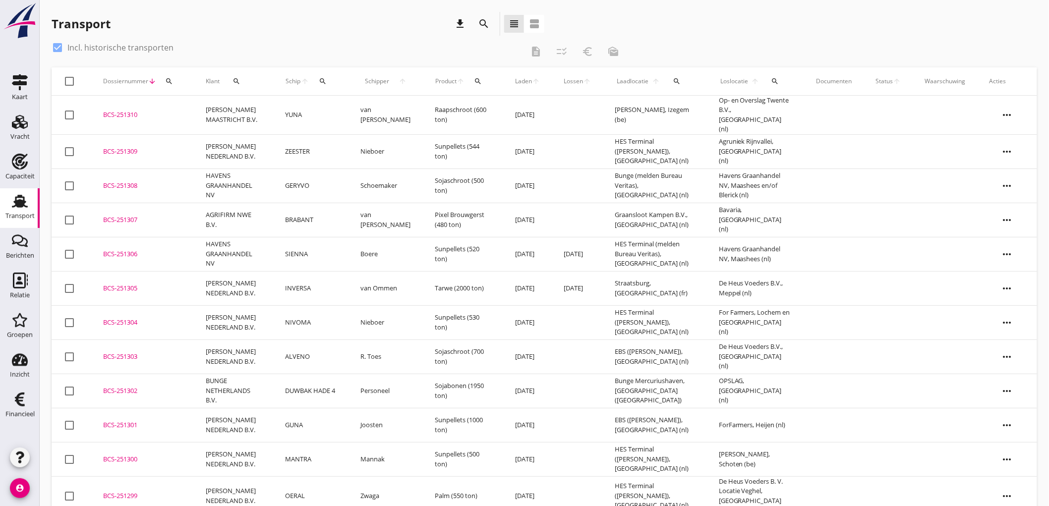
click at [448, 18] on div "Transport download search view_headline view_agenda" at bounding box center [298, 24] width 493 height 24
click at [462, 21] on icon "download" at bounding box center [460, 24] width 12 height 12
click at [254, 157] on td "[PERSON_NAME] NEDERLAND B.V." at bounding box center [233, 151] width 79 height 34
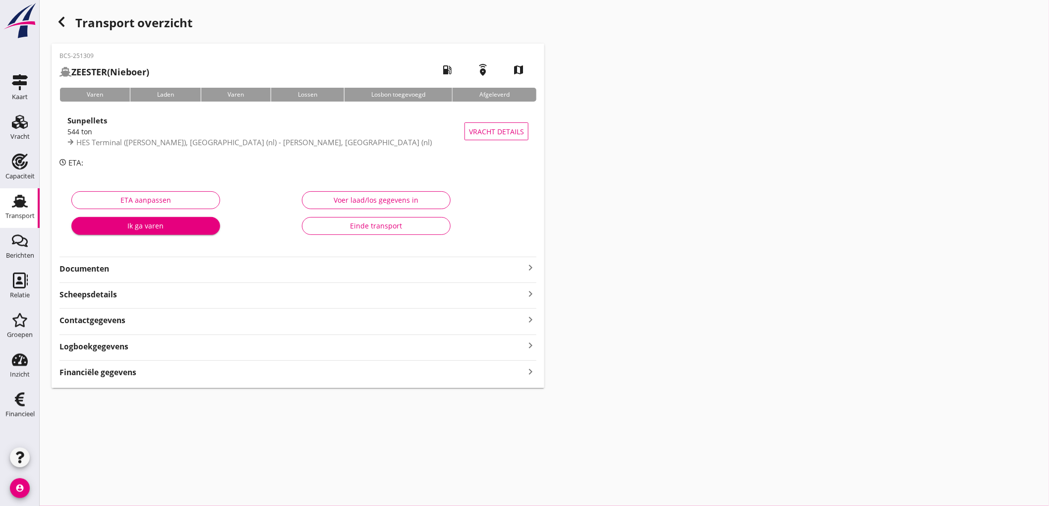
click at [208, 300] on div "Scheepsdetails keyboard_arrow_right" at bounding box center [298, 293] width 477 height 13
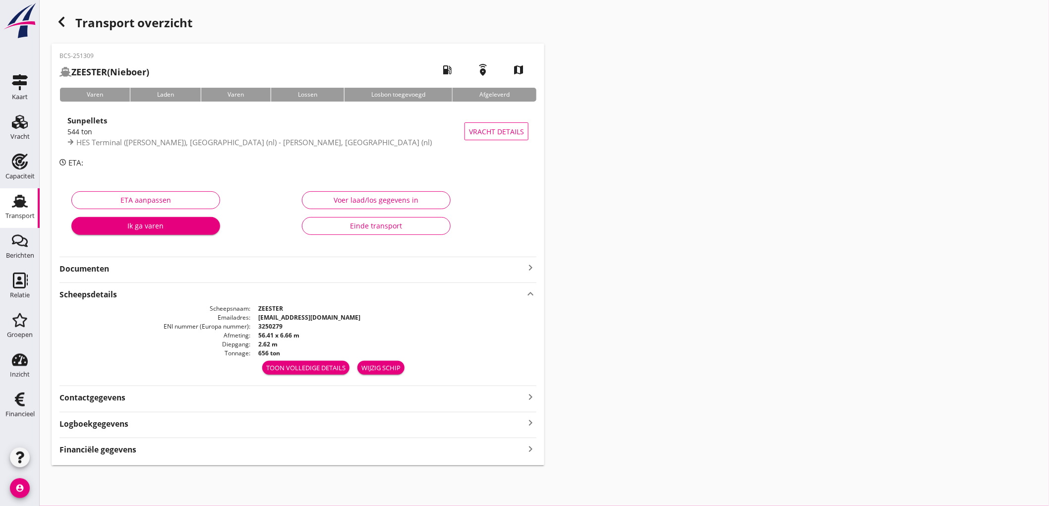
click at [141, 452] on div "Financiële gegevens keyboard_arrow_right" at bounding box center [298, 448] width 477 height 13
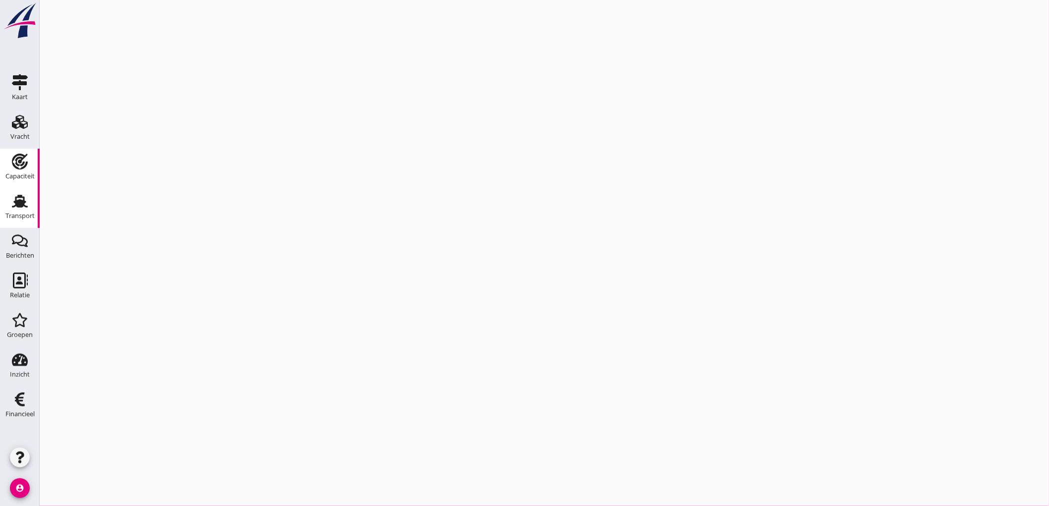
click at [16, 200] on use at bounding box center [20, 201] width 16 height 13
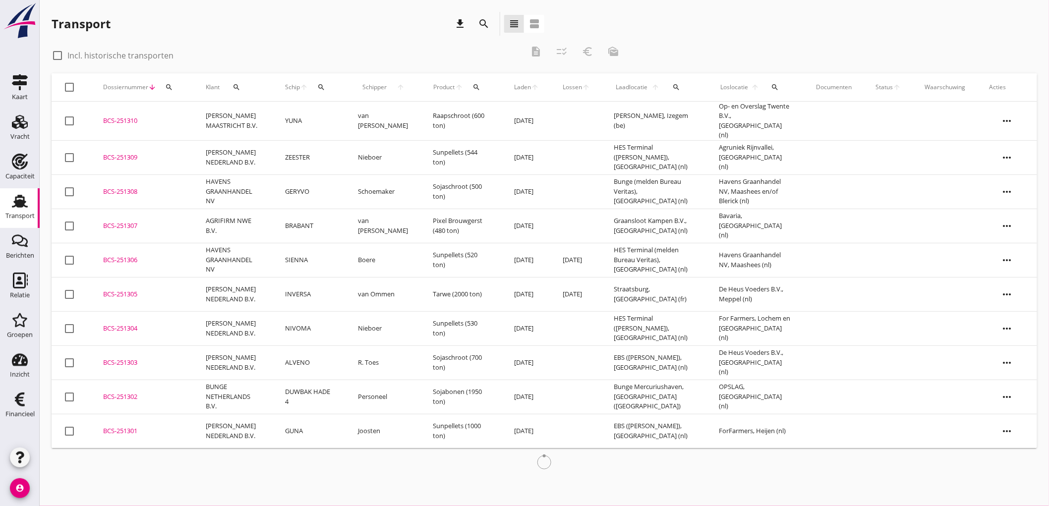
click at [458, 27] on icon "download" at bounding box center [460, 24] width 12 height 12
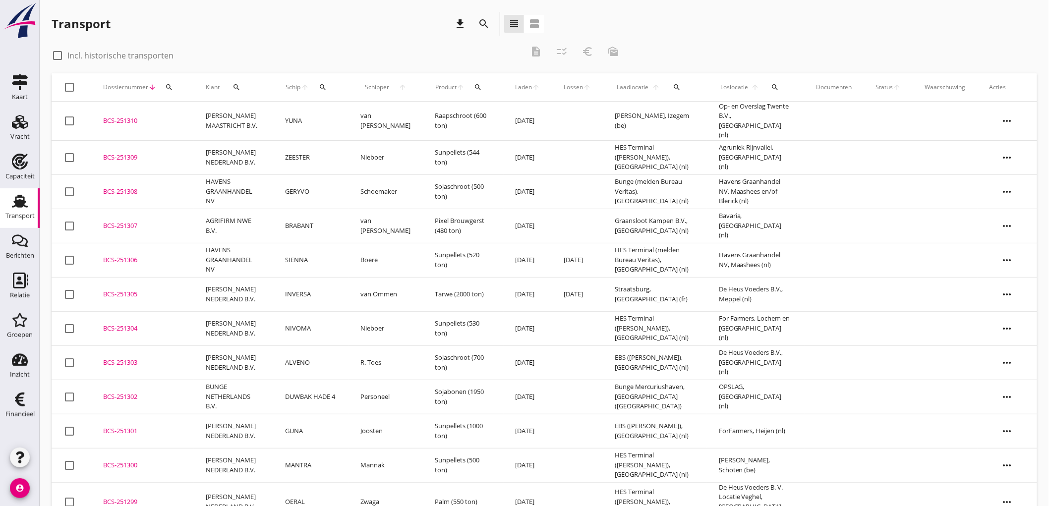
click at [778, 55] on div "check_box_outline_blank Incl. historische transporten description checklist_rtl…" at bounding box center [545, 57] width 986 height 34
click at [478, 22] on icon "search" at bounding box center [484, 24] width 12 height 12
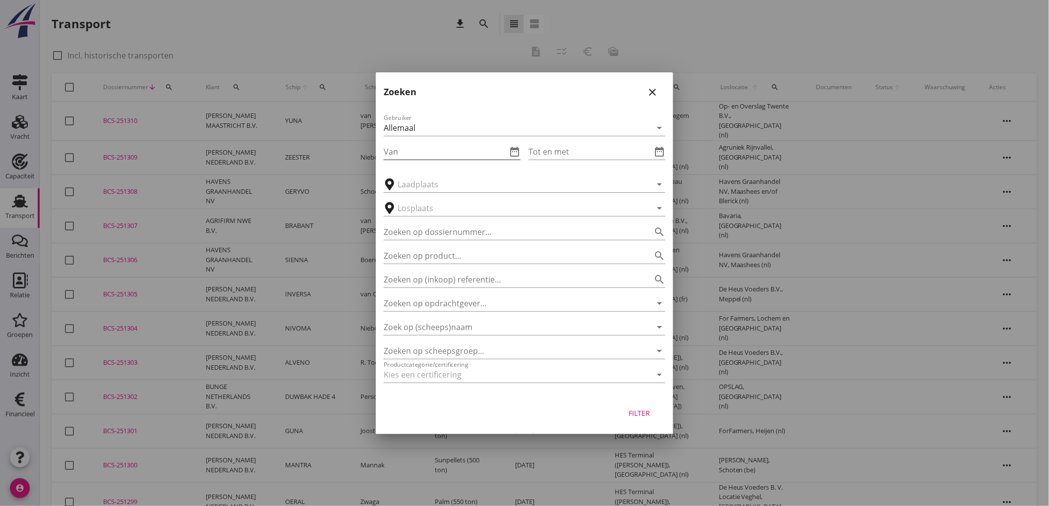
click at [416, 151] on input "Van" at bounding box center [445, 152] width 123 height 16
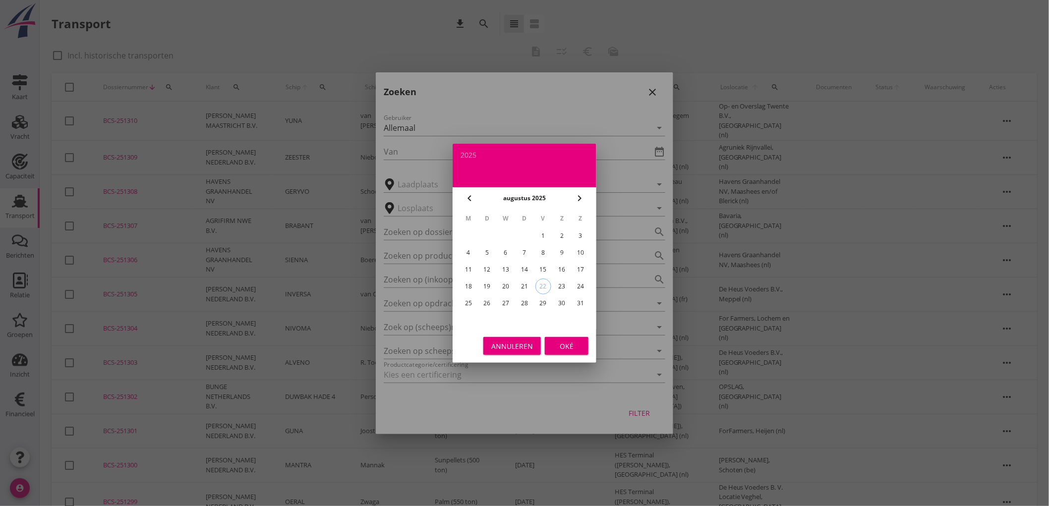
click at [542, 289] on div "22" at bounding box center [543, 286] width 15 height 15
type input "2025-08-22"
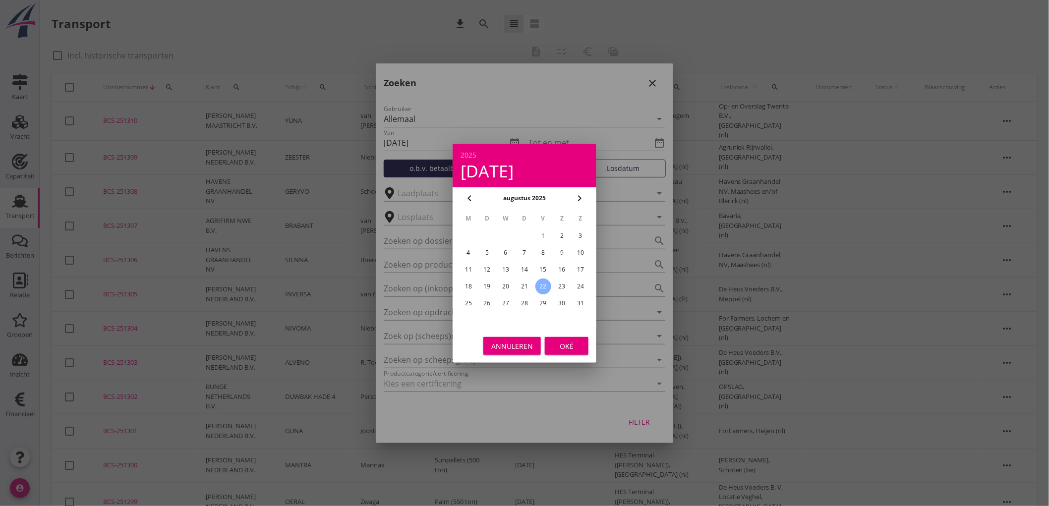
click at [542, 289] on div "22" at bounding box center [544, 287] width 16 height 16
click at [562, 348] on div "Oké" at bounding box center [567, 346] width 28 height 10
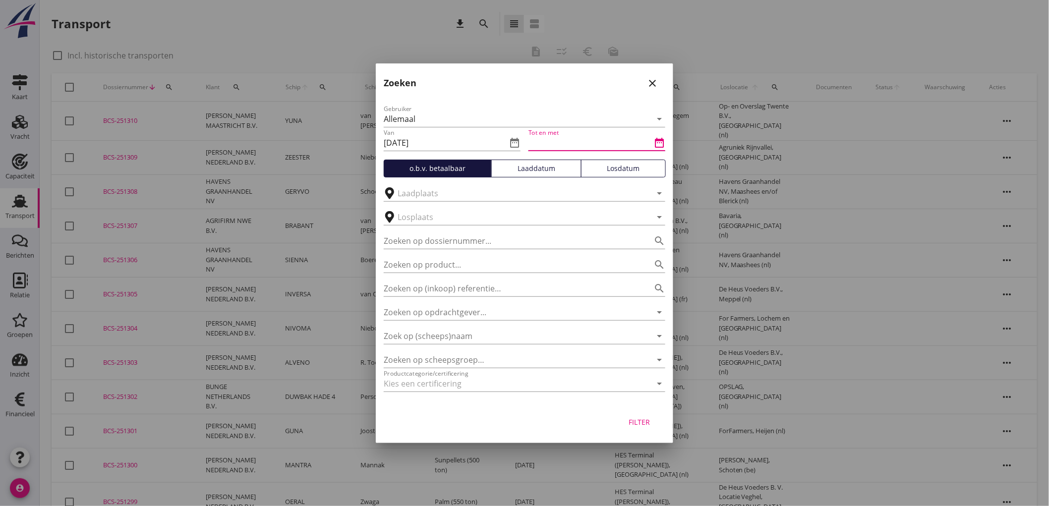
click at [557, 141] on input "Tot en met" at bounding box center [590, 143] width 123 height 16
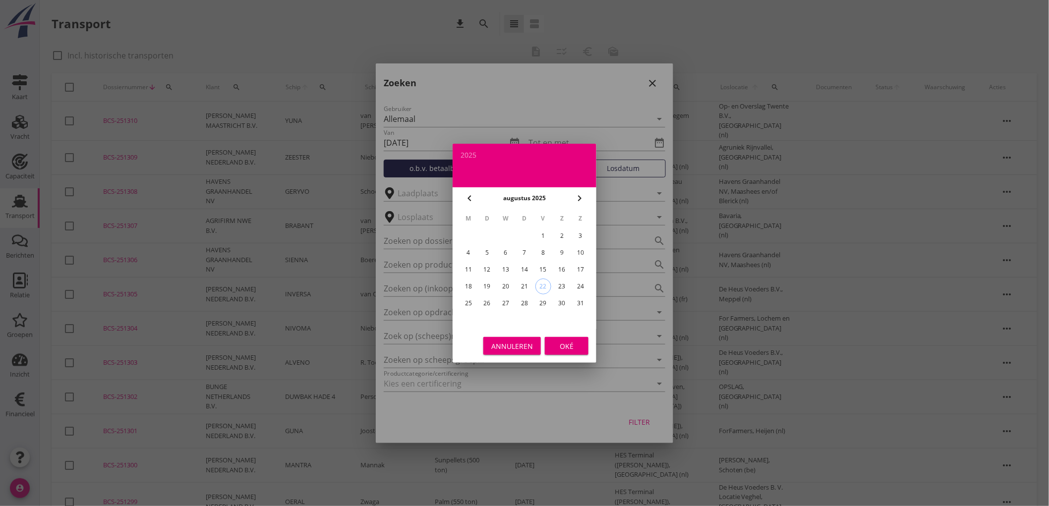
click at [542, 287] on div "22" at bounding box center [543, 286] width 15 height 15
type input "2025-08-22"
click at [563, 341] on div "Oké" at bounding box center [567, 346] width 28 height 10
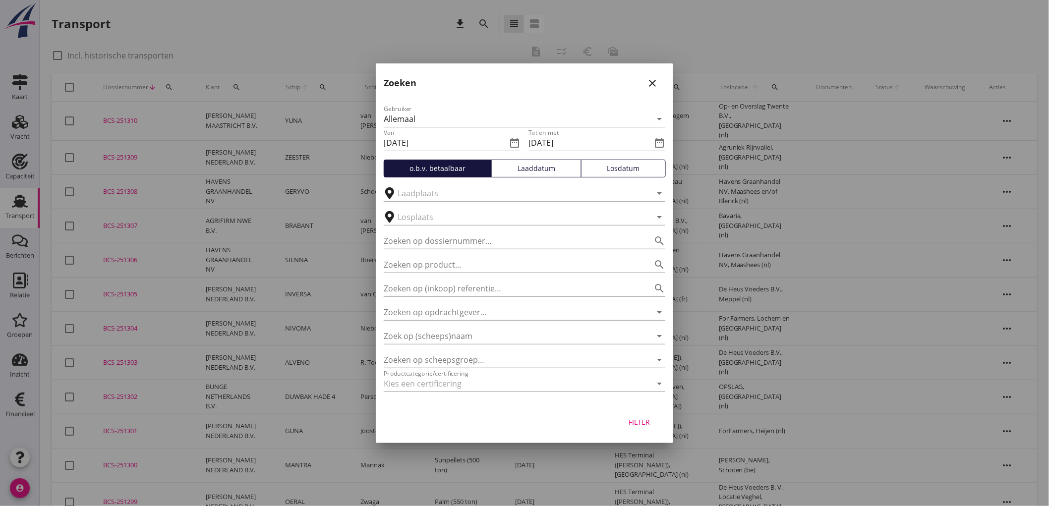
click at [639, 423] on div "Filter" at bounding box center [640, 422] width 28 height 10
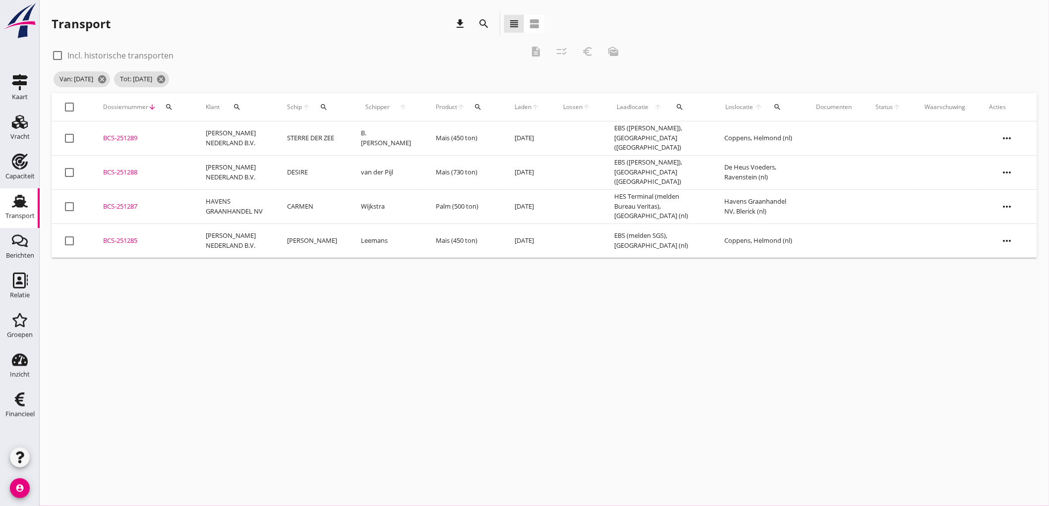
click at [457, 21] on icon "download" at bounding box center [460, 24] width 12 height 12
click at [166, 78] on icon "cancel" at bounding box center [161, 79] width 10 height 10
click at [107, 78] on icon "cancel" at bounding box center [102, 79] width 10 height 10
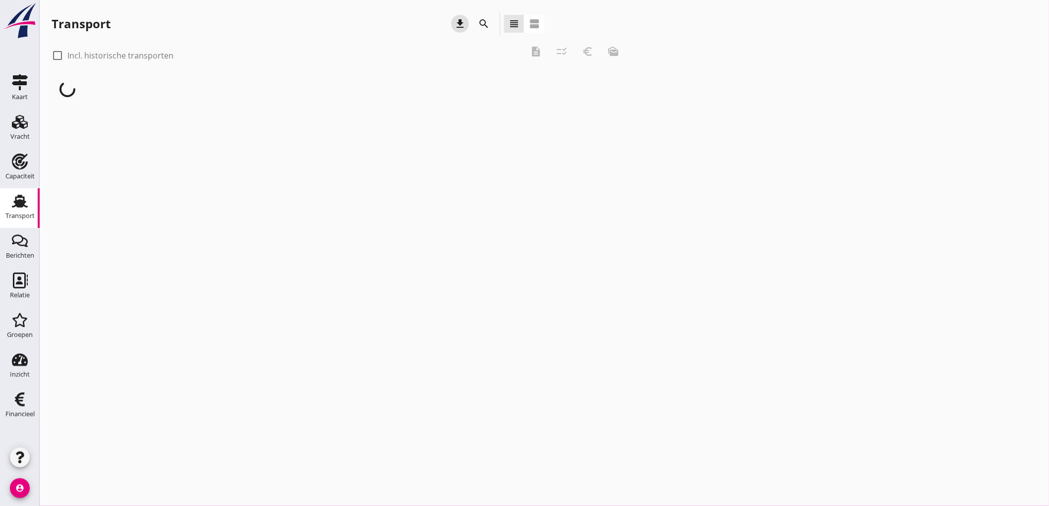
click at [459, 25] on icon "download" at bounding box center [460, 24] width 12 height 12
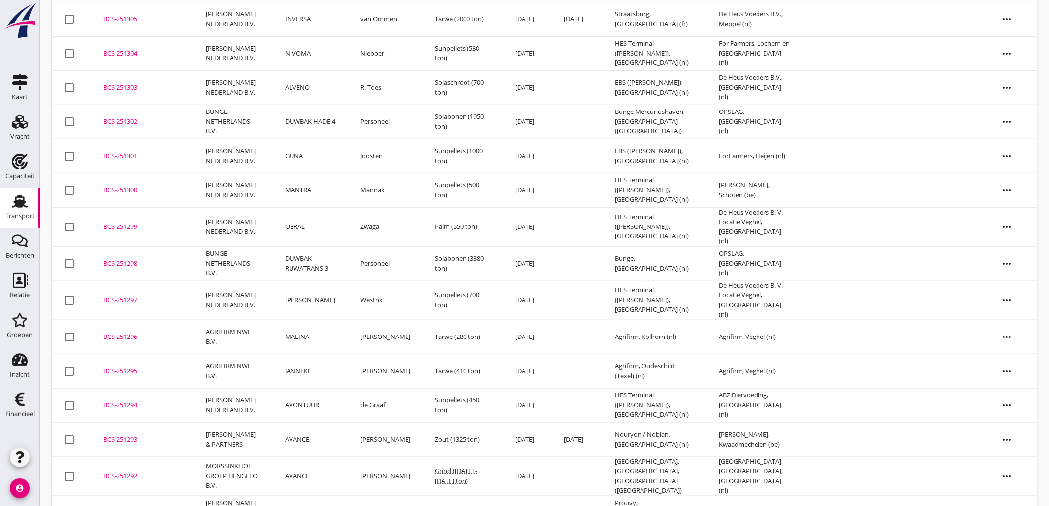
scroll to position [323, 0]
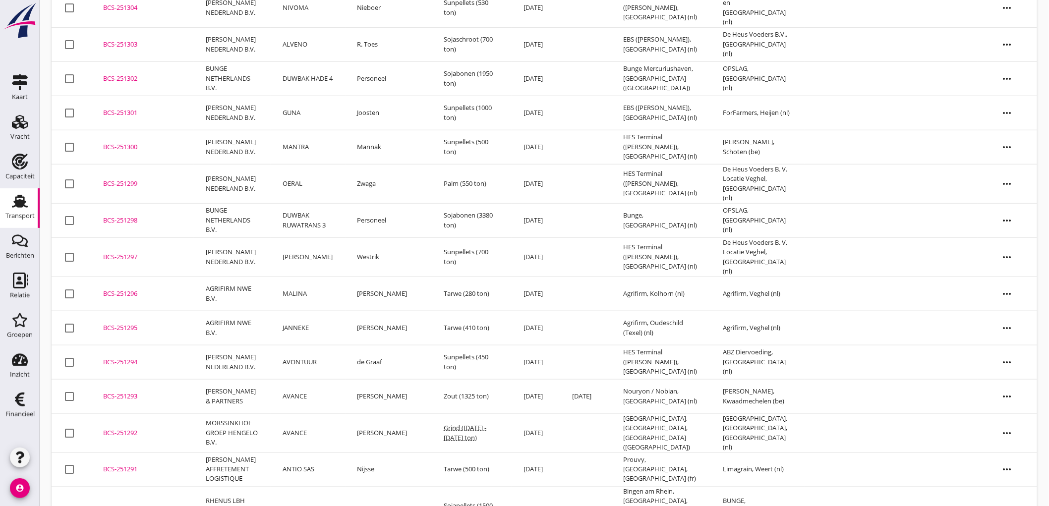
click at [242, 487] on td "RHENUS LBH PARTNERSHIP B.V." at bounding box center [232, 511] width 77 height 49
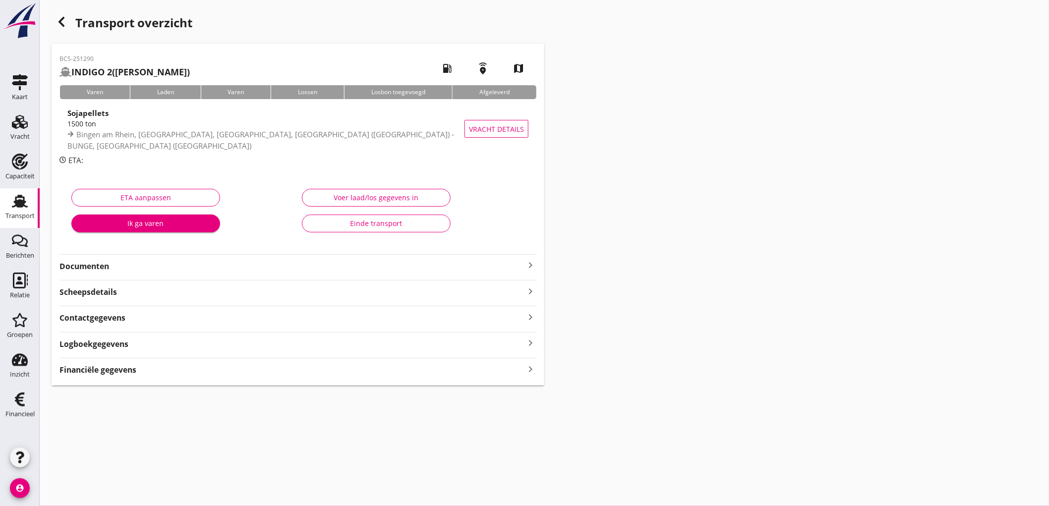
click at [88, 290] on strong "Scheepsdetails" at bounding box center [89, 292] width 58 height 11
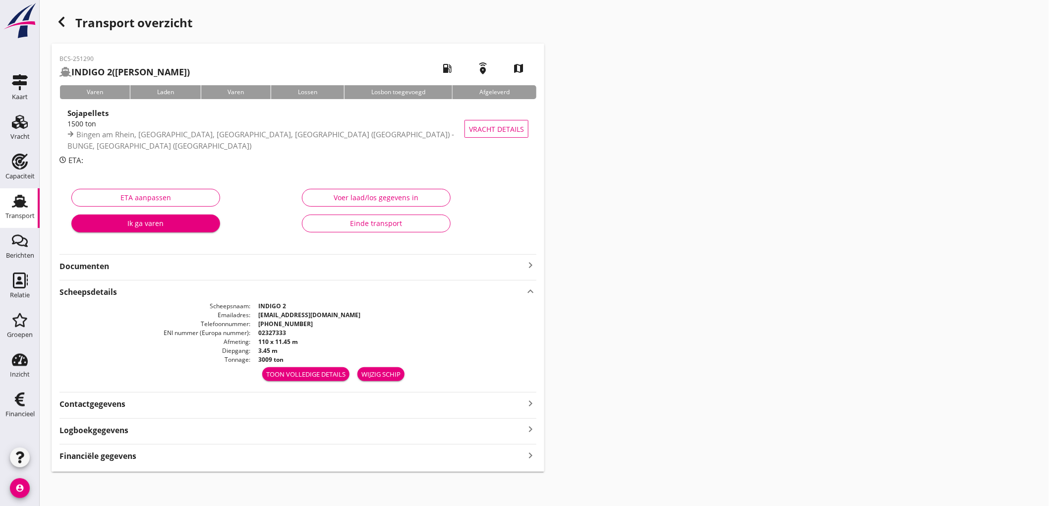
click at [94, 459] on strong "Financiële gegevens" at bounding box center [98, 456] width 77 height 11
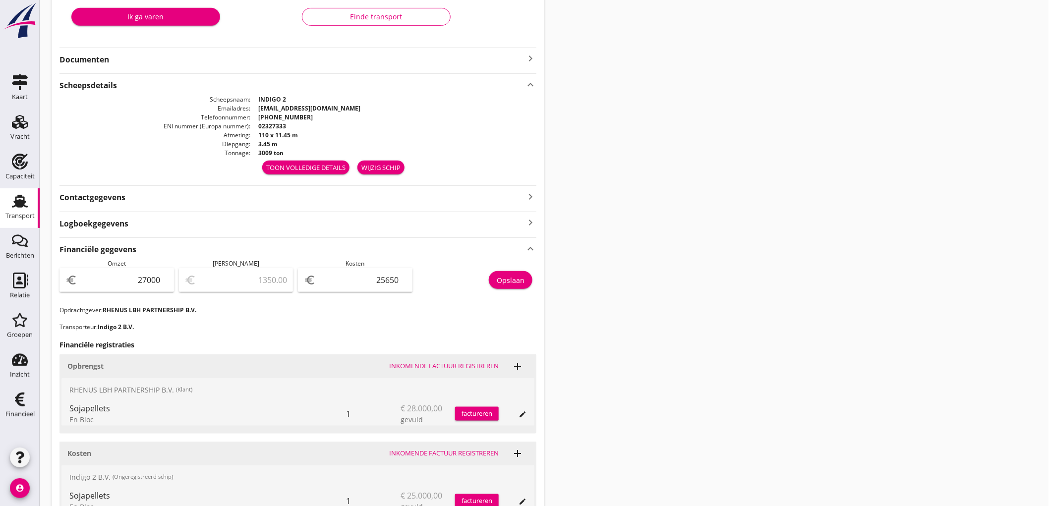
scroll to position [328, 0]
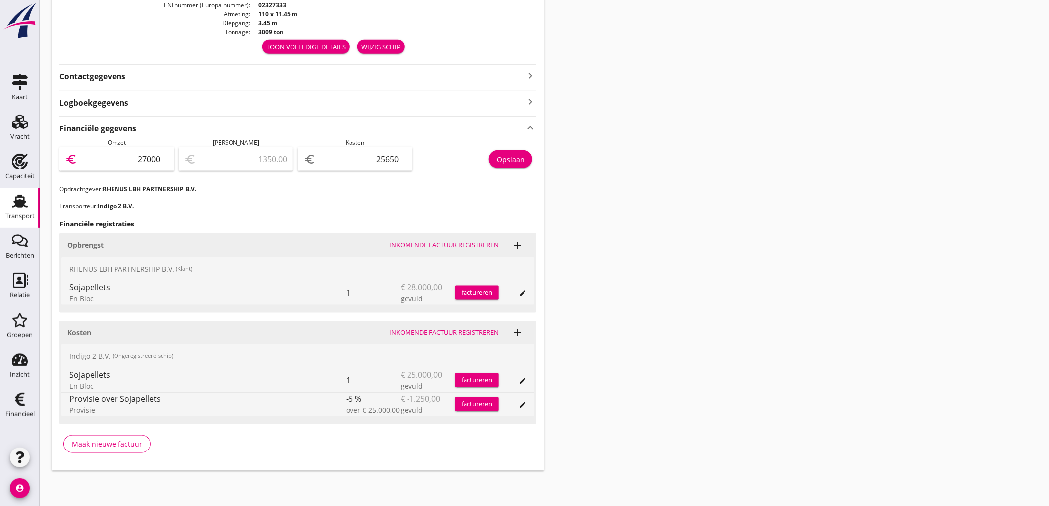
click at [128, 165] on input "27000" at bounding box center [123, 159] width 89 height 16
type input "2"
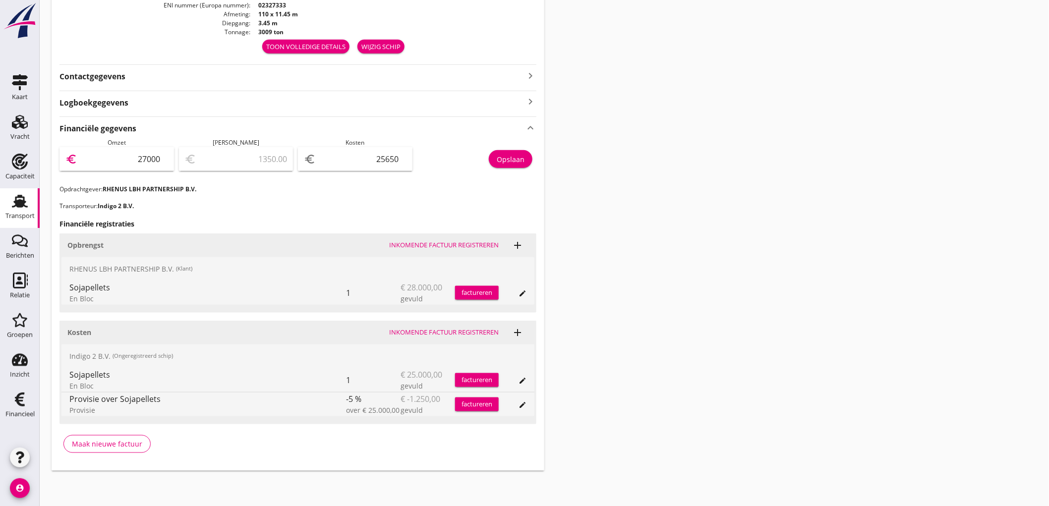
type input "-25648.00"
type input "28"
type input "-25622.00"
type input "280"
type input "-25370.00"
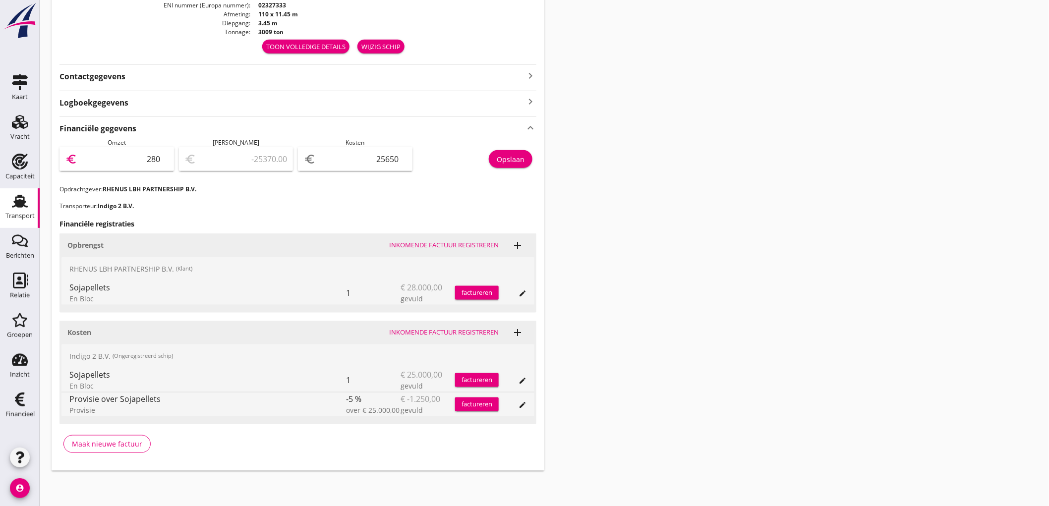
type input "2800"
type input "-22850.00"
type input "28000"
type input "2350.00"
type input "28000"
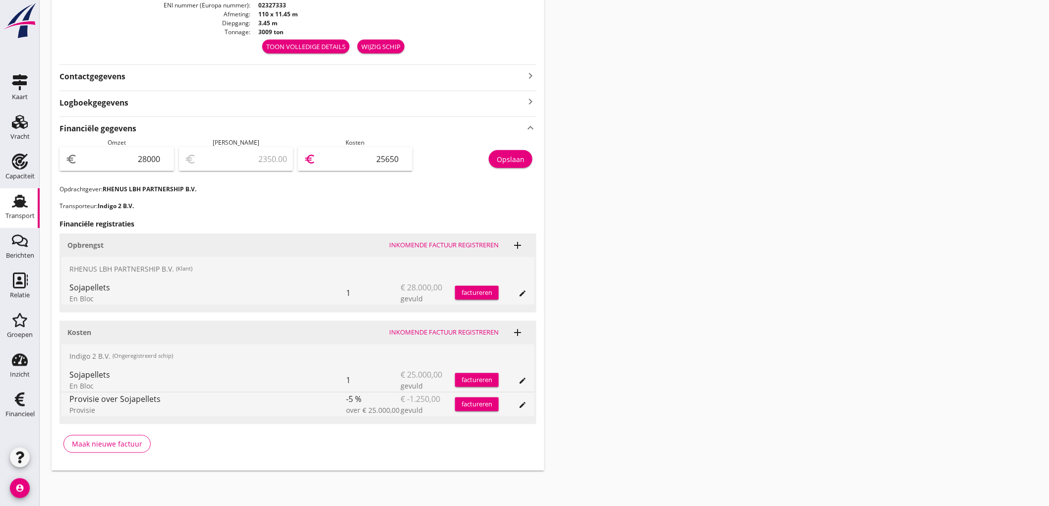
type input "27998.00"
type input "2"
type input "27977.00"
type input "23"
type input "27763.00"
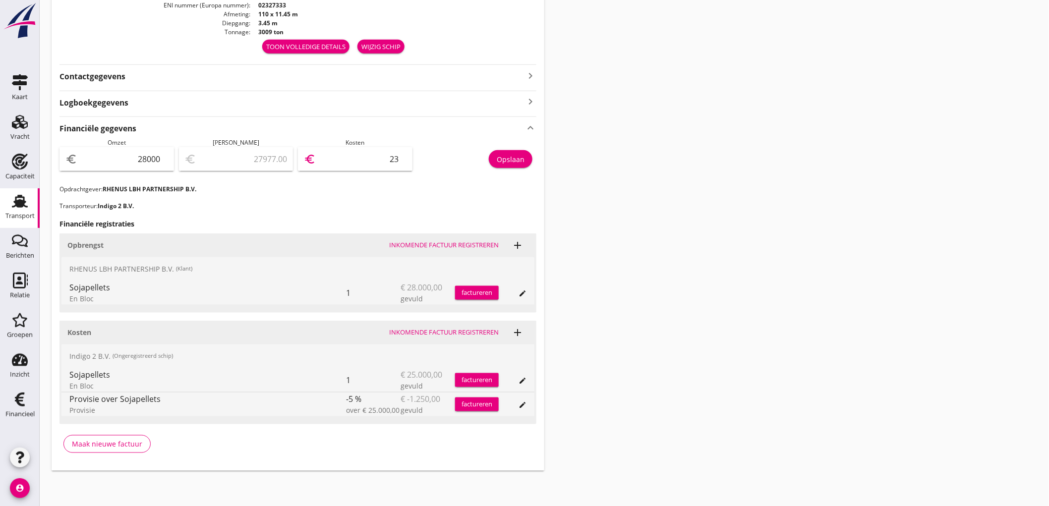
type input "237"
type input "25625.00"
type input "2375"
type input "4250.00"
type input "23750"
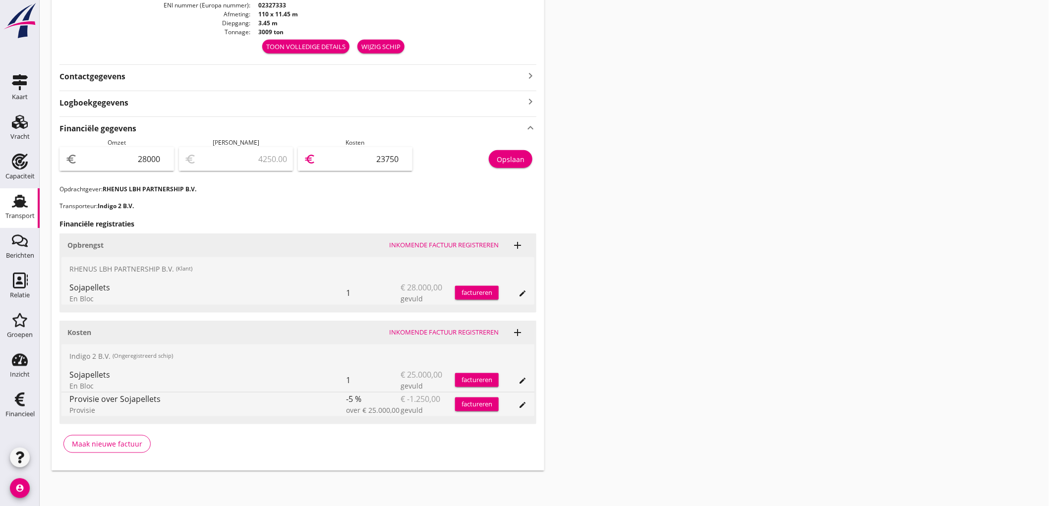
click at [499, 157] on div "Opslaan" at bounding box center [511, 159] width 28 height 10
